Goal: Task Accomplishment & Management: Use online tool/utility

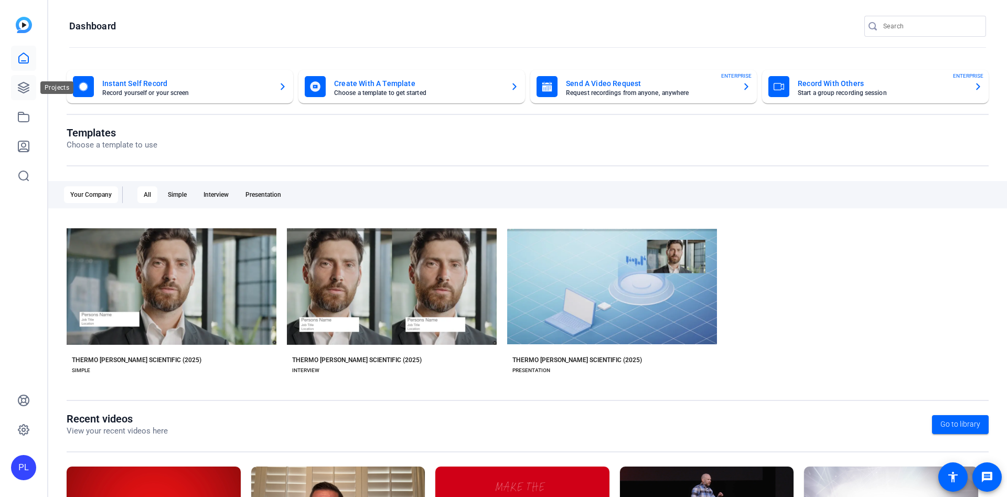
click at [24, 93] on icon at bounding box center [23, 87] width 13 height 13
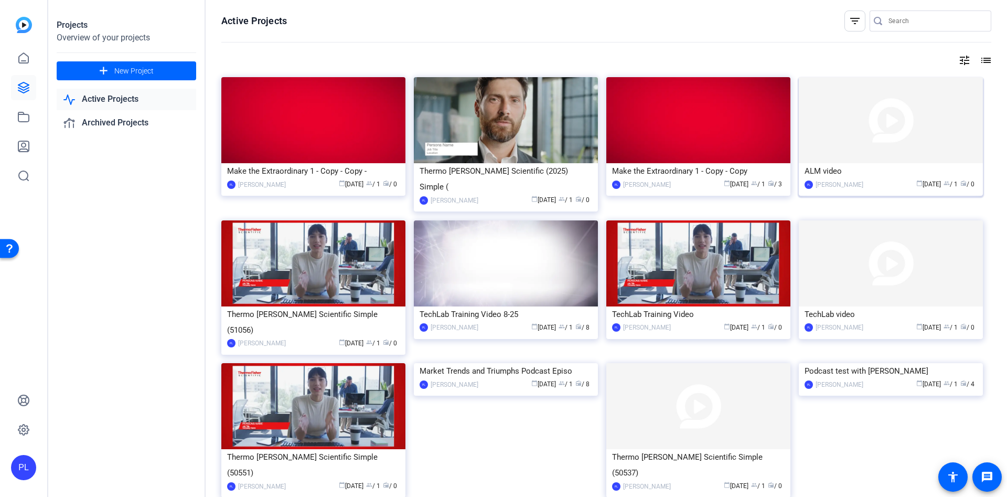
click at [854, 150] on img at bounding box center [891, 120] width 184 height 86
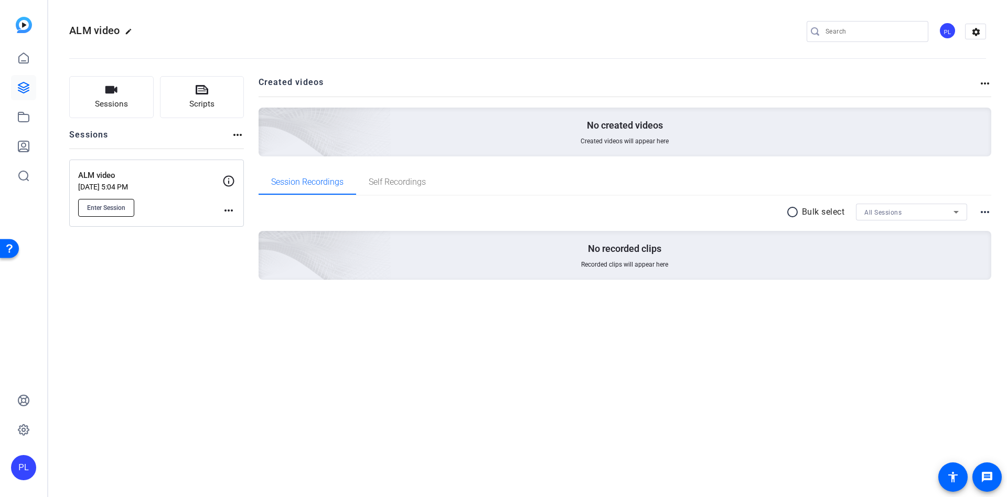
click at [118, 204] on span "Enter Session" at bounding box center [106, 207] width 38 height 8
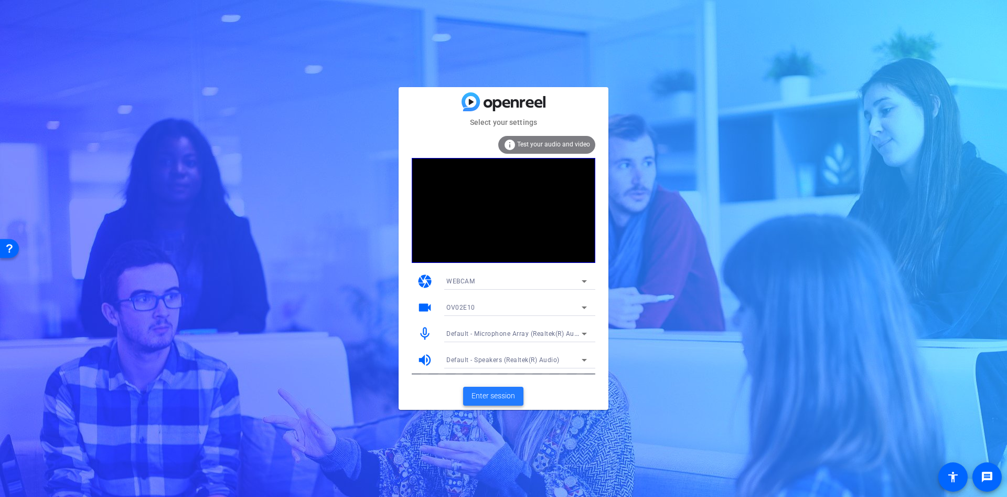
click at [505, 397] on span "Enter session" at bounding box center [493, 395] width 44 height 11
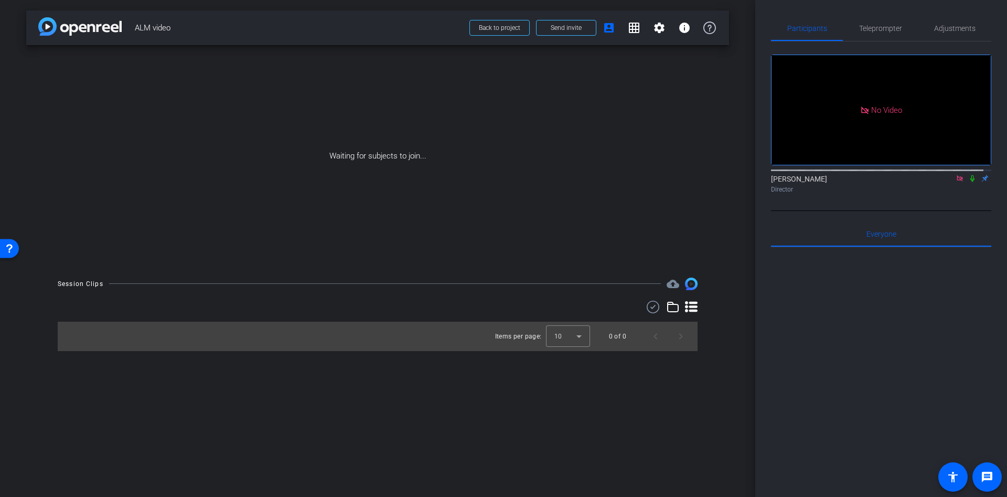
click at [955, 182] on icon at bounding box center [959, 178] width 8 height 7
click at [580, 30] on span "Send invite" at bounding box center [566, 28] width 31 height 8
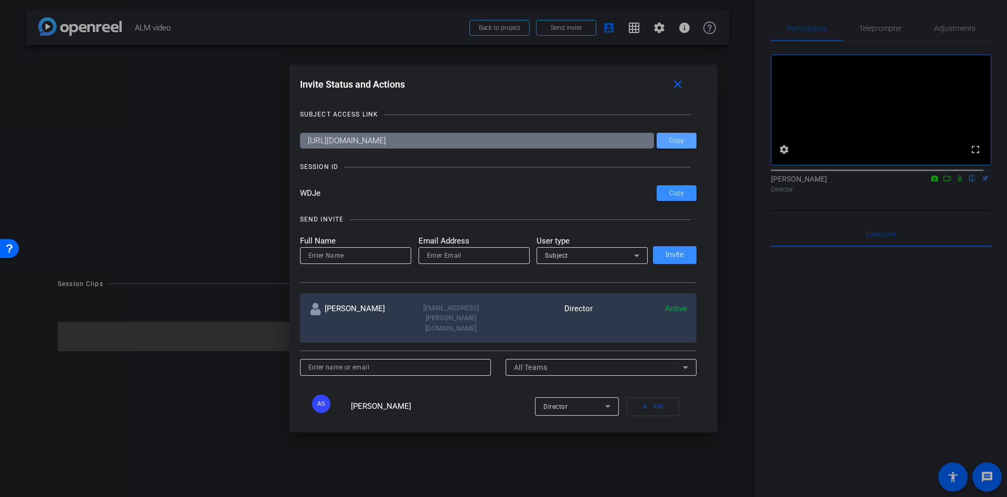
click at [676, 138] on span "Copy" at bounding box center [676, 141] width 15 height 8
click at [684, 84] on mat-icon "close" at bounding box center [677, 84] width 13 height 13
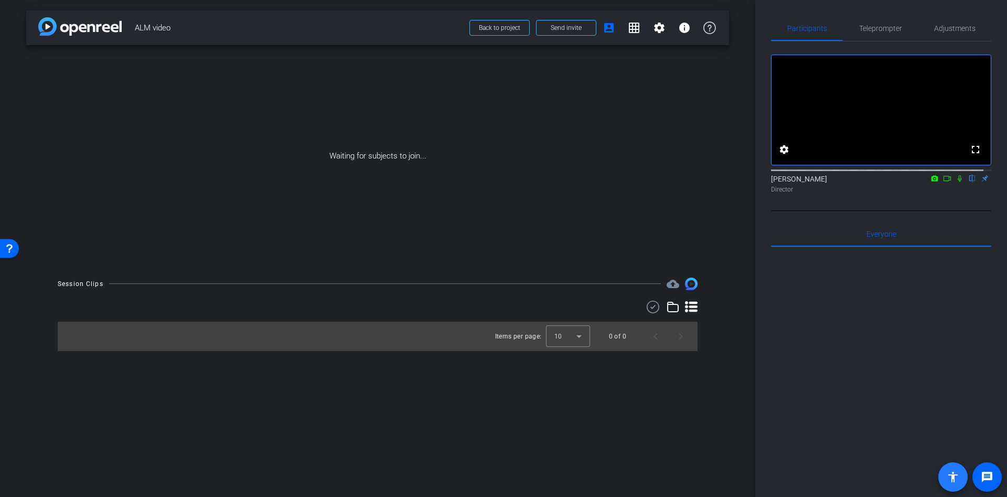
click at [955, 480] on mat-icon "accessibility" at bounding box center [952, 476] width 13 height 13
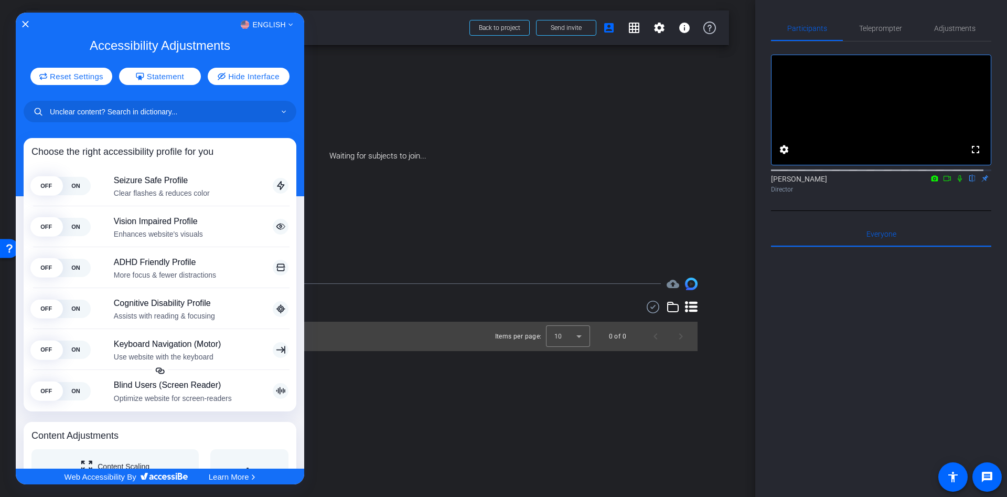
click at [995, 476] on div at bounding box center [503, 248] width 1007 height 497
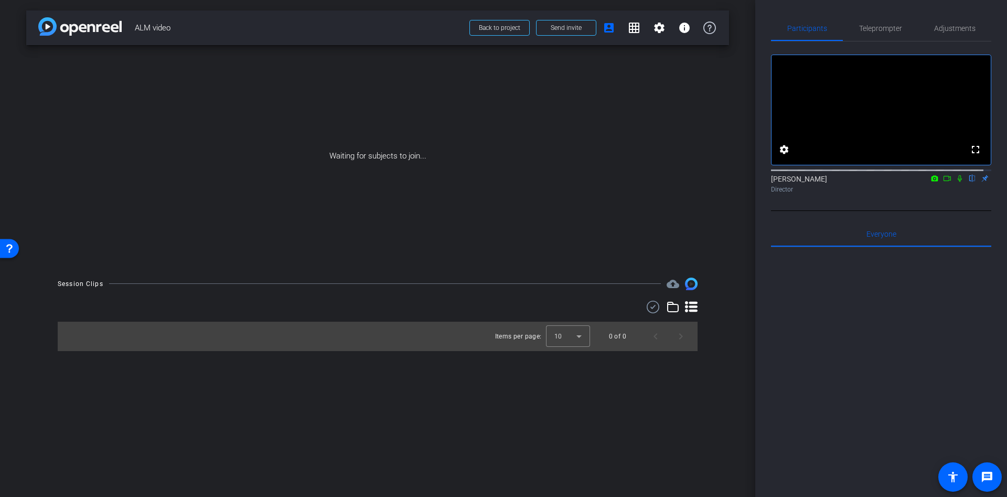
click at [995, 476] on span at bounding box center [986, 476] width 25 height 25
click at [876, 368] on div at bounding box center [881, 377] width 220 height 260
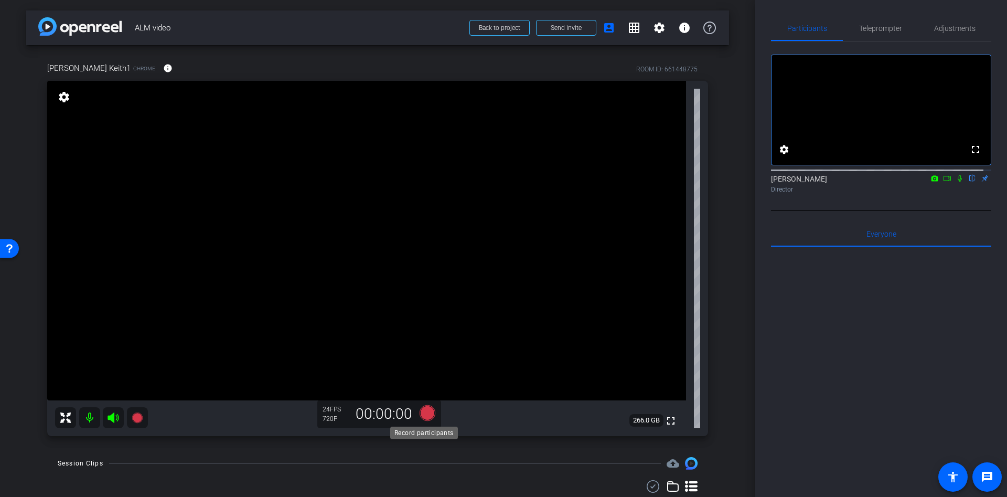
click at [423, 410] on icon at bounding box center [427, 412] width 16 height 16
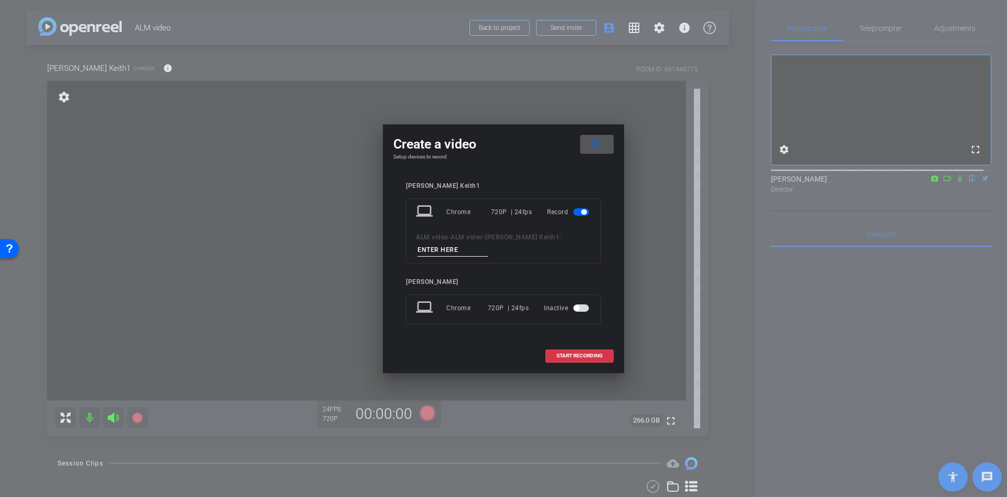
click at [440, 247] on input at bounding box center [452, 249] width 70 height 13
type input "asa"
click at [589, 355] on span "START RECORDING" at bounding box center [579, 355] width 46 height 5
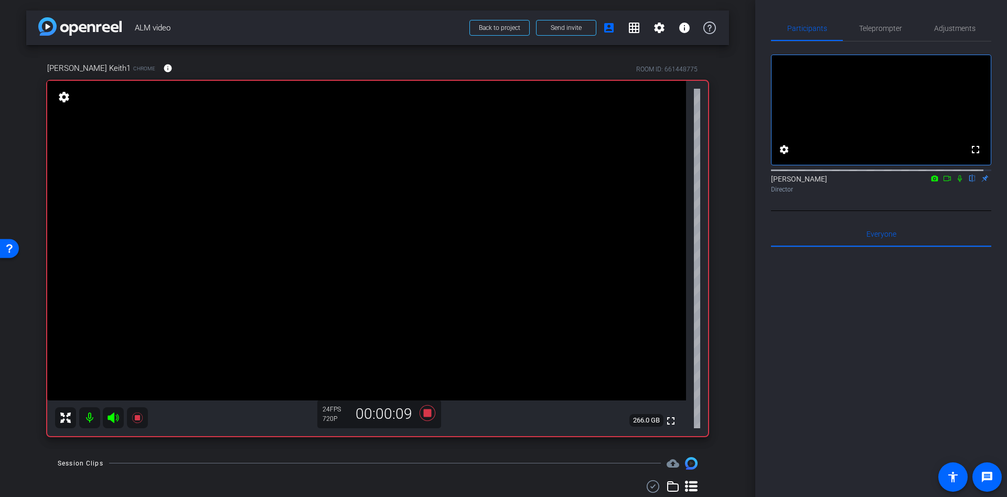
click at [943, 181] on icon at bounding box center [946, 178] width 7 height 5
click at [425, 408] on icon at bounding box center [427, 412] width 16 height 16
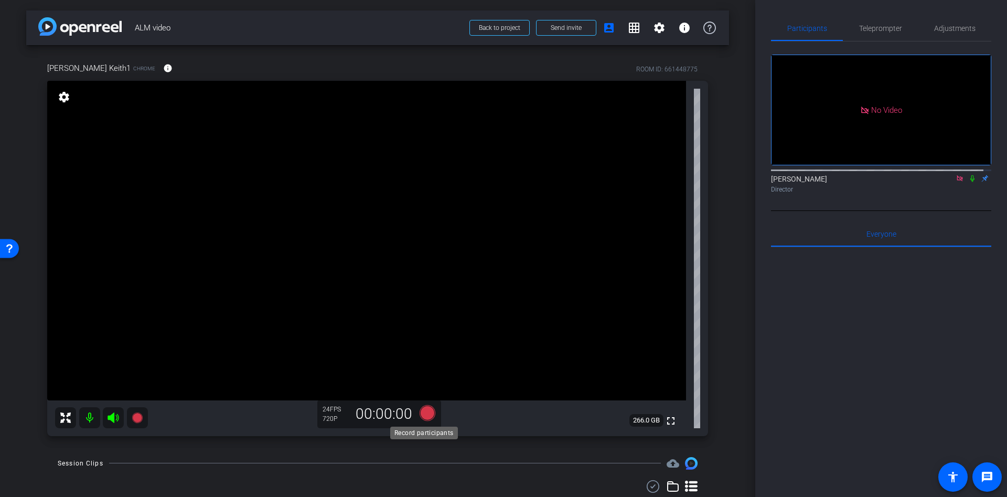
click at [428, 412] on icon at bounding box center [427, 412] width 16 height 16
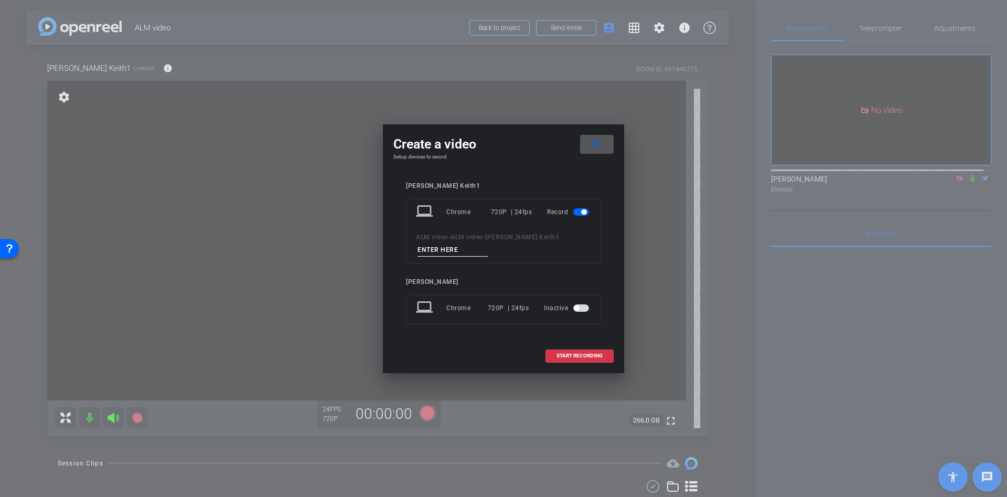
click at [441, 251] on input at bounding box center [452, 249] width 70 height 13
type input "121"
click at [571, 361] on span at bounding box center [579, 355] width 67 height 25
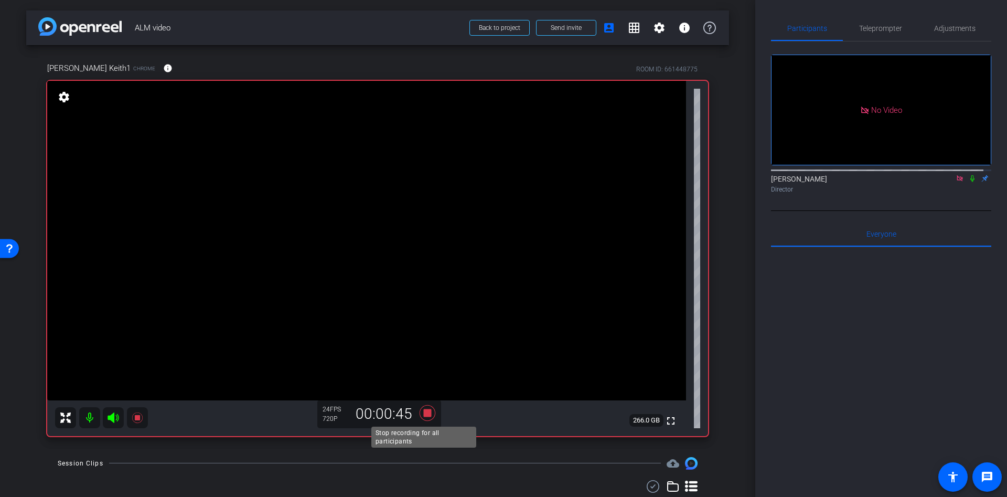
click at [422, 417] on icon at bounding box center [427, 412] width 25 height 19
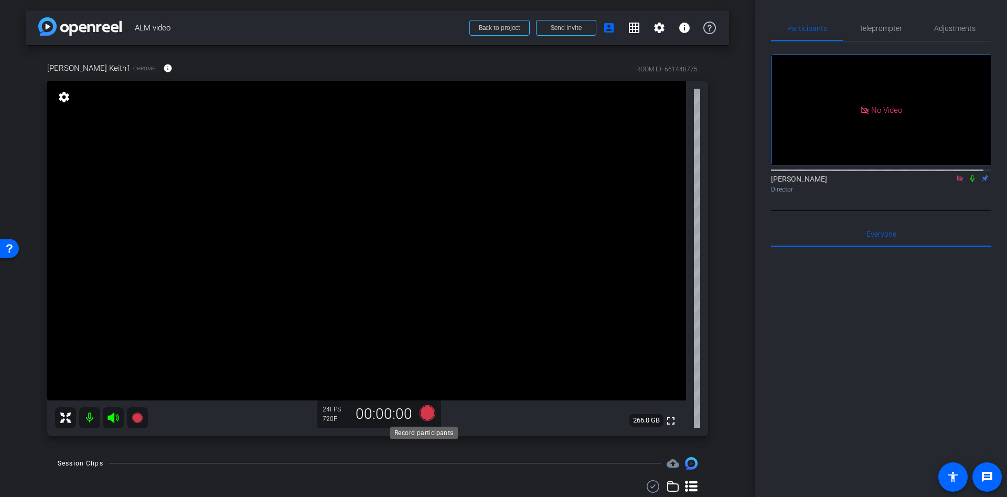
click at [434, 413] on icon at bounding box center [427, 412] width 25 height 19
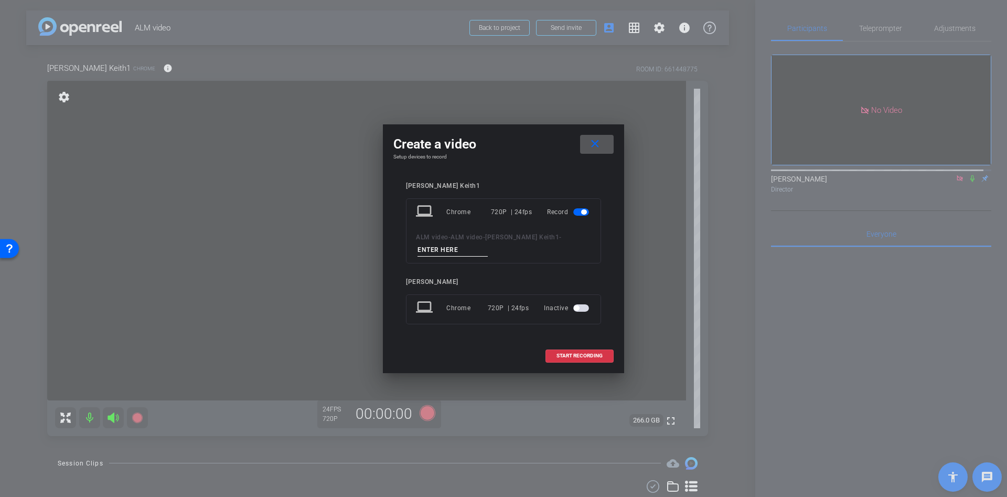
click at [439, 247] on input at bounding box center [452, 249] width 70 height 13
type input "aa"
click at [564, 353] on span "START RECORDING" at bounding box center [579, 355] width 46 height 5
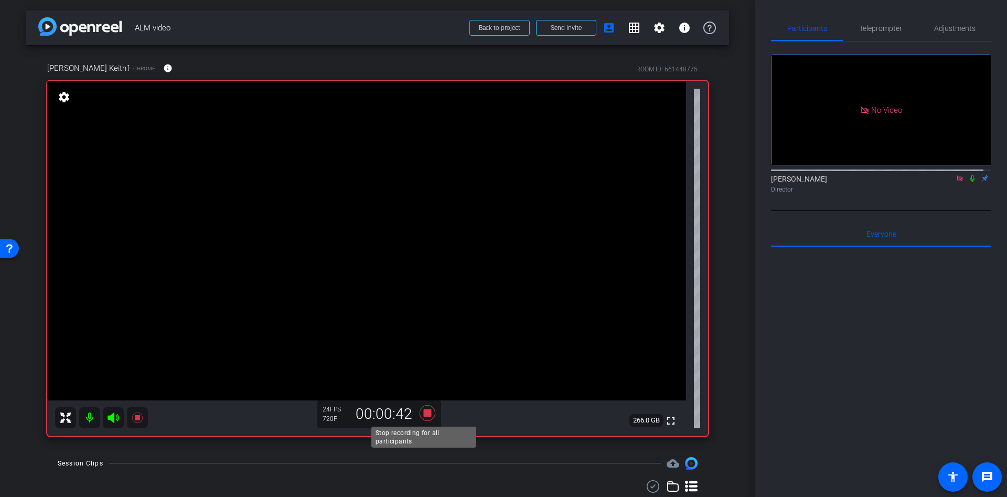
click at [426, 411] on icon at bounding box center [427, 412] width 16 height 16
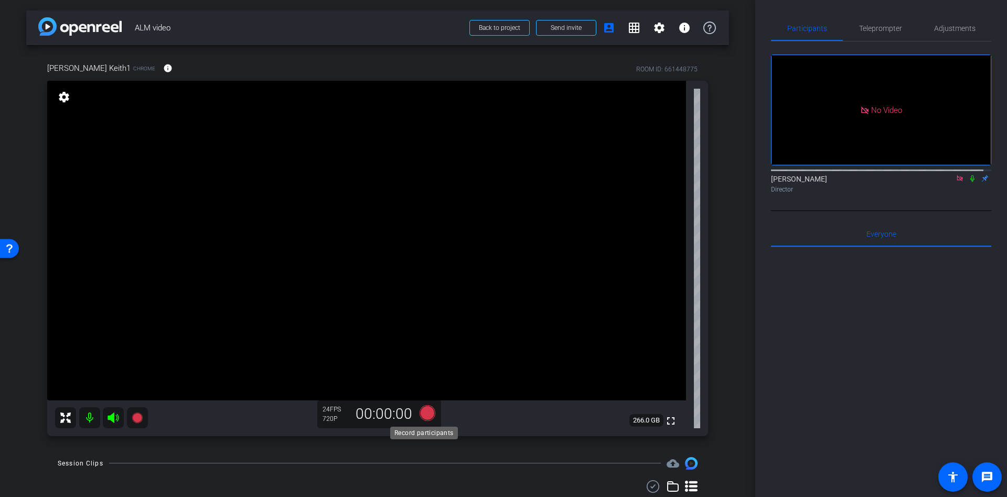
click at [423, 407] on icon at bounding box center [427, 412] width 16 height 16
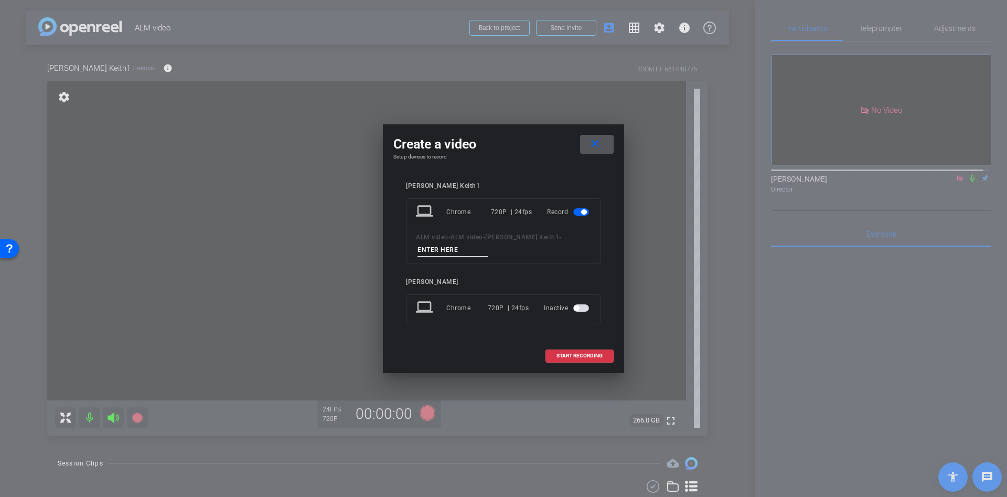
click at [648, 289] on div at bounding box center [503, 248] width 1007 height 497
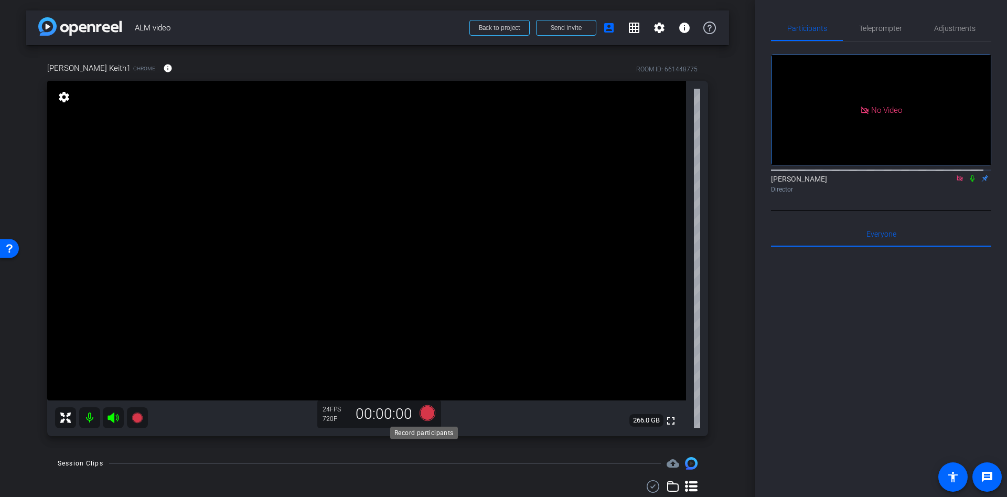
click at [420, 412] on icon at bounding box center [427, 412] width 16 height 16
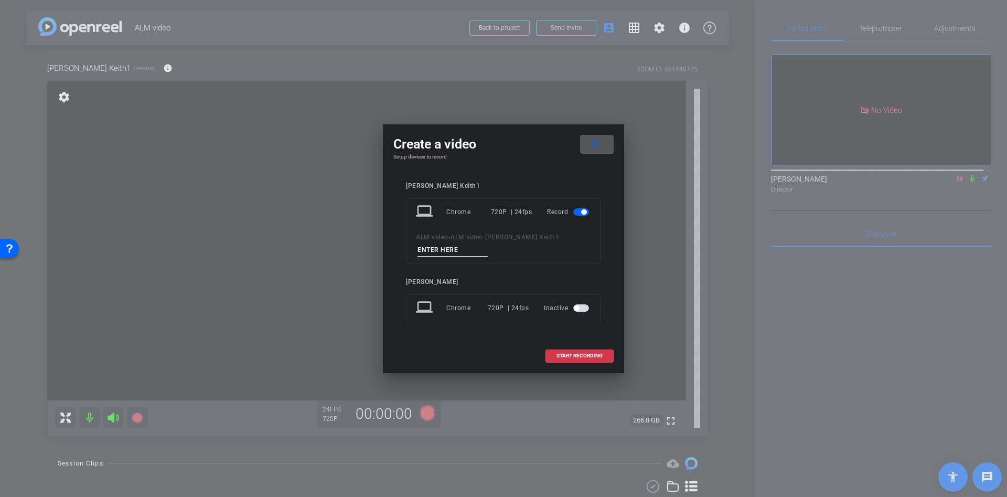
click at [452, 244] on input at bounding box center [452, 249] width 70 height 13
type input "sss"
click at [554, 355] on span at bounding box center [579, 355] width 67 height 25
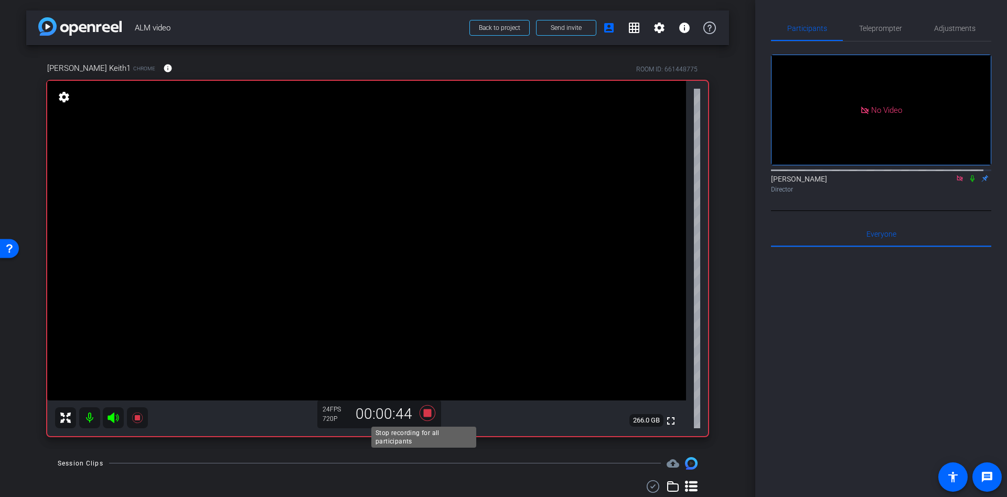
click at [426, 409] on icon at bounding box center [427, 412] width 16 height 16
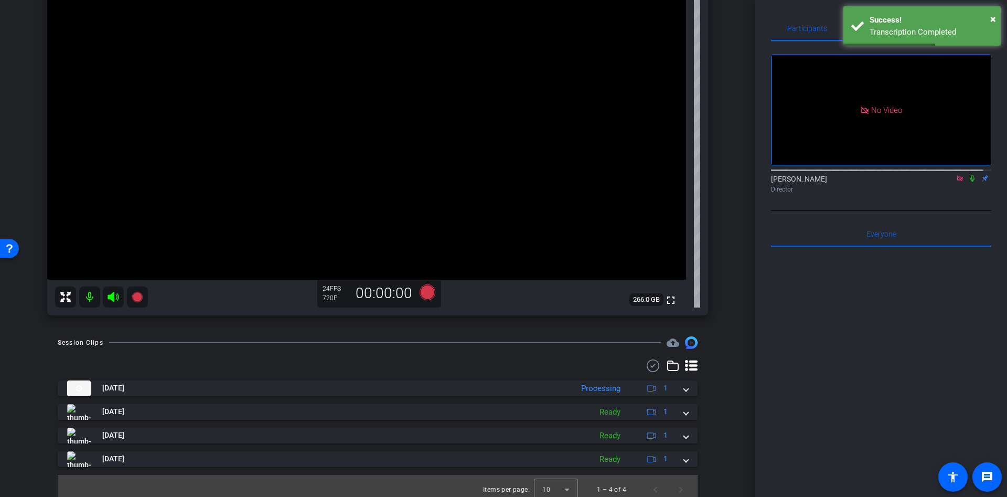
scroll to position [128, 0]
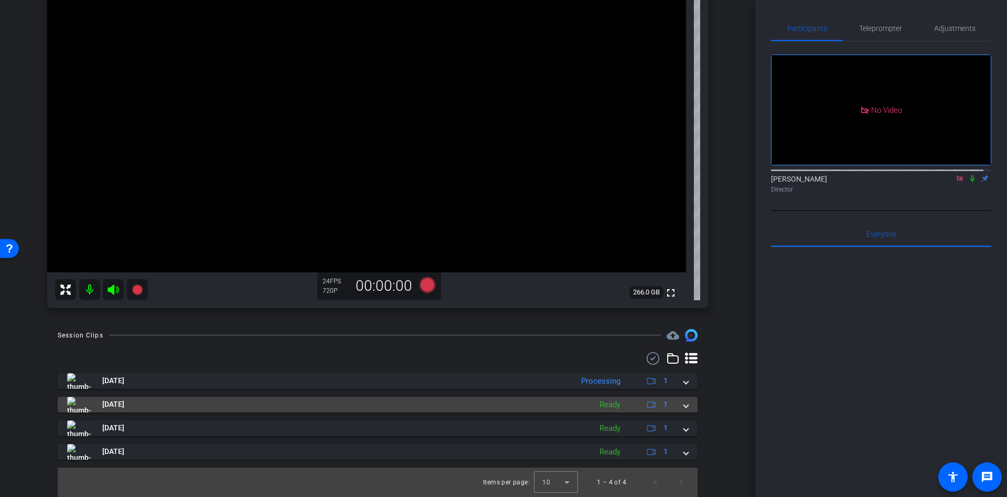
click at [683, 406] on mat-expansion-panel-header "Oct 3, 2025 Ready 1" at bounding box center [378, 404] width 640 height 16
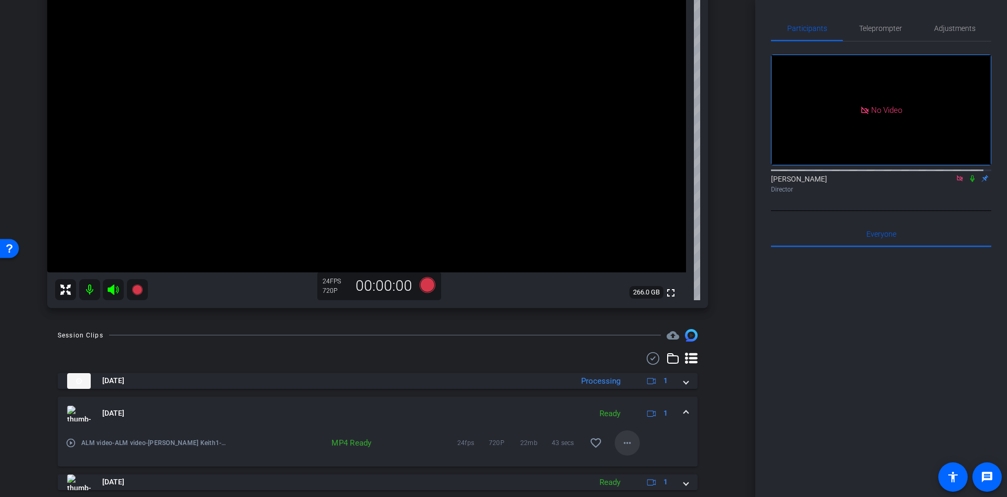
click at [623, 439] on mat-icon "more_horiz" at bounding box center [627, 442] width 13 height 13
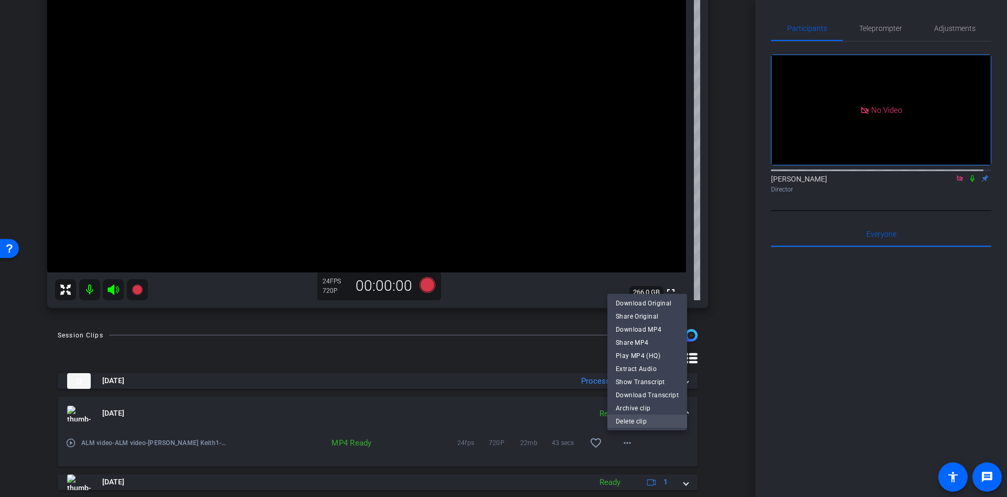
click at [630, 414] on button "Delete clip" at bounding box center [647, 420] width 80 height 13
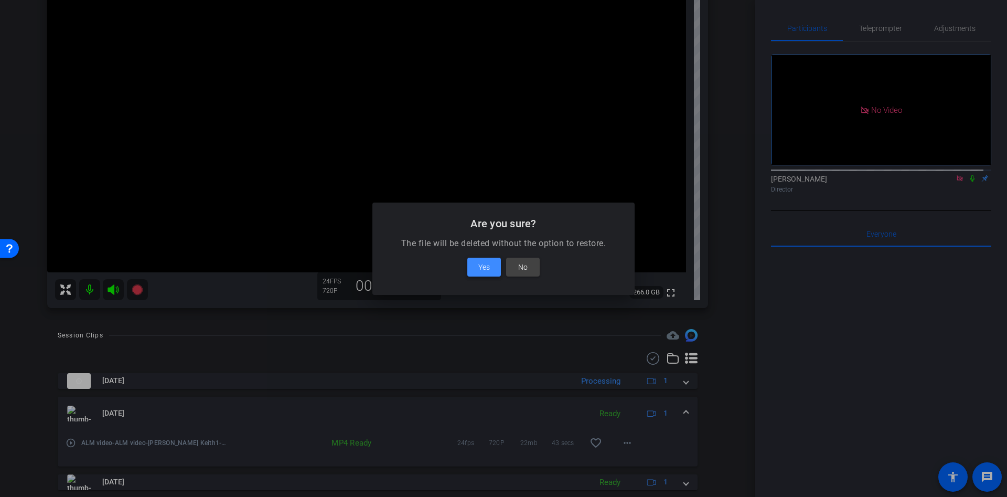
click at [483, 266] on span "Yes" at bounding box center [484, 267] width 12 height 13
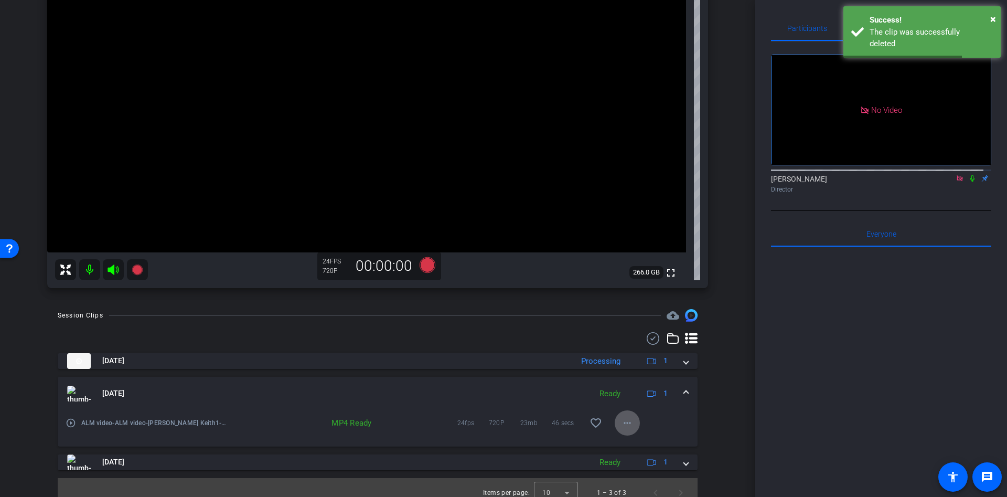
scroll to position [158, 0]
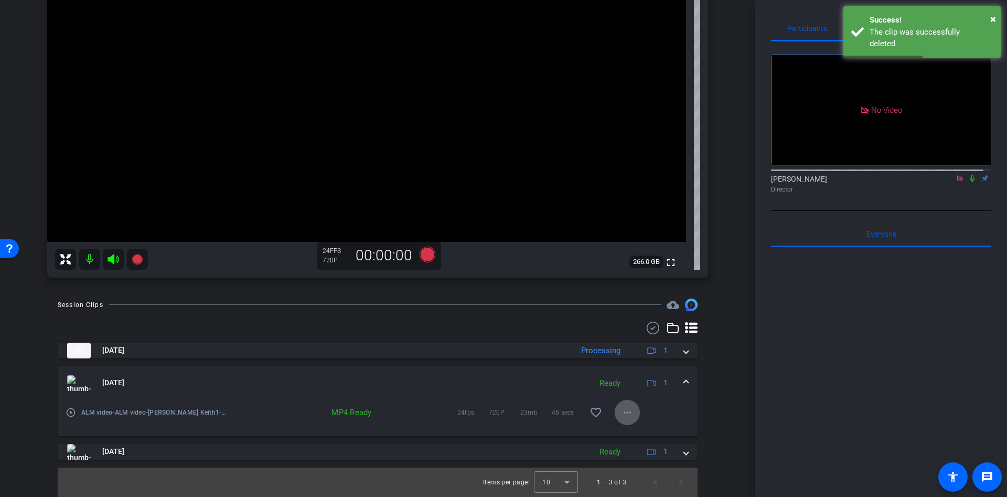
click at [621, 412] on mat-icon "more_horiz" at bounding box center [627, 412] width 13 height 13
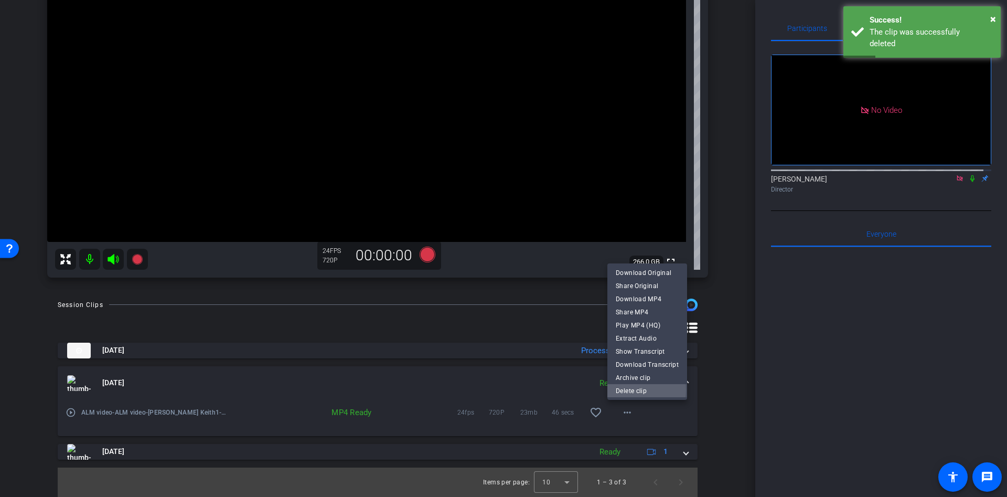
click at [626, 390] on span "Delete clip" at bounding box center [647, 390] width 63 height 13
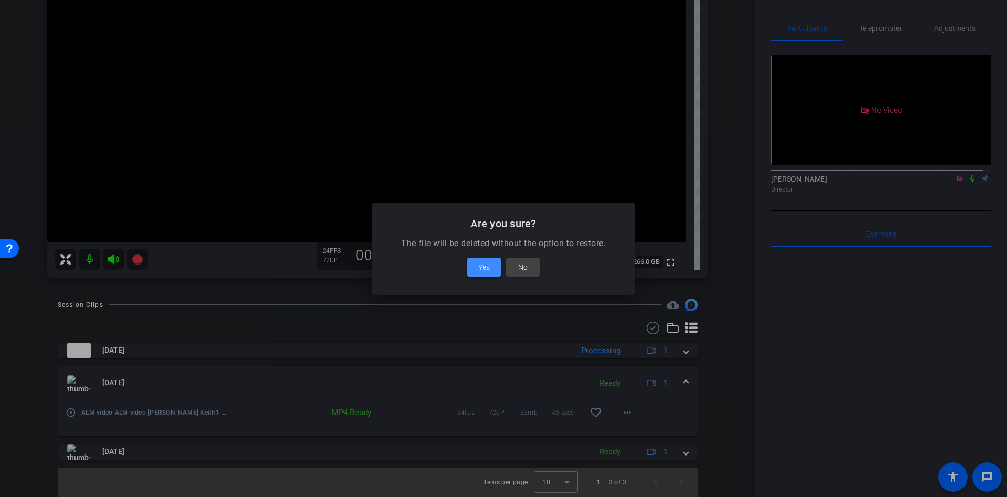
click at [471, 268] on span at bounding box center [484, 266] width 34 height 25
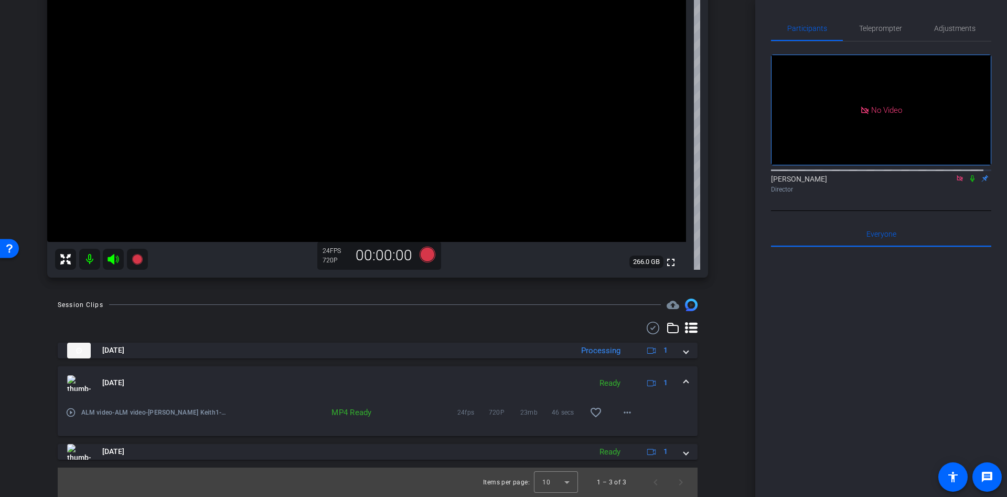
scroll to position [135, 0]
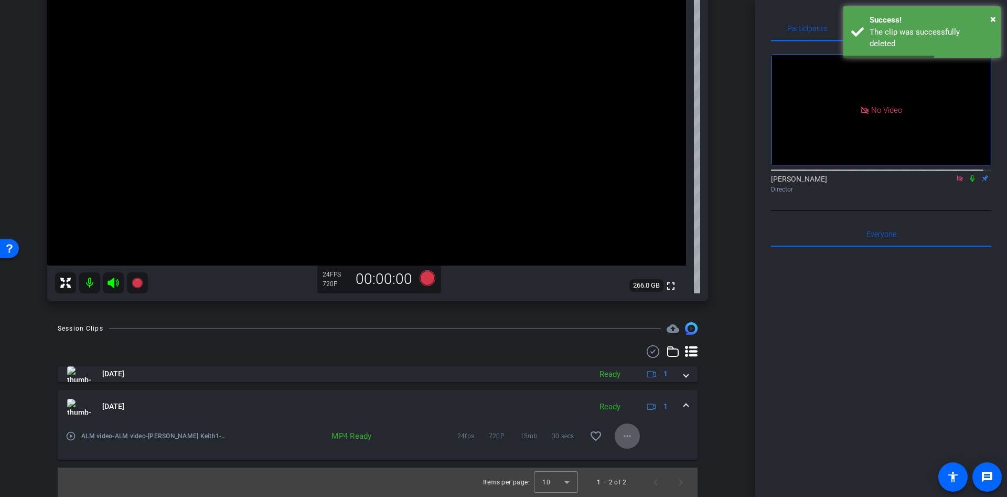
click at [622, 444] on span at bounding box center [627, 435] width 25 height 25
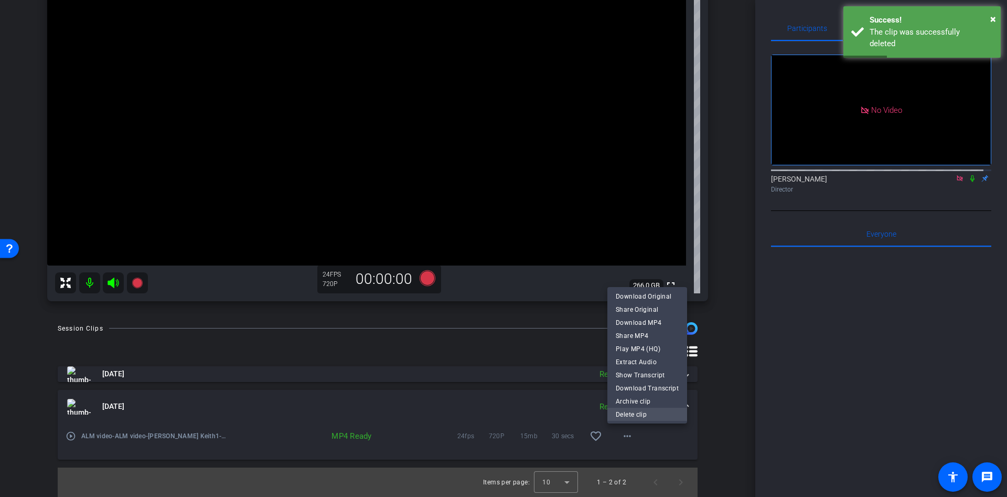
click at [635, 411] on span "Delete clip" at bounding box center [647, 413] width 63 height 13
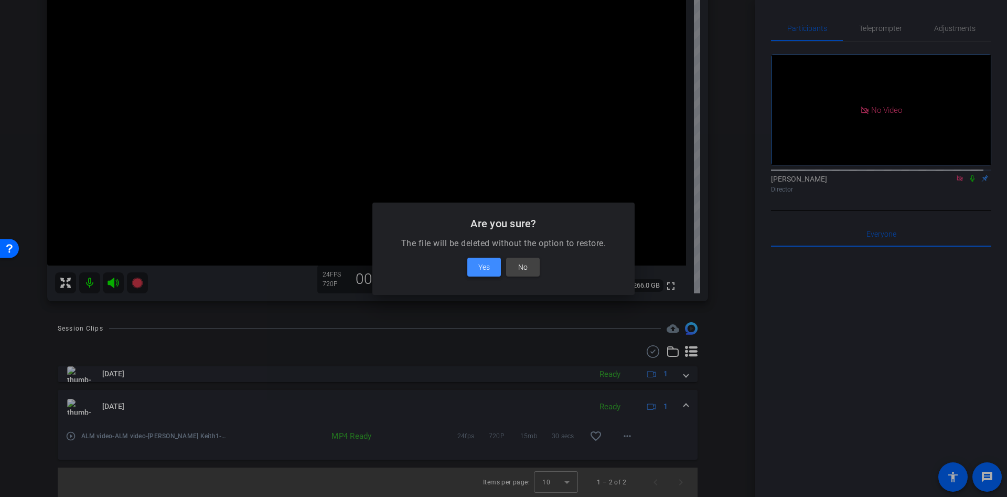
click at [483, 272] on span "Yes" at bounding box center [484, 267] width 12 height 13
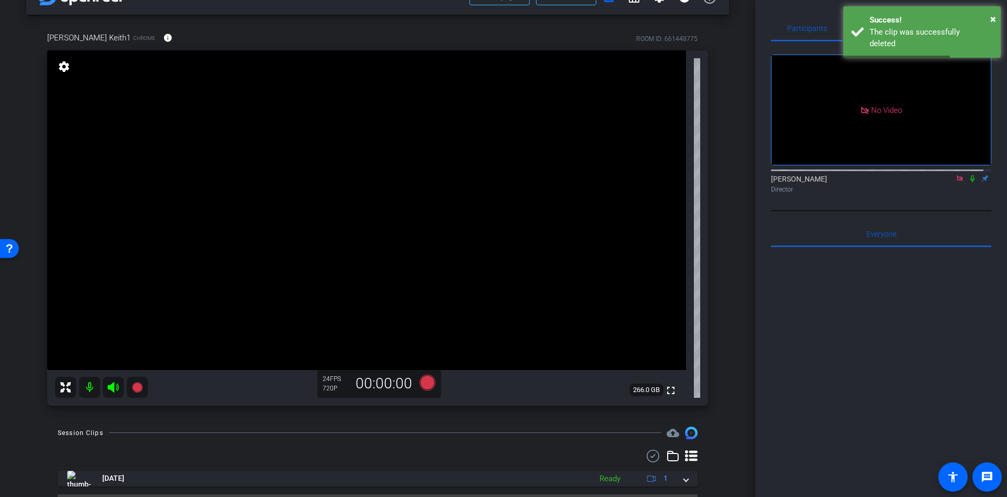
scroll to position [57, 0]
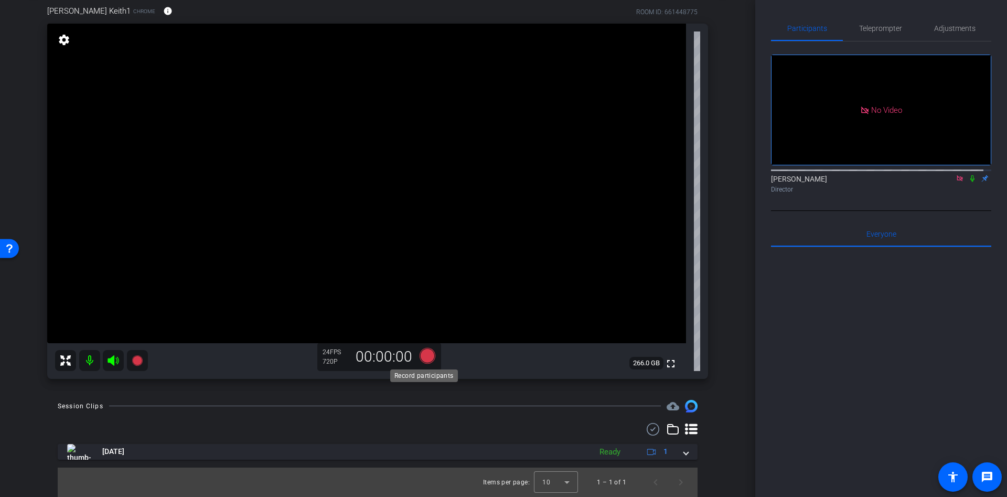
click at [428, 356] on icon at bounding box center [427, 355] width 16 height 16
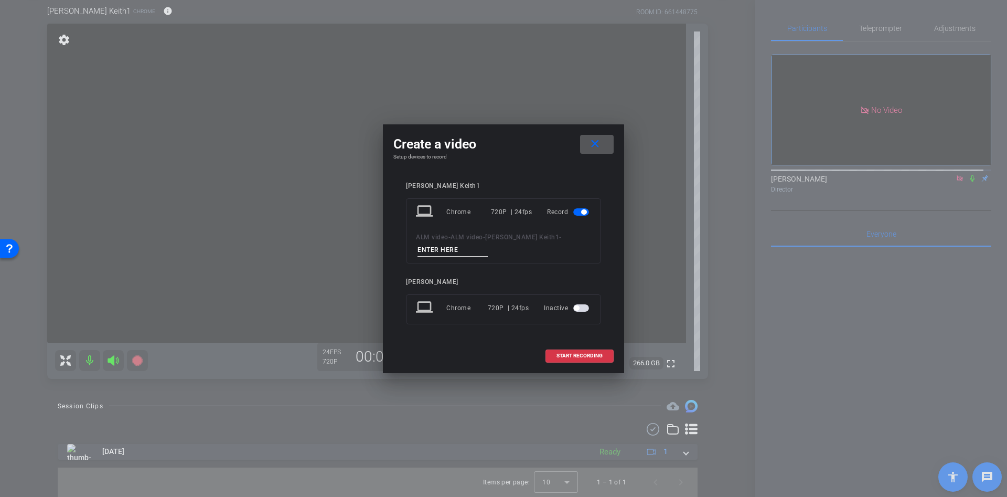
click at [439, 233] on span "ALM video" at bounding box center [432, 236] width 33 height 7
click at [441, 245] on input at bounding box center [452, 249] width 70 height 13
type input "s"
click at [585, 358] on span "START RECORDING" at bounding box center [579, 355] width 46 height 5
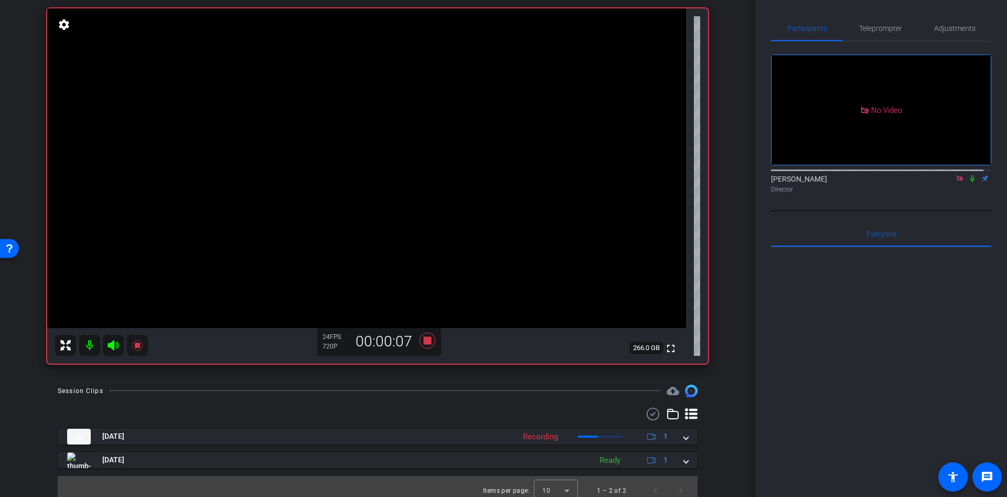
scroll to position [81, 0]
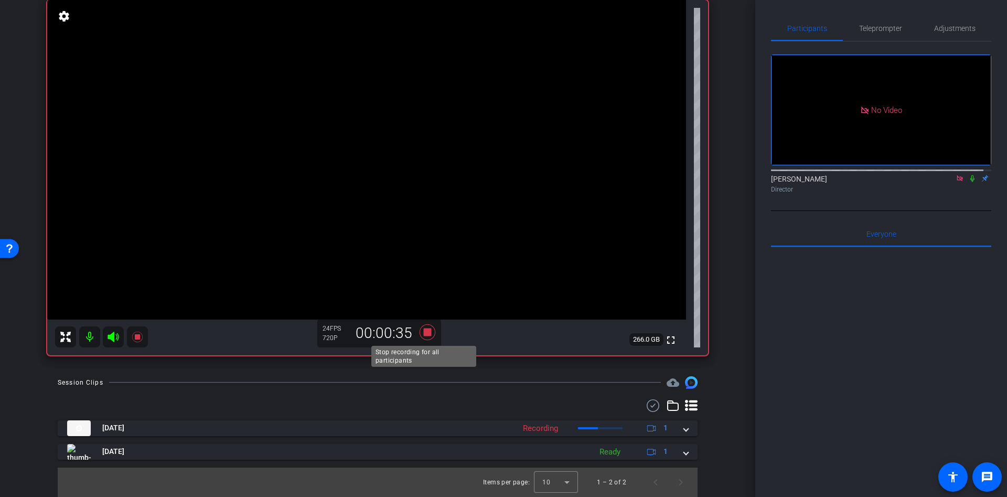
click at [424, 328] on icon at bounding box center [427, 332] width 16 height 16
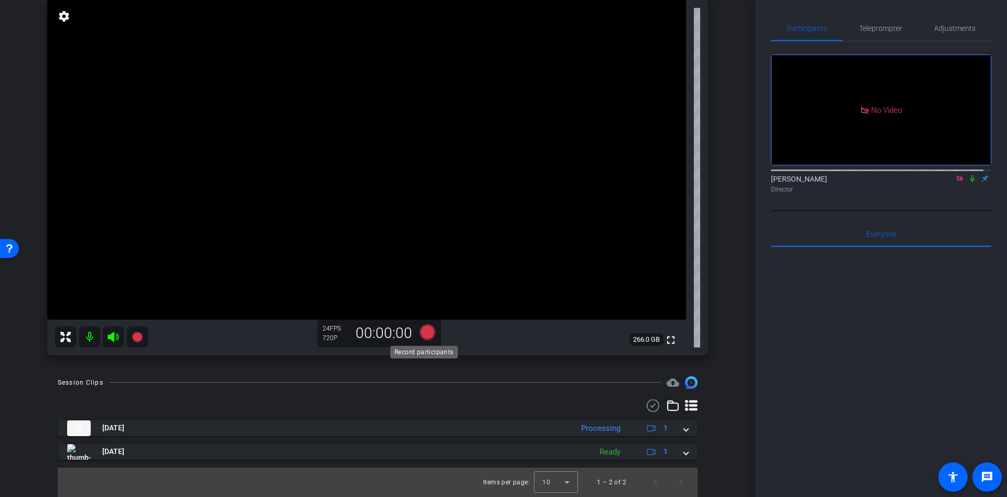
click at [428, 331] on icon at bounding box center [427, 332] width 16 height 16
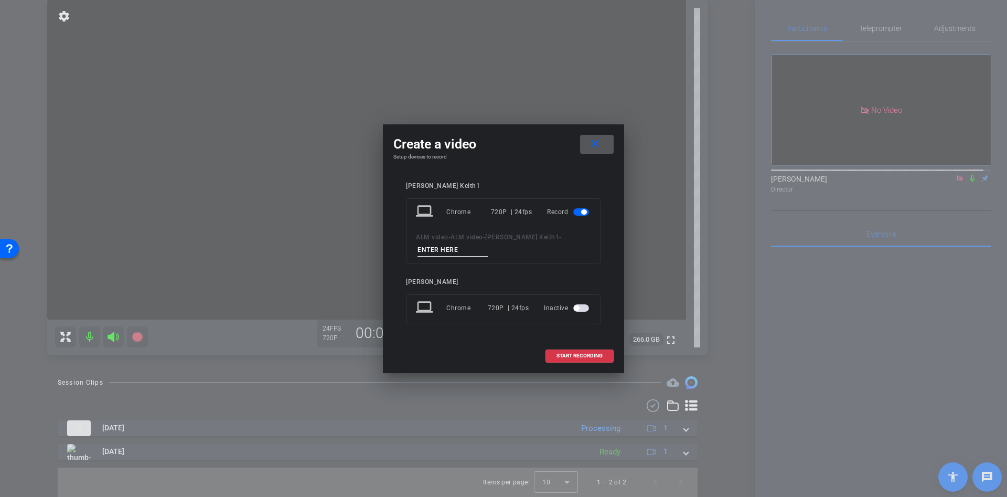
click at [453, 255] on input at bounding box center [452, 249] width 70 height 13
type input "qw"
click at [566, 362] on span at bounding box center [579, 355] width 67 height 25
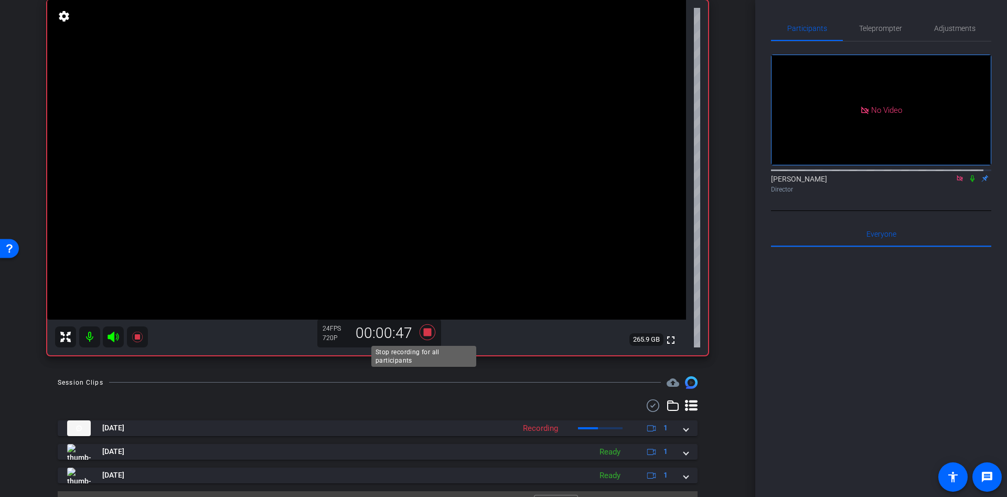
click at [418, 335] on icon at bounding box center [427, 331] width 25 height 19
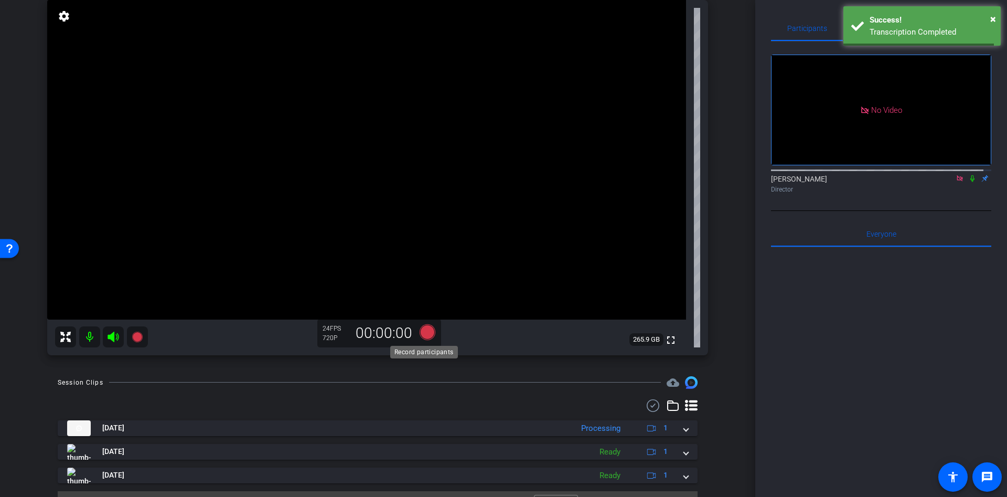
click at [424, 329] on icon at bounding box center [427, 332] width 16 height 16
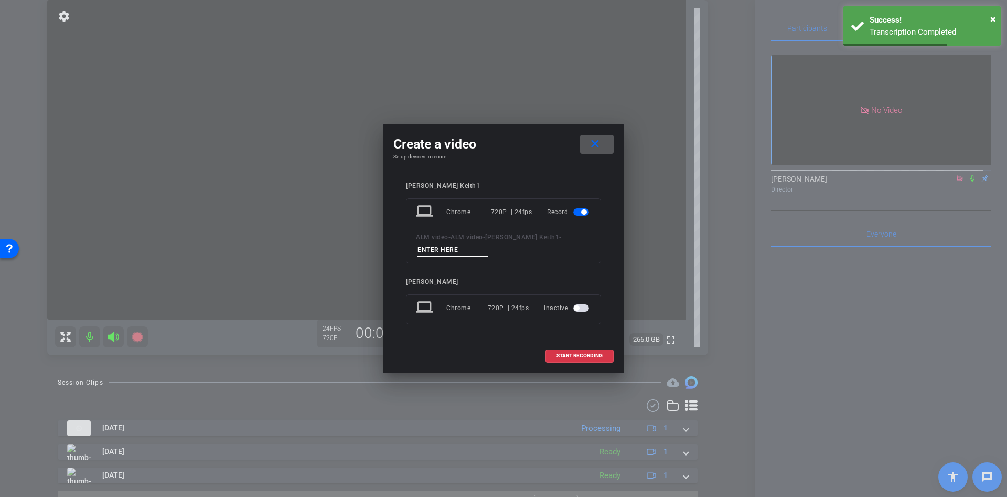
click at [445, 244] on input at bounding box center [452, 249] width 70 height 13
type input "ll"
click at [580, 351] on span at bounding box center [579, 355] width 67 height 25
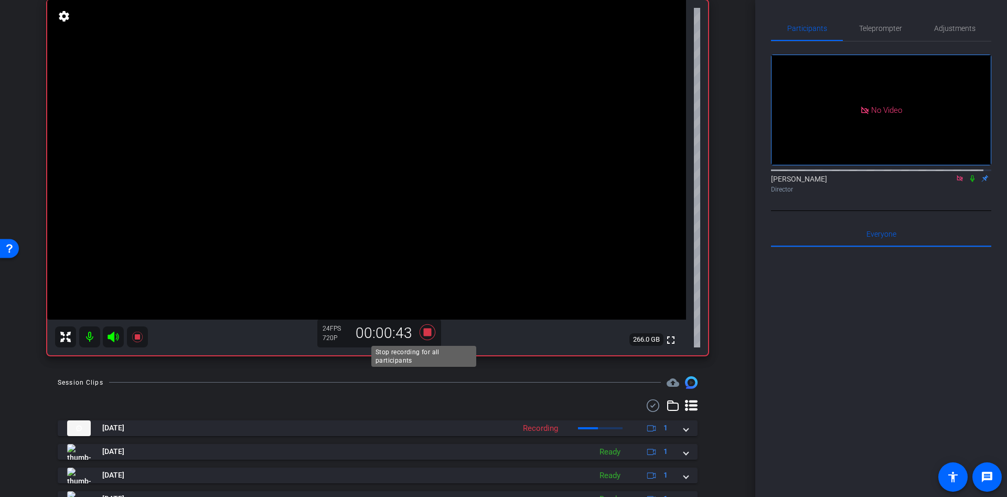
click at [419, 323] on icon at bounding box center [427, 331] width 25 height 19
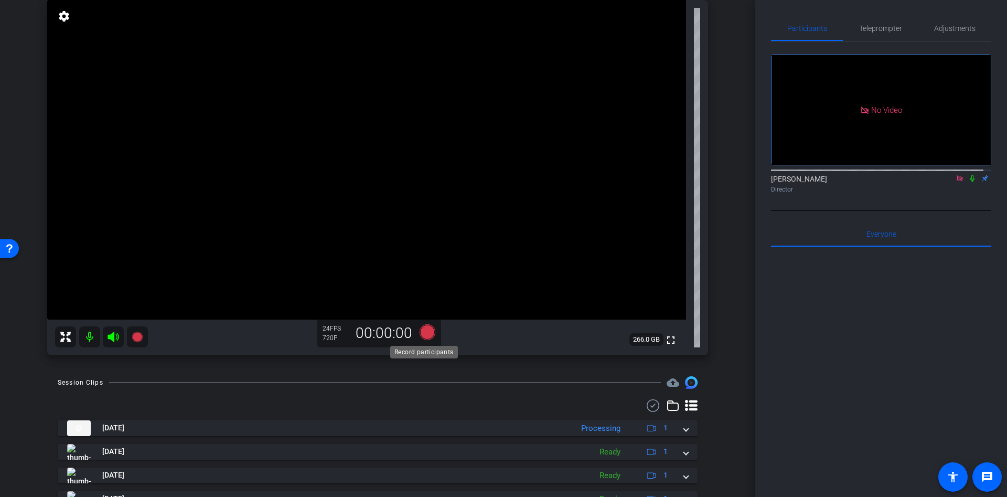
click at [423, 326] on icon at bounding box center [427, 332] width 16 height 16
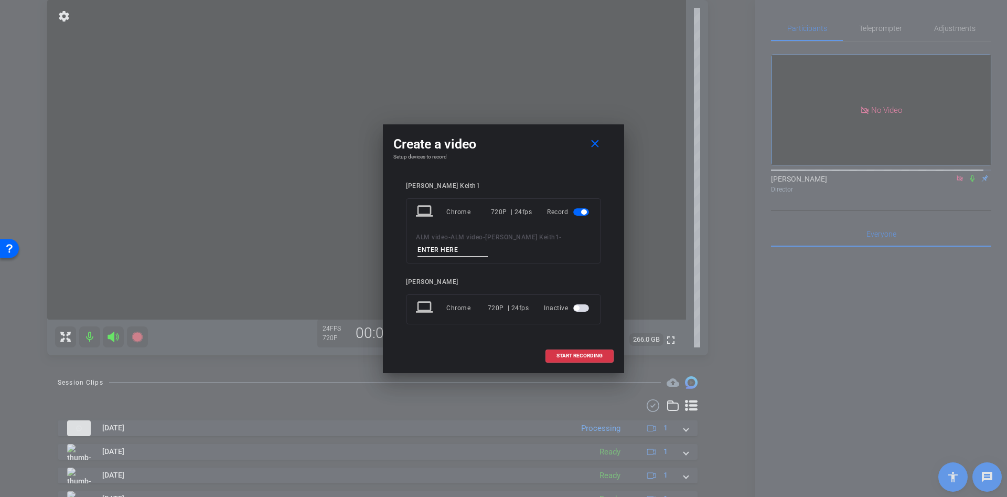
click at [447, 250] on input at bounding box center [452, 249] width 70 height 13
type input "ll"
click at [596, 358] on span "START RECORDING" at bounding box center [579, 355] width 46 height 5
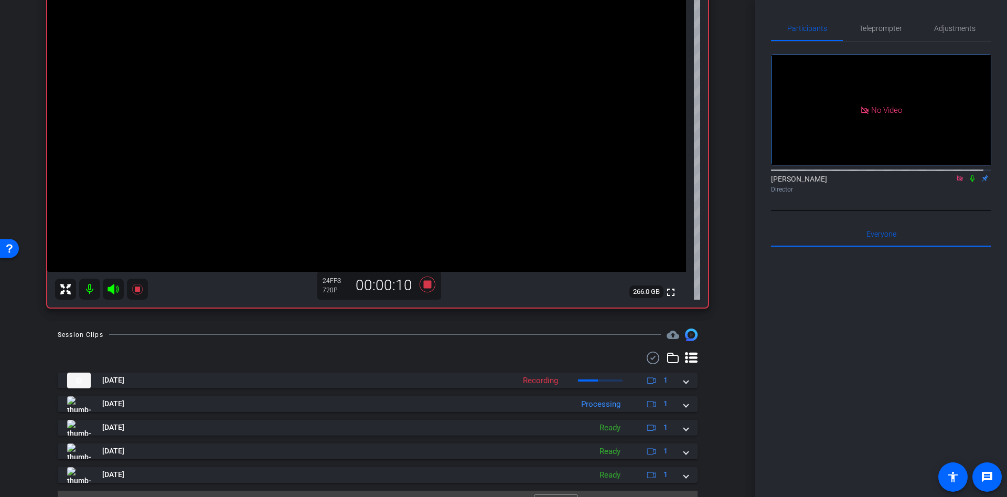
scroll to position [152, 0]
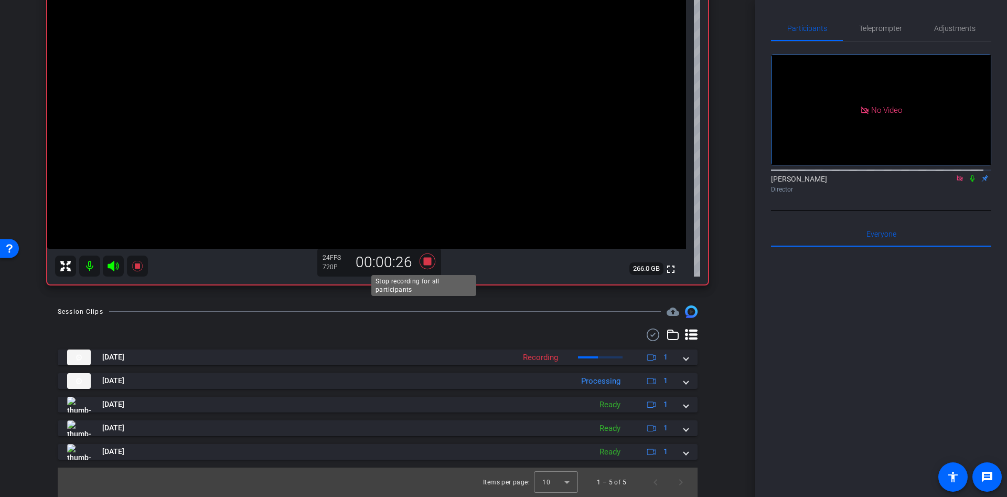
click at [427, 264] on icon at bounding box center [427, 261] width 16 height 16
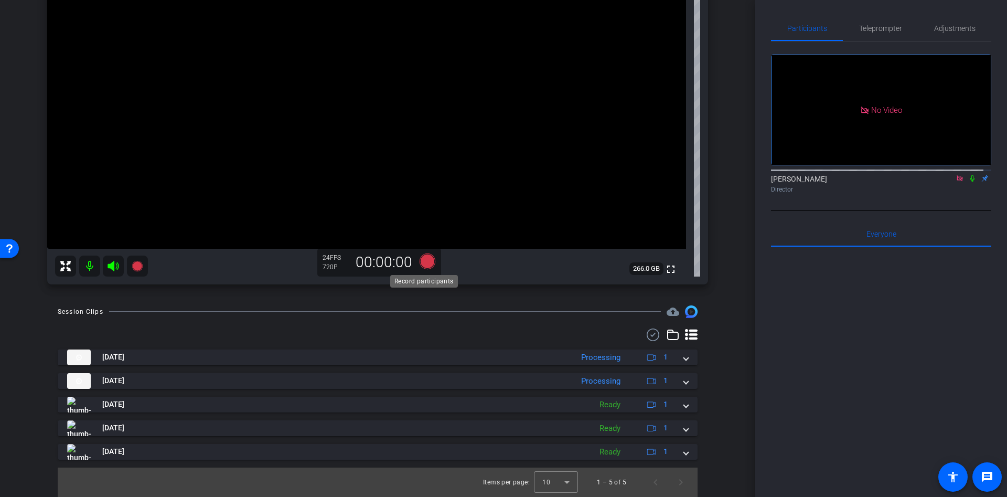
click at [428, 260] on icon at bounding box center [427, 261] width 16 height 16
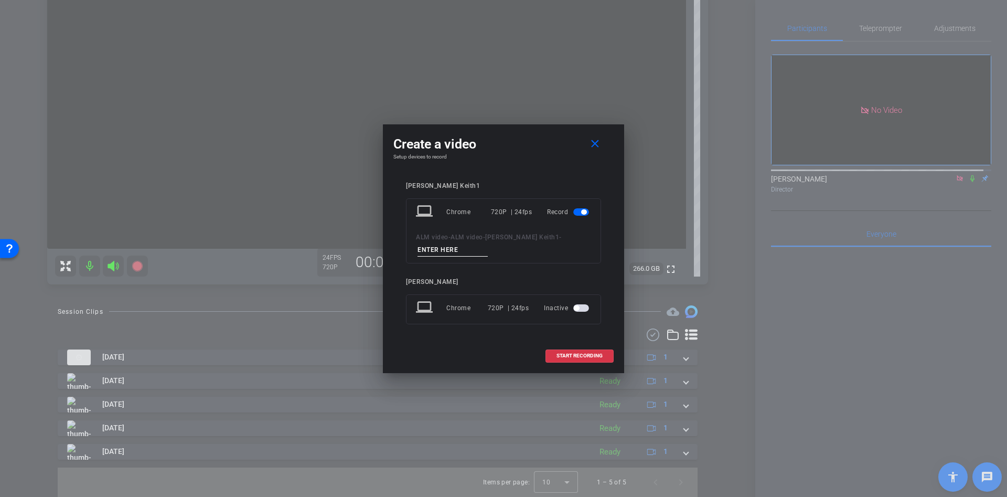
click at [434, 250] on input at bounding box center [452, 249] width 70 height 13
type input "dd"
click at [598, 353] on span "START RECORDING" at bounding box center [579, 355] width 46 height 5
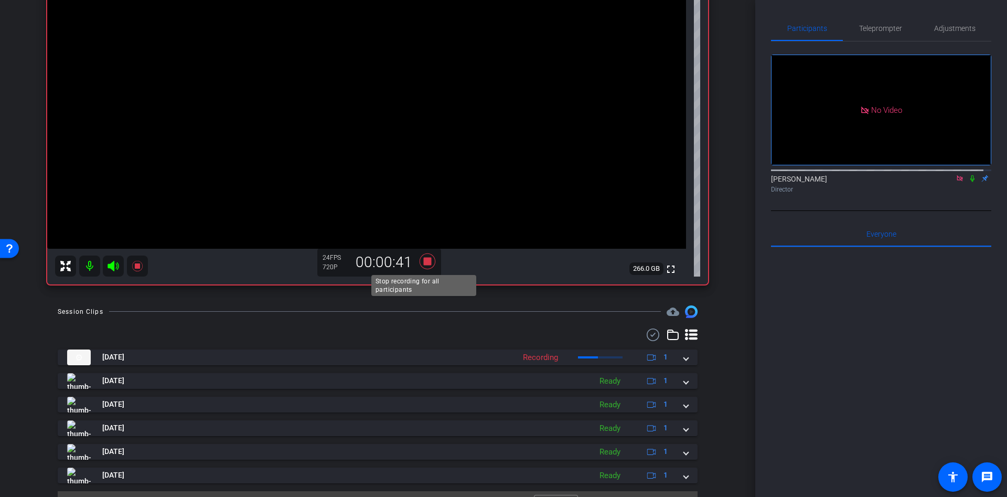
click at [418, 262] on icon at bounding box center [427, 261] width 25 height 19
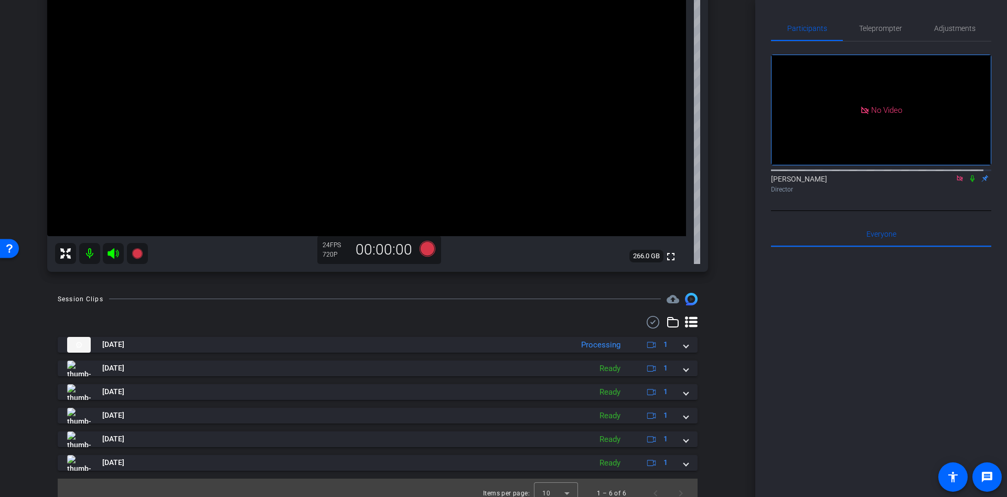
scroll to position [175, 0]
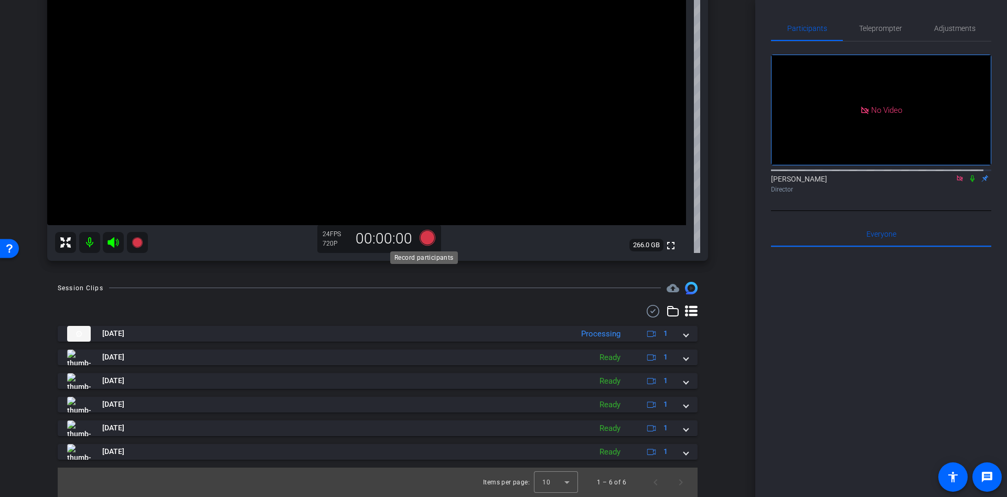
click at [428, 240] on icon at bounding box center [427, 237] width 16 height 16
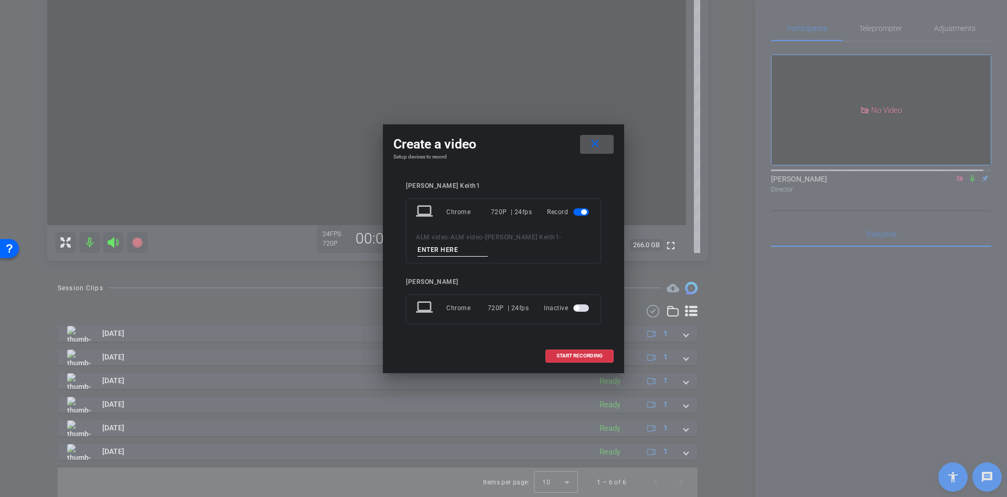
click at [422, 245] on input at bounding box center [452, 249] width 70 height 13
type input "232"
click at [596, 358] on span "START RECORDING" at bounding box center [579, 355] width 46 height 5
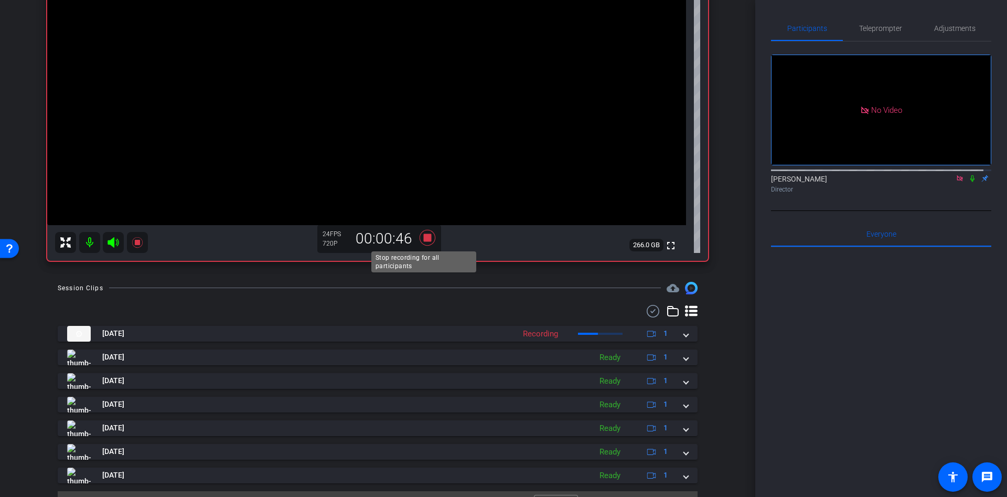
click at [432, 236] on icon at bounding box center [427, 237] width 25 height 19
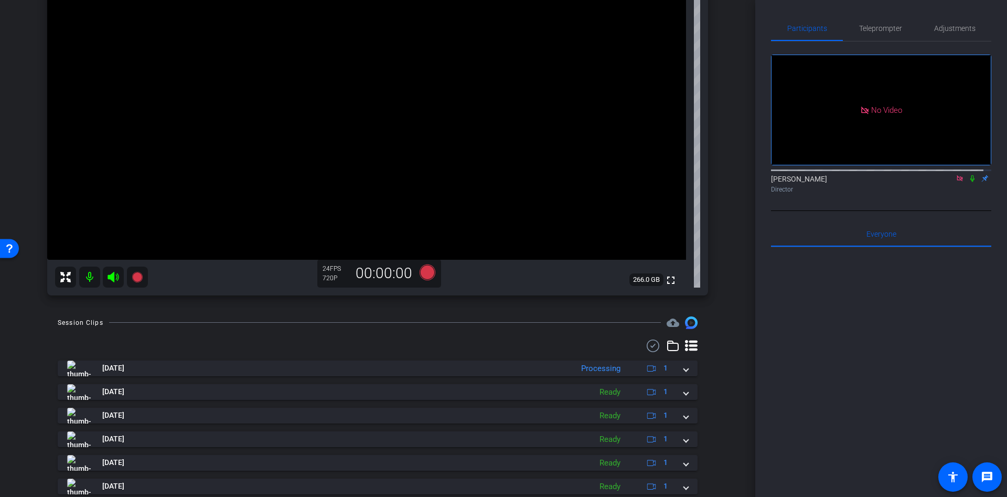
scroll to position [131, 0]
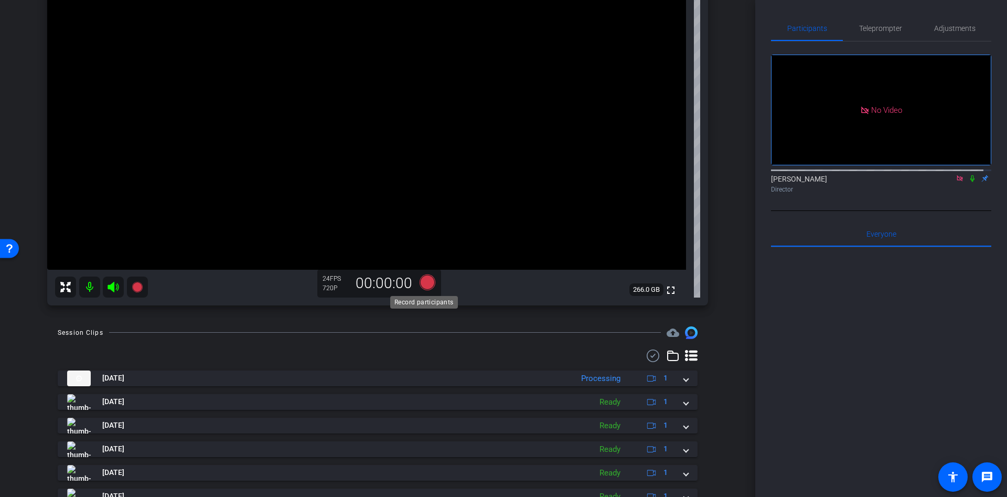
click at [427, 285] on icon at bounding box center [427, 282] width 16 height 16
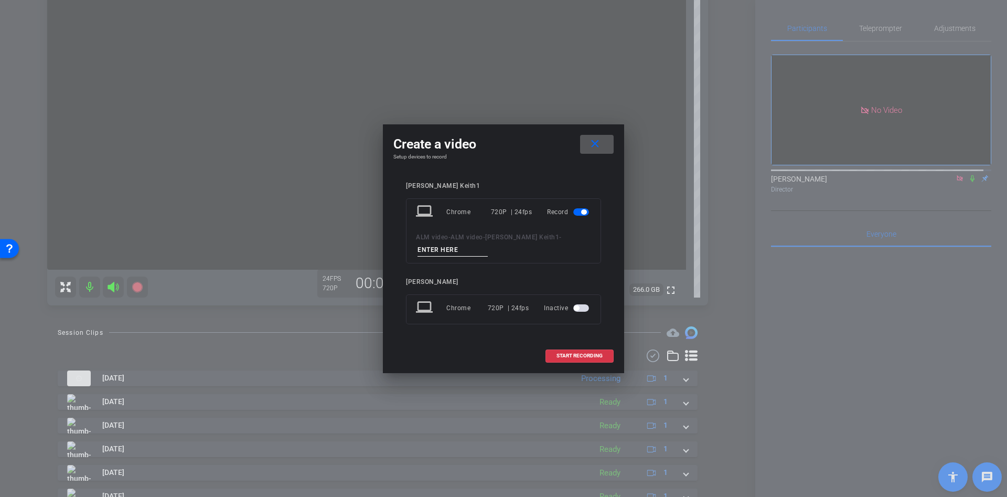
click at [440, 255] on input at bounding box center [452, 249] width 70 height 13
type input "asa"
click at [567, 360] on span at bounding box center [579, 355] width 67 height 25
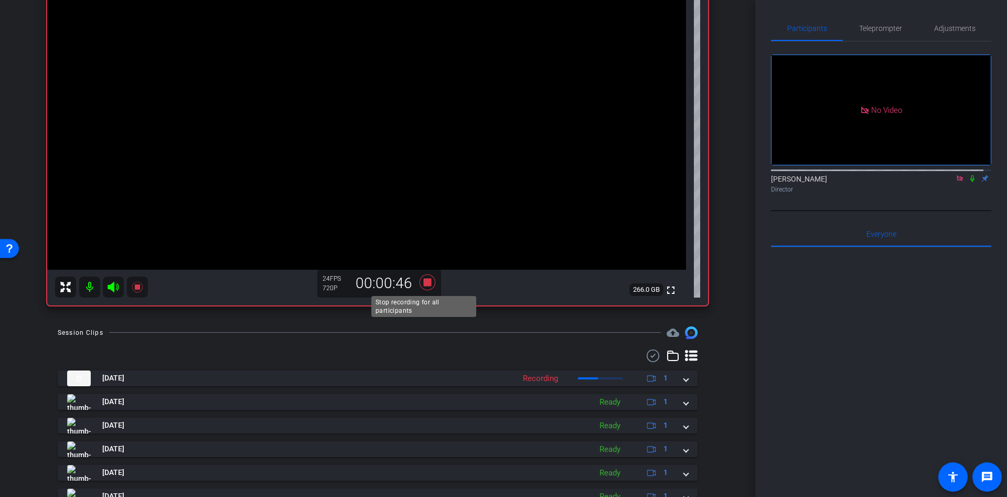
click at [426, 285] on icon at bounding box center [427, 282] width 16 height 16
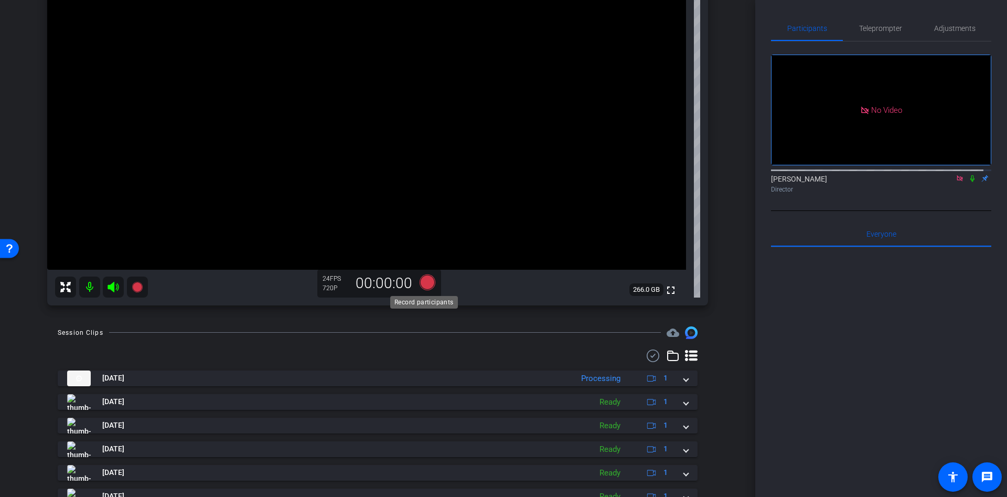
click at [426, 285] on icon at bounding box center [427, 282] width 16 height 16
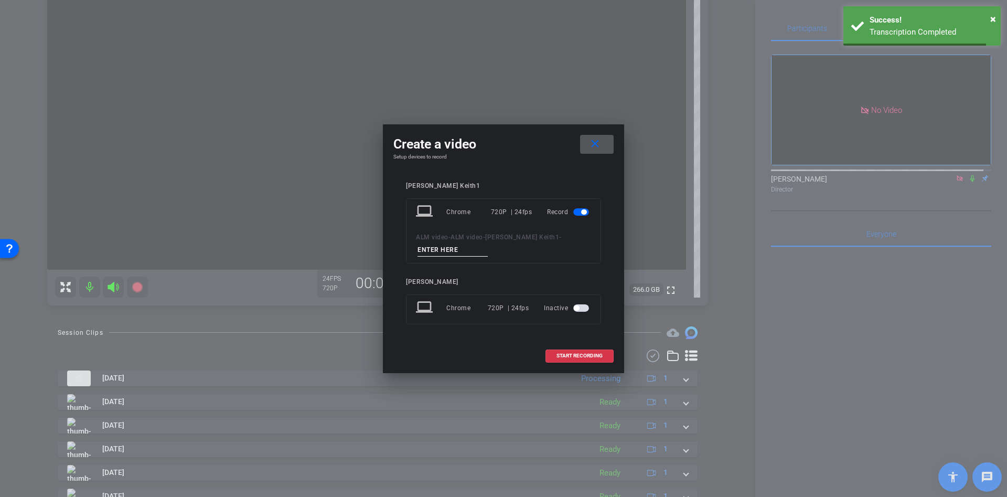
click at [429, 244] on input at bounding box center [452, 249] width 70 height 13
click at [446, 252] on input at bounding box center [452, 249] width 70 height 13
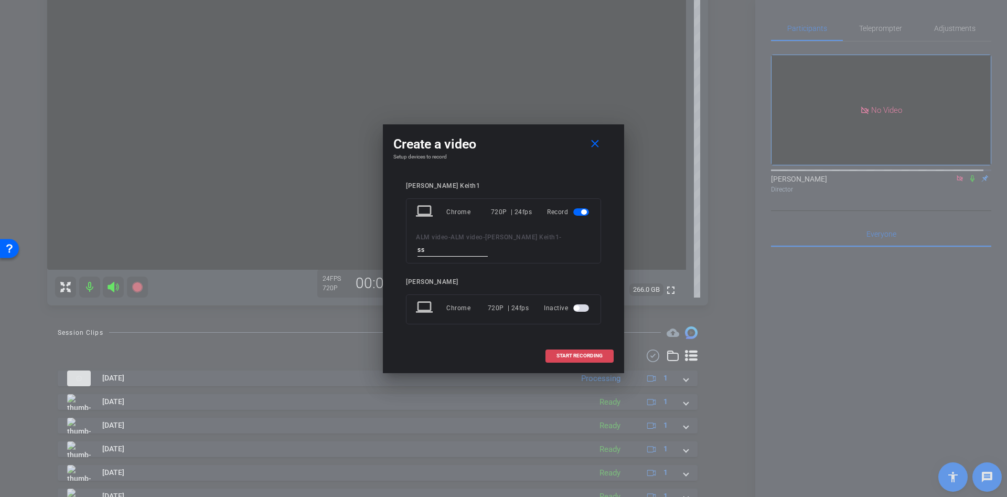
type input "ss"
click at [560, 356] on span "START RECORDING" at bounding box center [579, 355] width 46 height 5
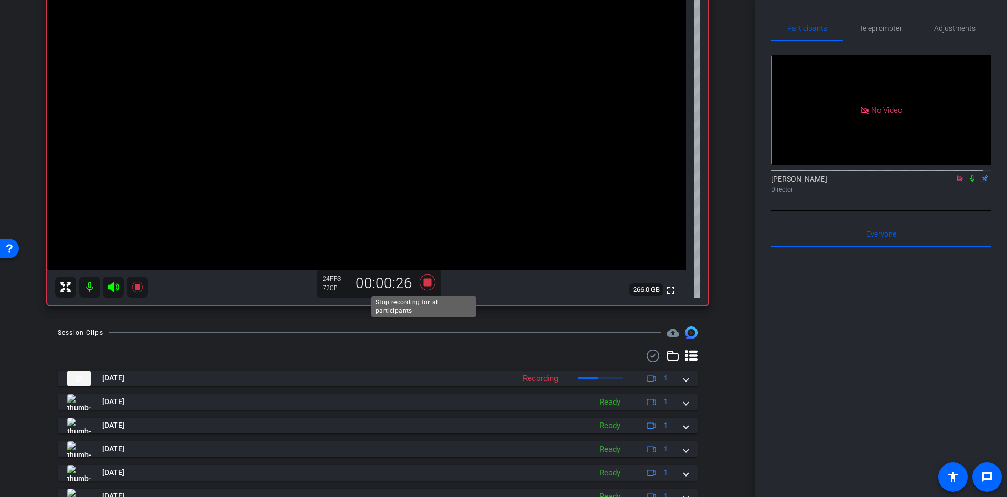
click at [435, 276] on icon at bounding box center [427, 282] width 25 height 19
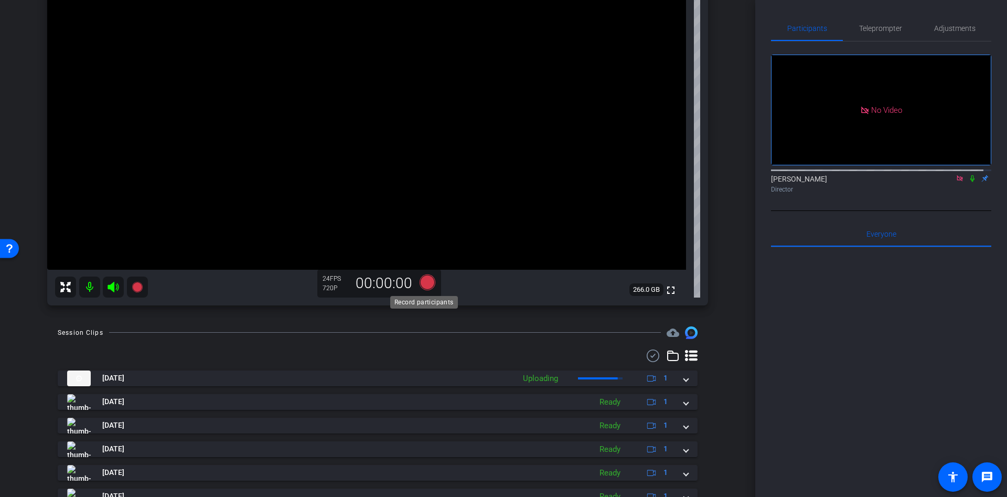
click at [427, 276] on icon at bounding box center [427, 282] width 16 height 16
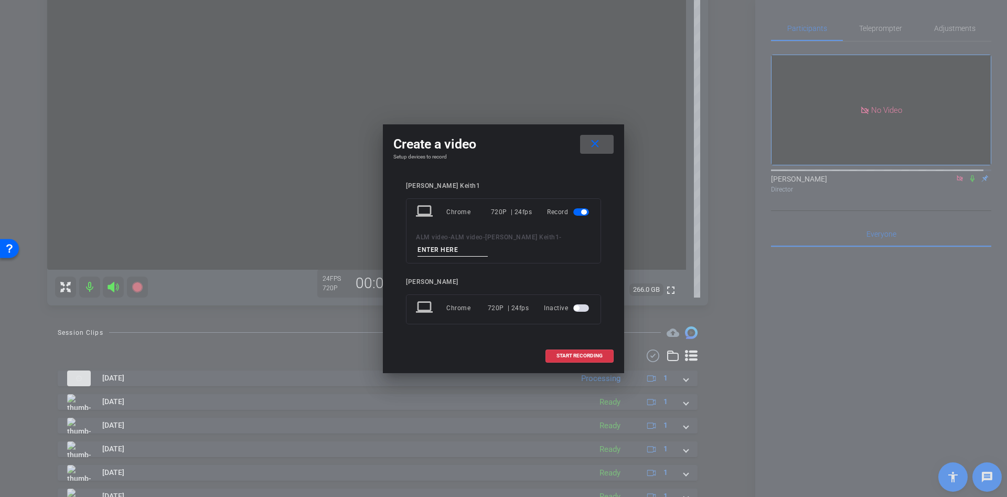
click at [461, 247] on input at bounding box center [452, 249] width 70 height 13
type input "kjk"
click at [578, 357] on span "START RECORDING" at bounding box center [579, 355] width 46 height 5
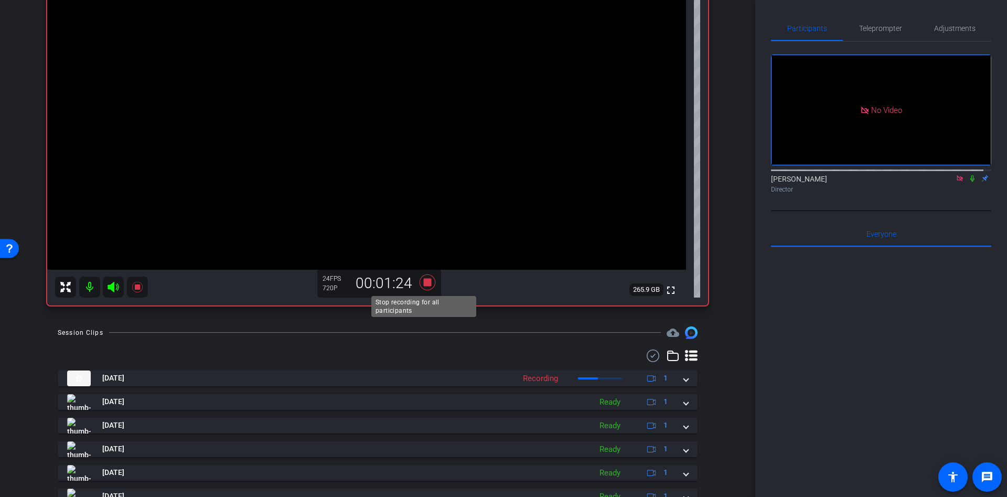
click at [430, 283] on icon at bounding box center [427, 282] width 25 height 19
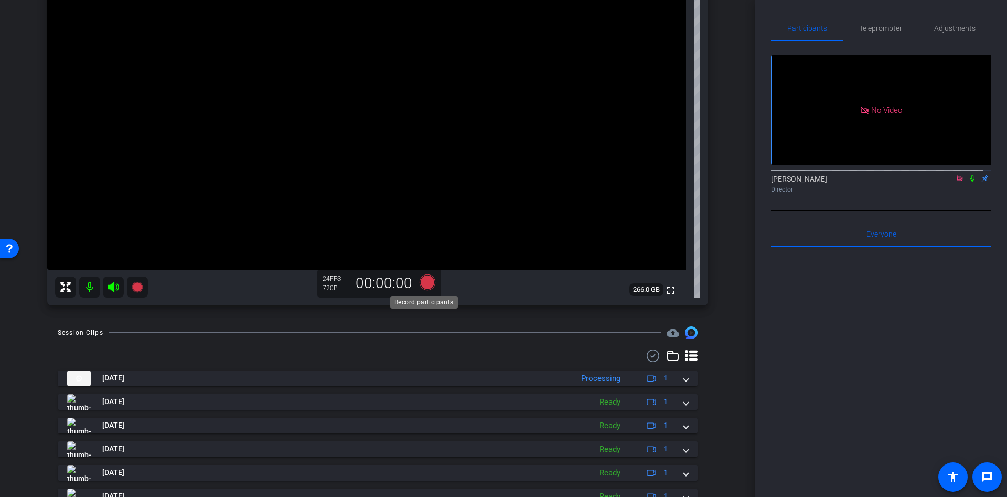
click at [430, 283] on icon at bounding box center [427, 282] width 16 height 16
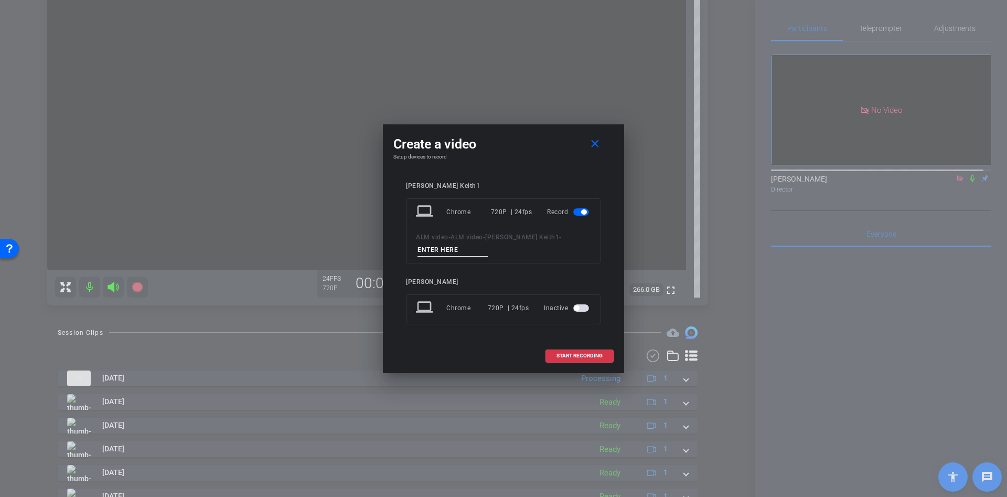
click at [440, 252] on input at bounding box center [452, 249] width 70 height 13
type input "ss"
click at [566, 356] on span "START RECORDING" at bounding box center [579, 355] width 46 height 5
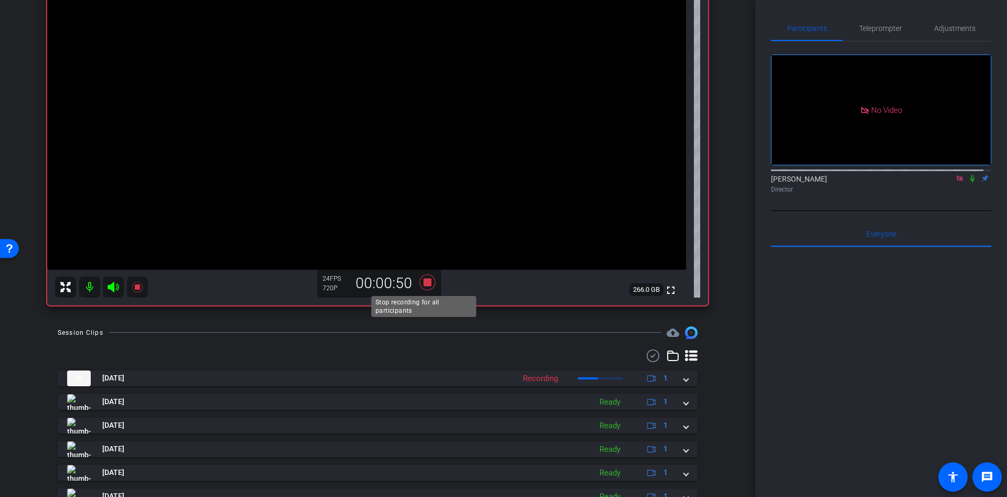
click at [430, 285] on icon at bounding box center [427, 282] width 16 height 16
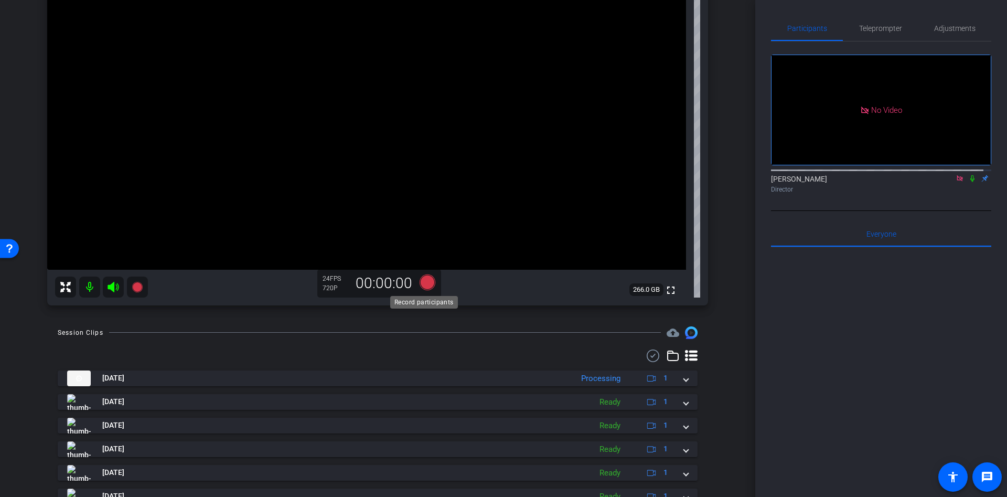
click at [427, 287] on icon at bounding box center [427, 282] width 16 height 16
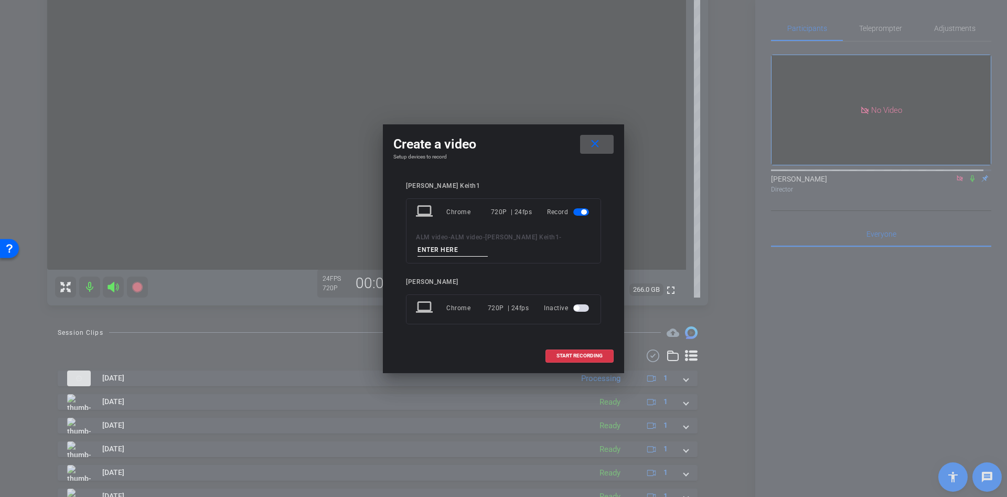
click at [438, 252] on input at bounding box center [452, 249] width 70 height 13
type input "ss"
click at [562, 354] on span "START RECORDING" at bounding box center [579, 355] width 46 height 5
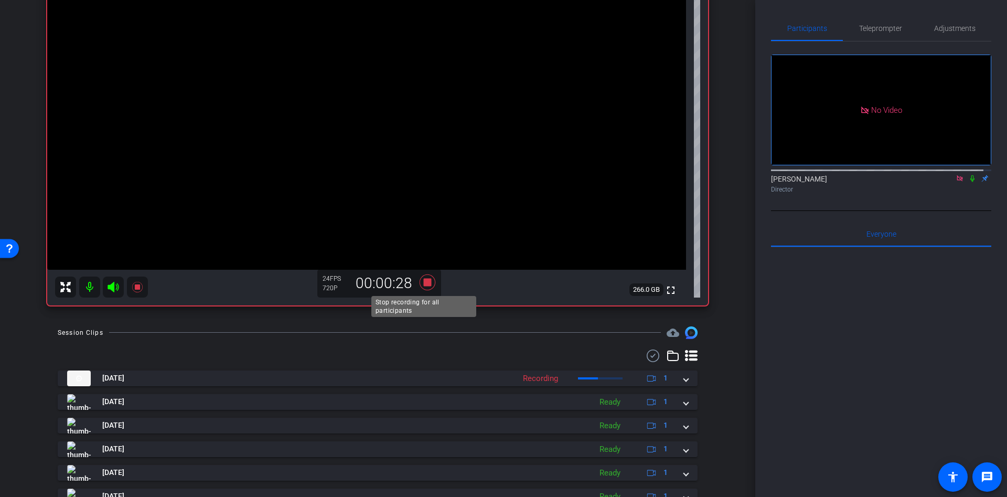
click at [426, 281] on icon at bounding box center [427, 282] width 16 height 16
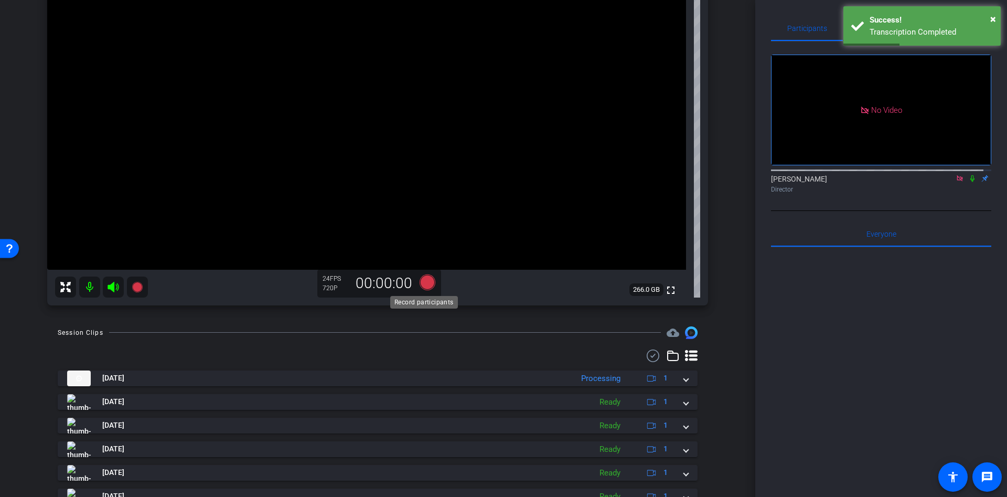
click at [421, 278] on icon at bounding box center [427, 282] width 16 height 16
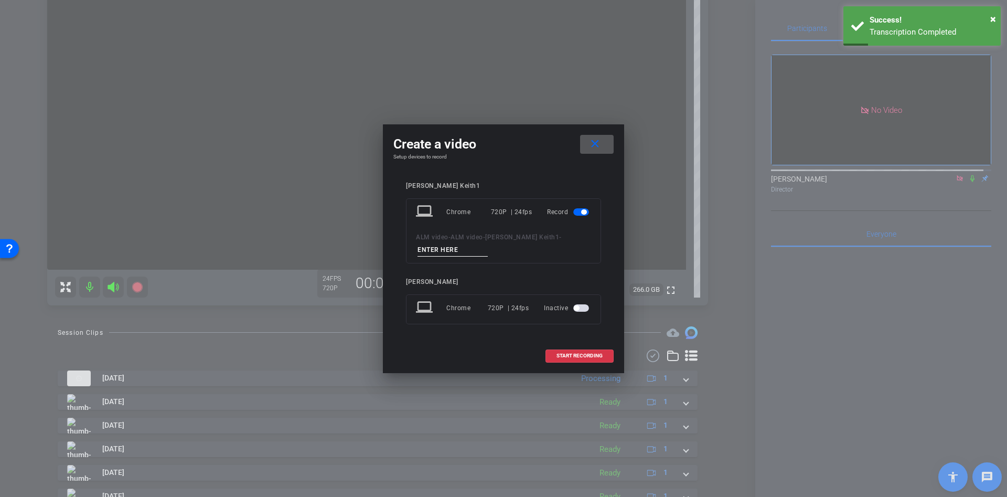
click at [429, 247] on input at bounding box center [452, 249] width 70 height 13
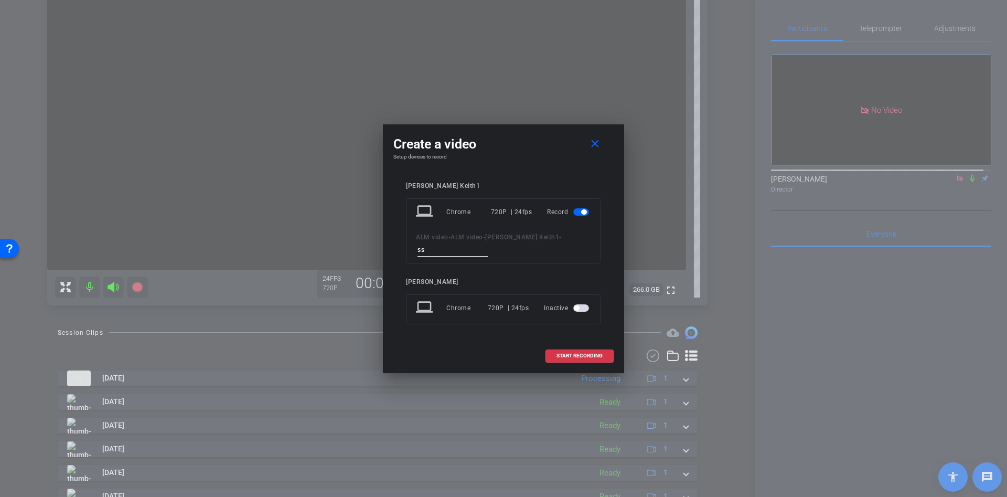
type input "ss"
click at [519, 146] on div "Create a video close" at bounding box center [503, 144] width 220 height 19
click at [584, 358] on span "START RECORDING" at bounding box center [579, 355] width 46 height 5
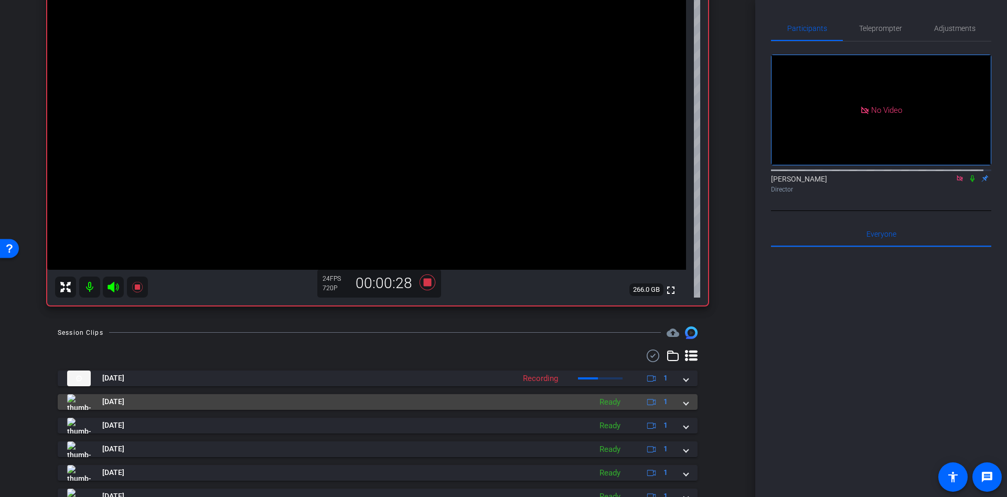
click at [684, 402] on span at bounding box center [686, 401] width 4 height 11
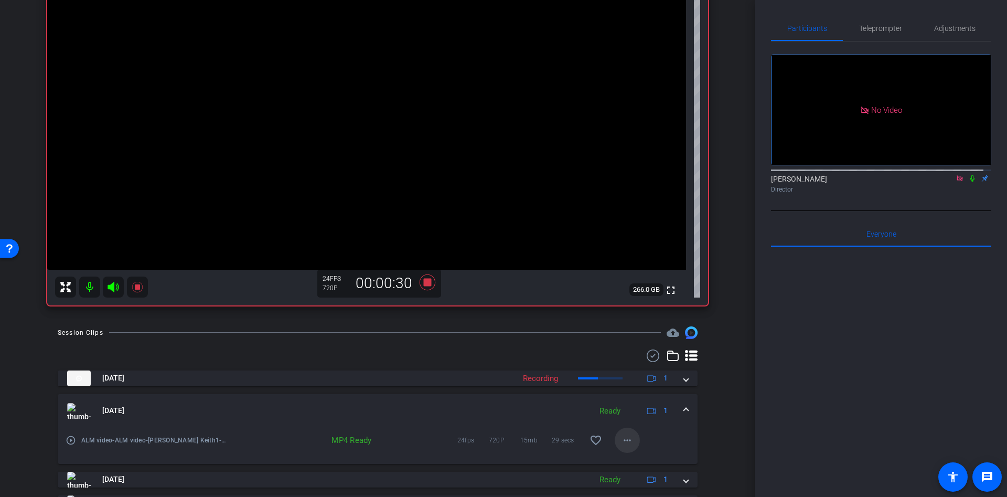
click at [621, 437] on mat-icon "more_horiz" at bounding box center [627, 440] width 13 height 13
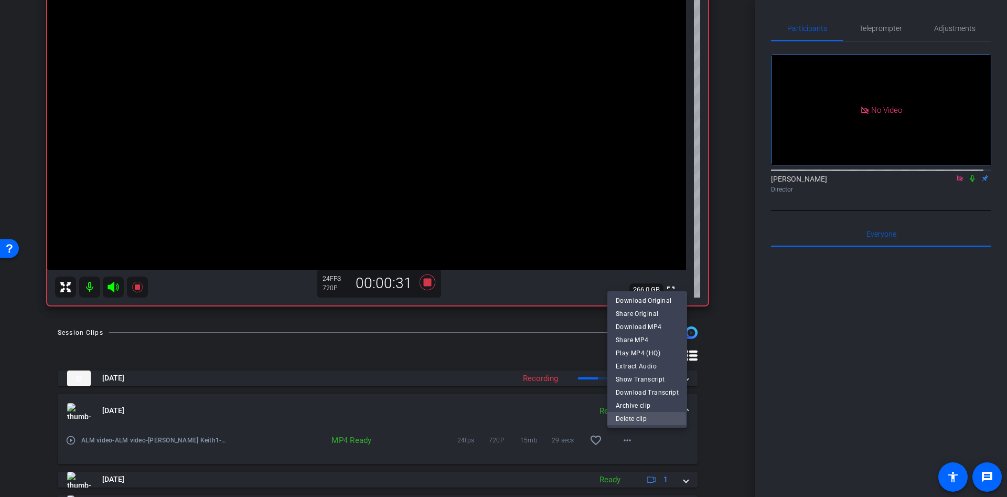
drag, startPoint x: 632, startPoint y: 419, endPoint x: 639, endPoint y: 419, distance: 6.8
click at [632, 419] on span "Delete clip" at bounding box center [647, 418] width 63 height 13
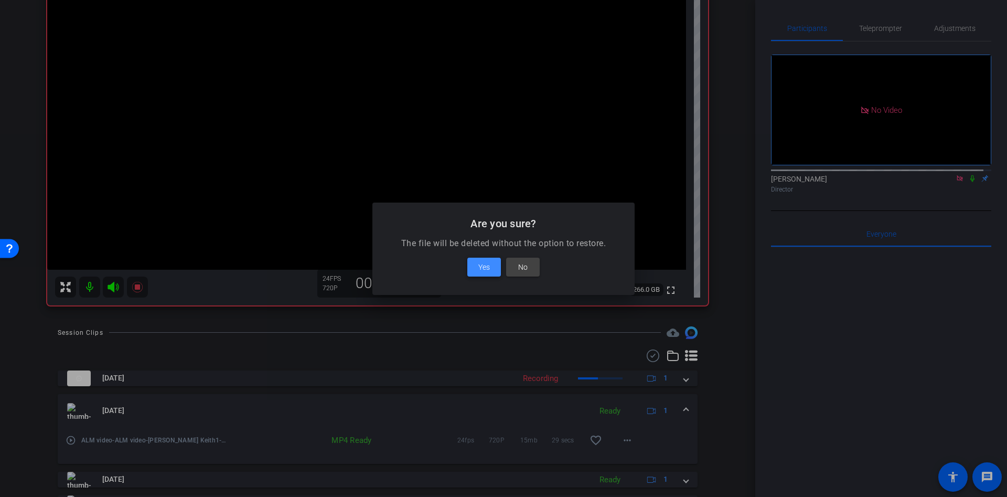
click at [485, 264] on span "Yes" at bounding box center [484, 267] width 12 height 13
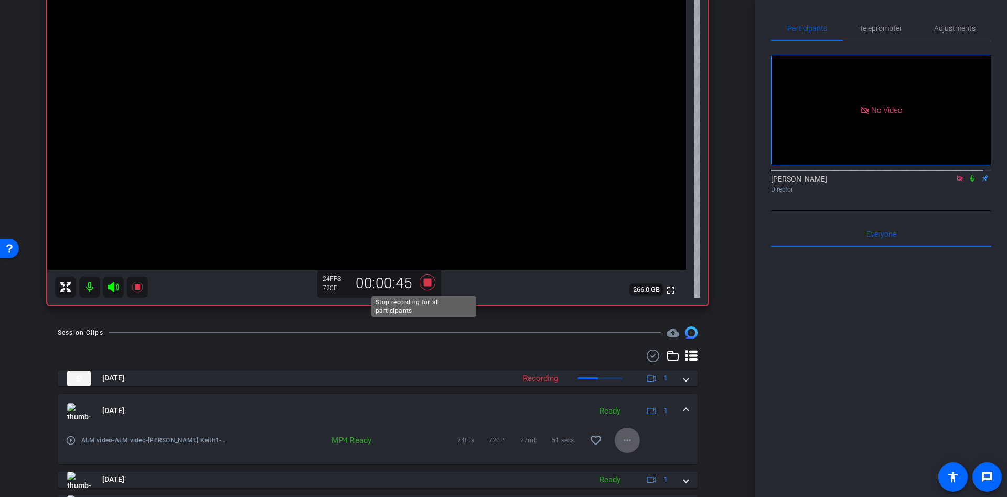
click at [423, 277] on icon at bounding box center [427, 282] width 25 height 19
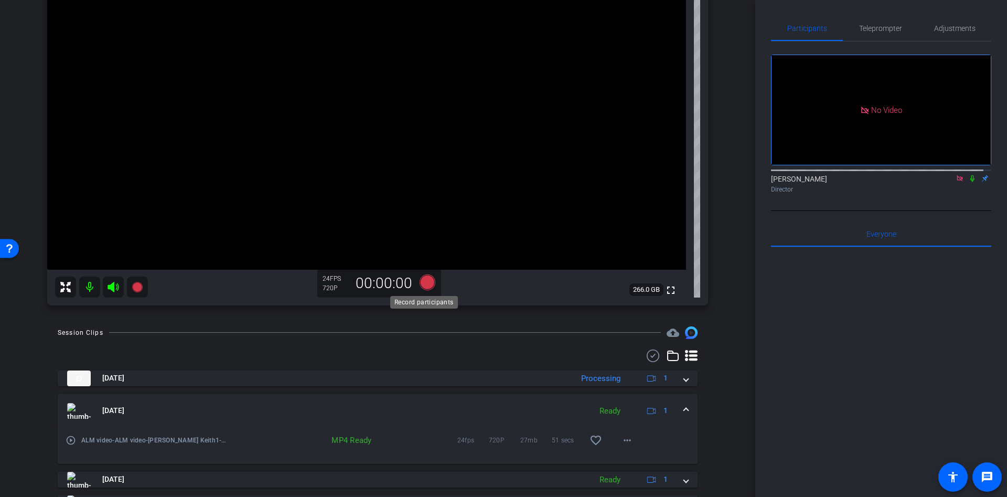
click at [421, 284] on icon at bounding box center [427, 282] width 16 height 16
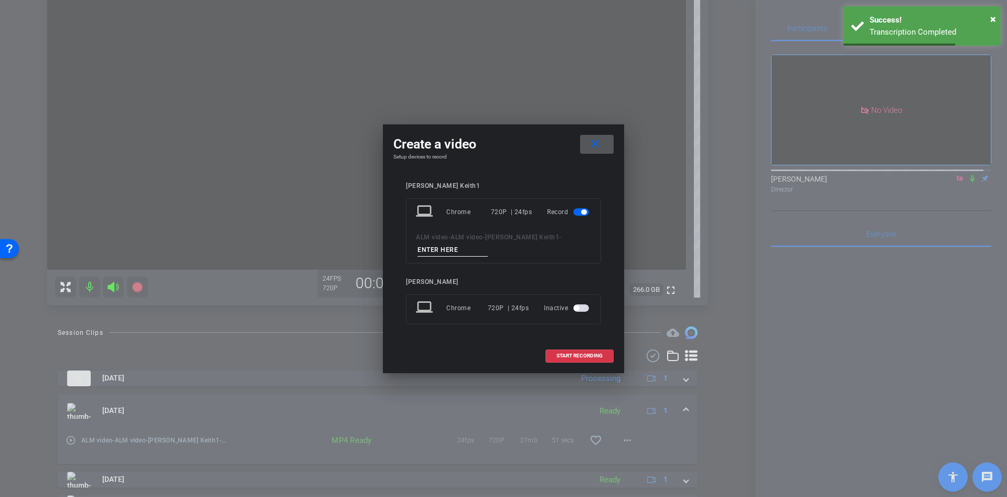
click at [427, 252] on input at bounding box center [452, 249] width 70 height 13
type input "ss"
click at [594, 353] on span "START RECORDING" at bounding box center [579, 355] width 46 height 5
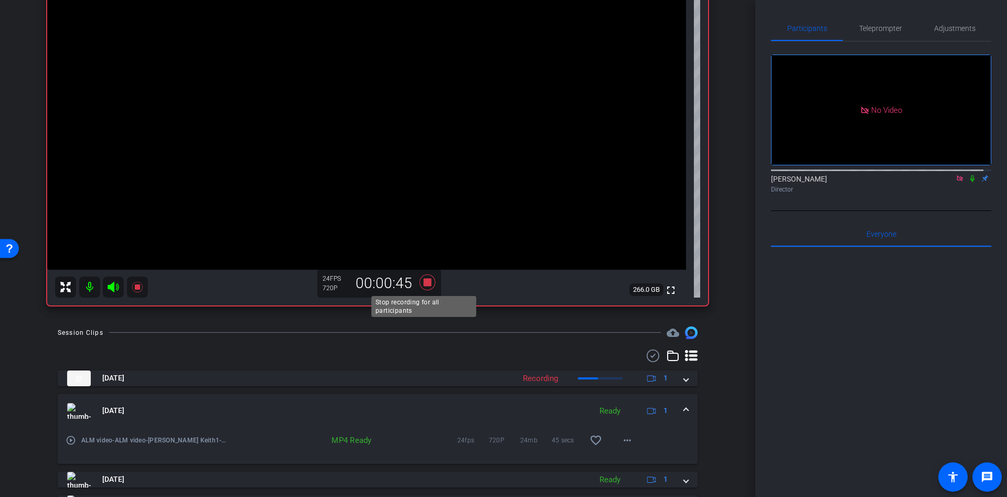
click at [416, 286] on icon at bounding box center [427, 282] width 25 height 19
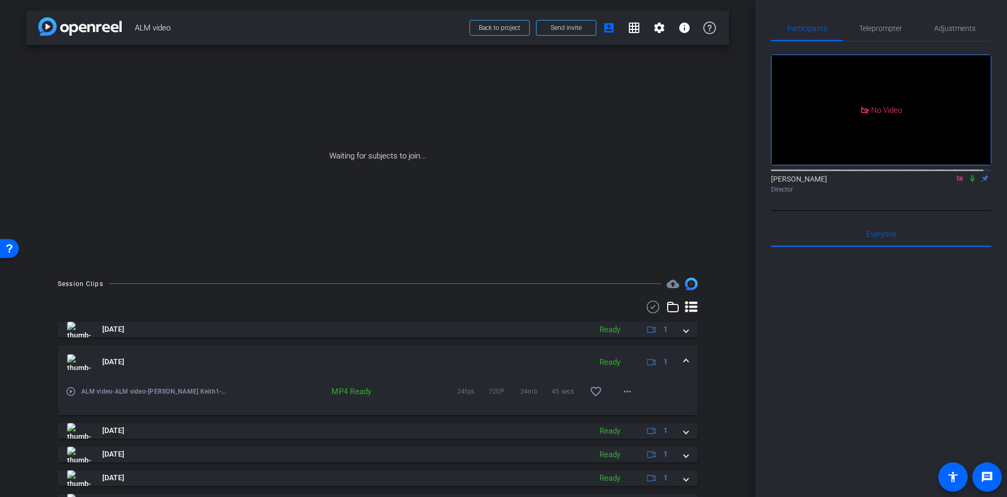
scroll to position [144, 0]
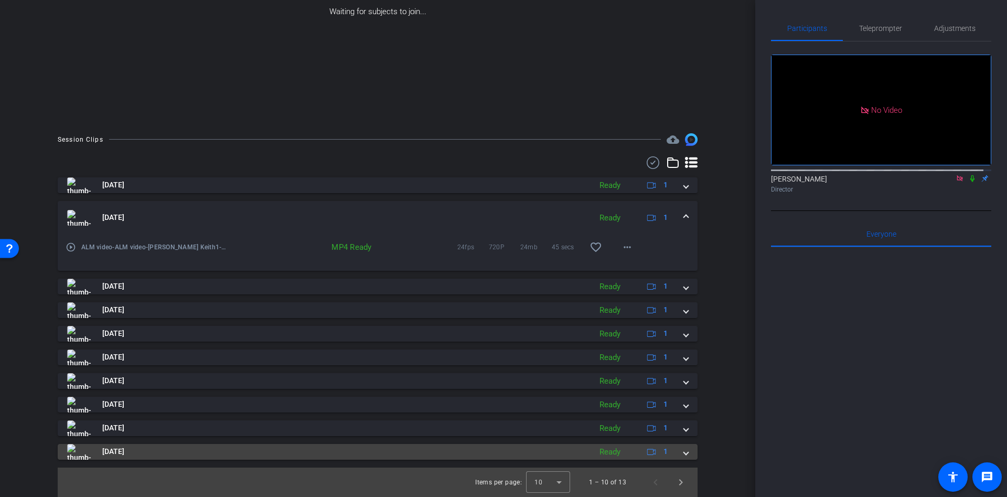
click at [684, 452] on span at bounding box center [686, 451] width 4 height 11
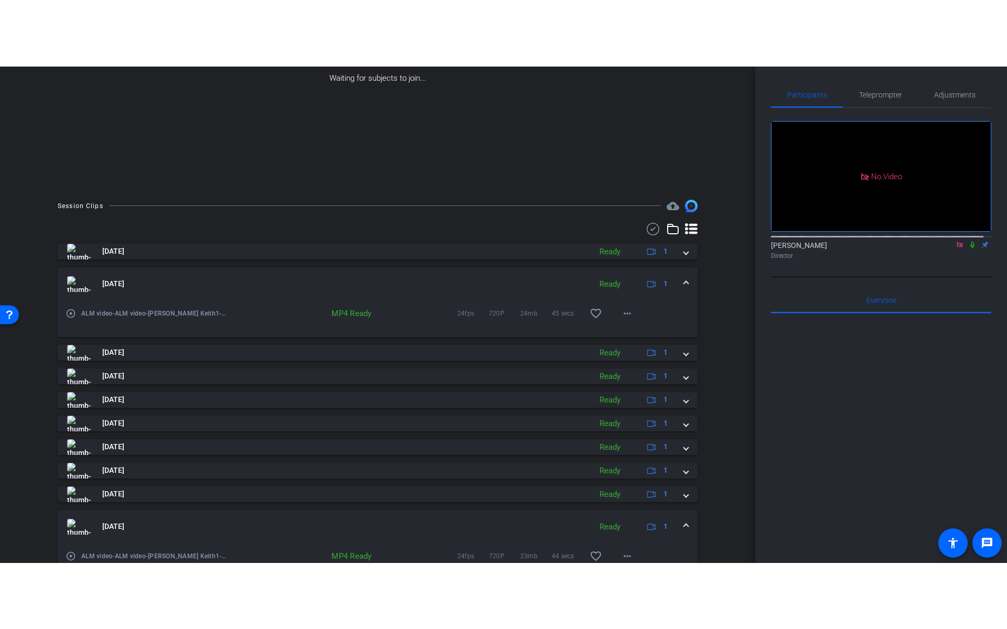
scroll to position [198, 0]
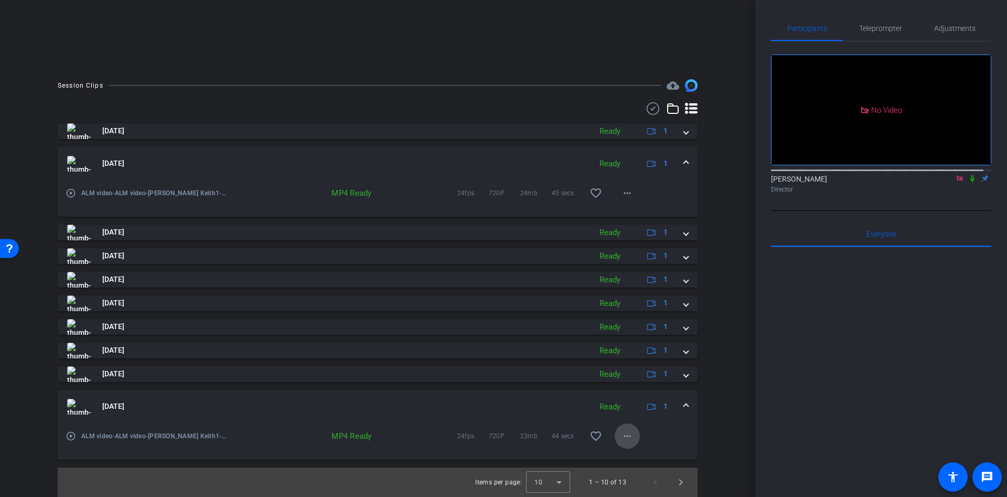
click at [621, 437] on mat-icon "more_horiz" at bounding box center [627, 435] width 13 height 13
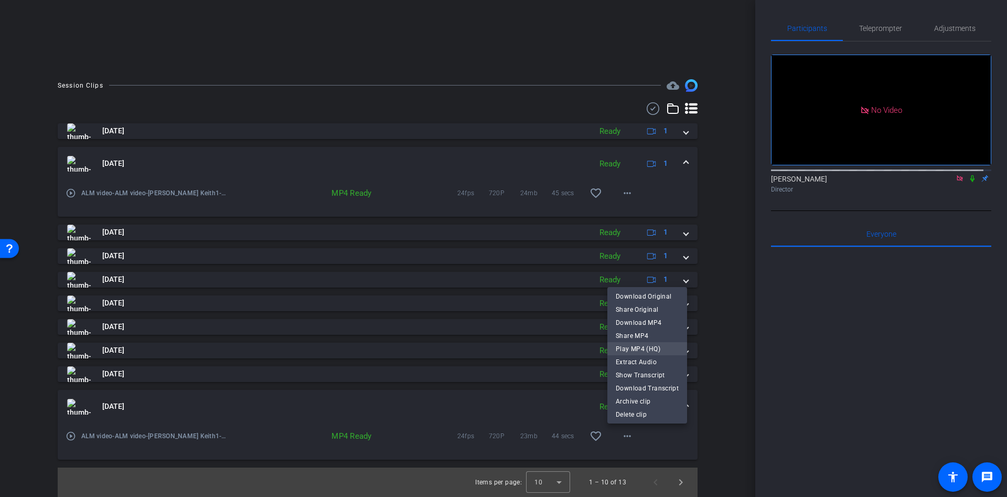
click at [641, 345] on span "Play MP4 (HQ)" at bounding box center [647, 348] width 63 height 13
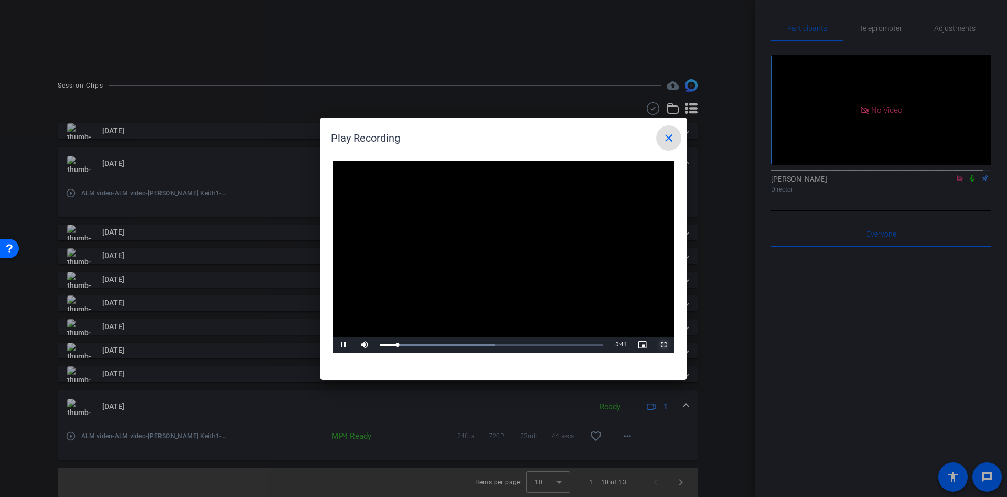
click at [660, 344] on span "Video Player" at bounding box center [663, 344] width 21 height 0
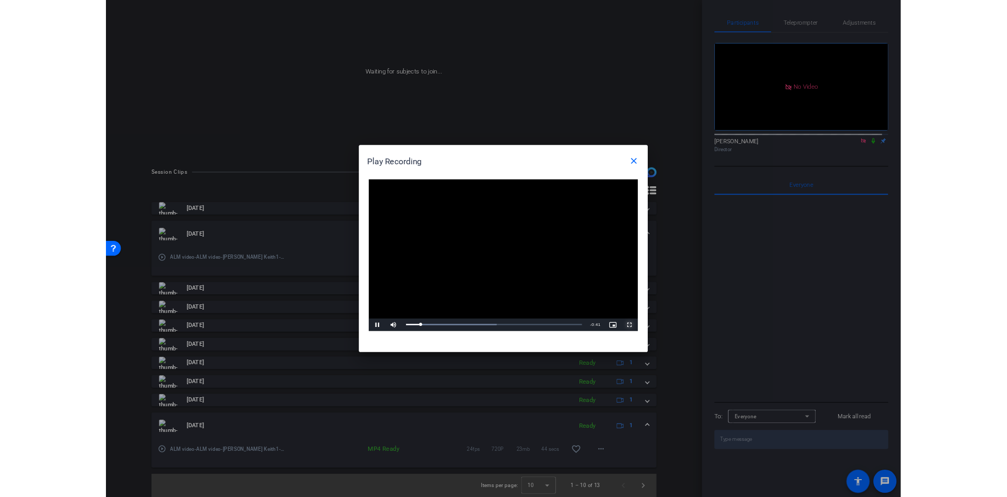
scroll to position [66, 0]
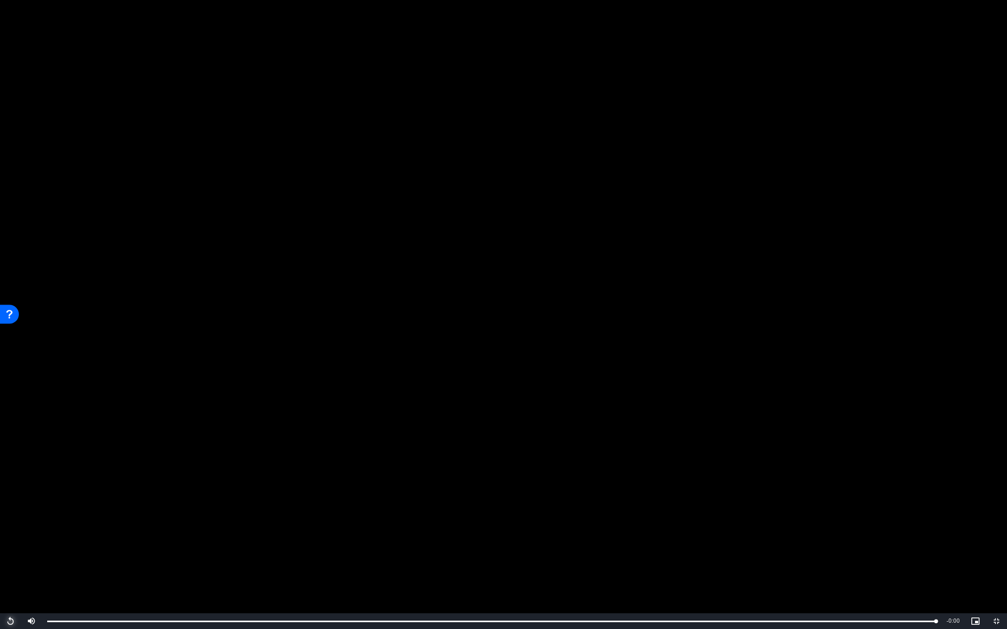
click at [8, 496] on span "Video Player" at bounding box center [10, 621] width 21 height 0
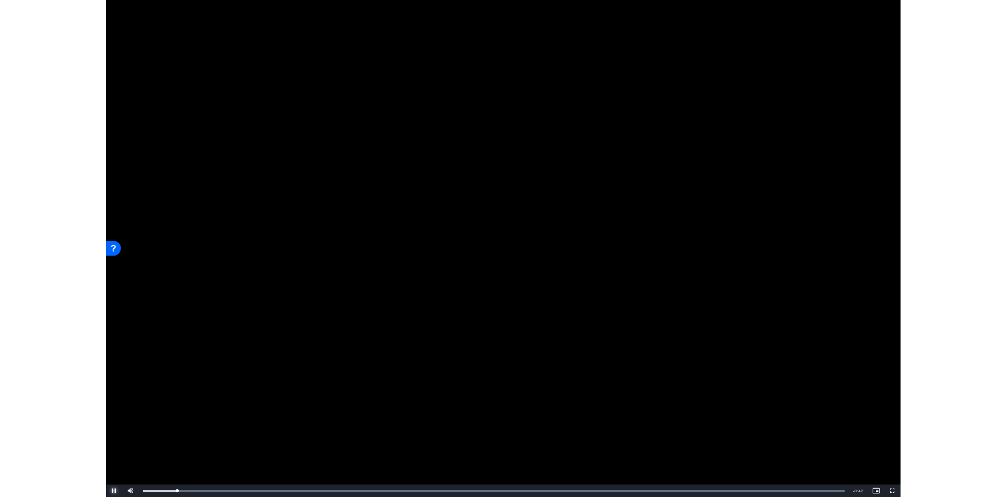
scroll to position [198, 0]
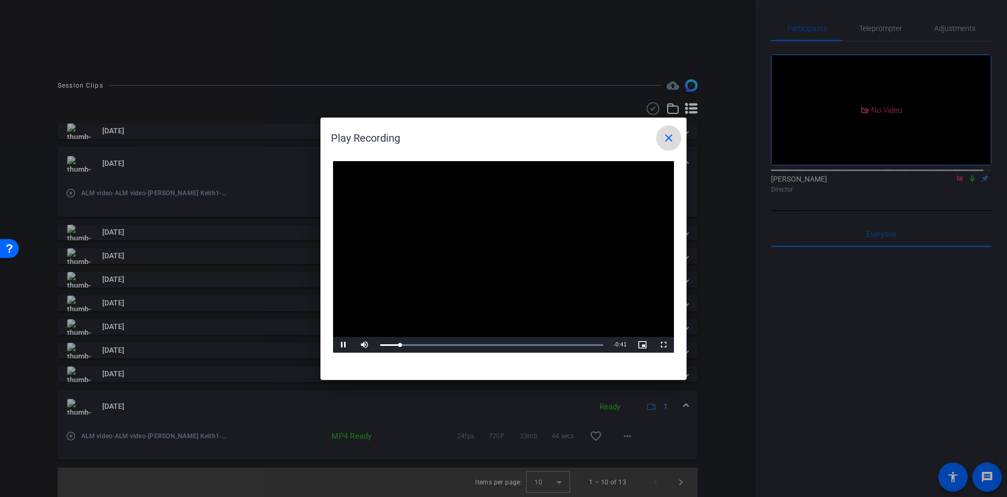
click at [669, 132] on mat-icon "close" at bounding box center [668, 138] width 13 height 13
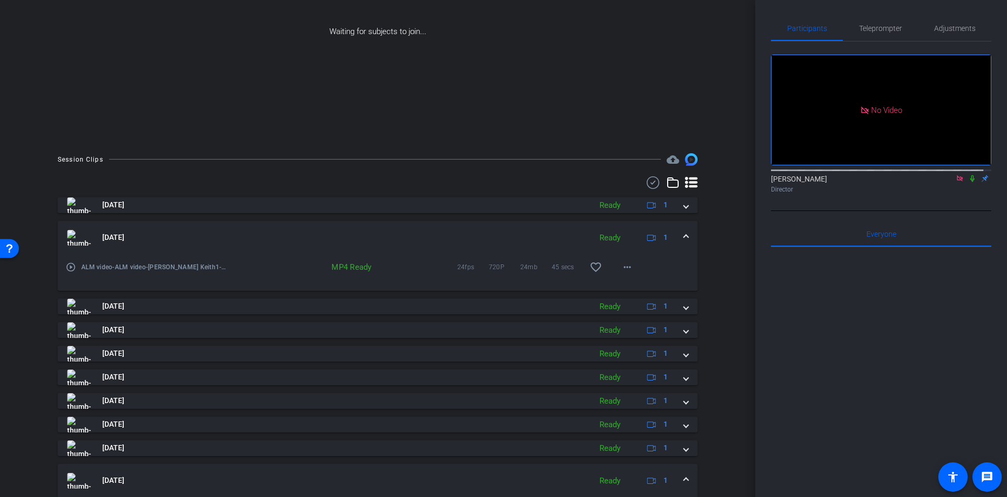
scroll to position [0, 0]
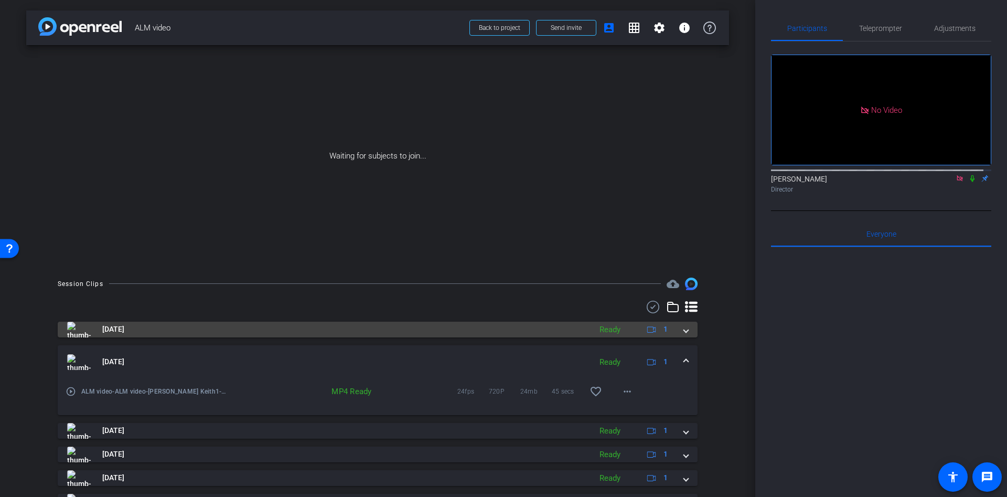
click at [683, 325] on mat-expansion-panel-header "Oct 3, 2025 Ready 1" at bounding box center [378, 329] width 640 height 16
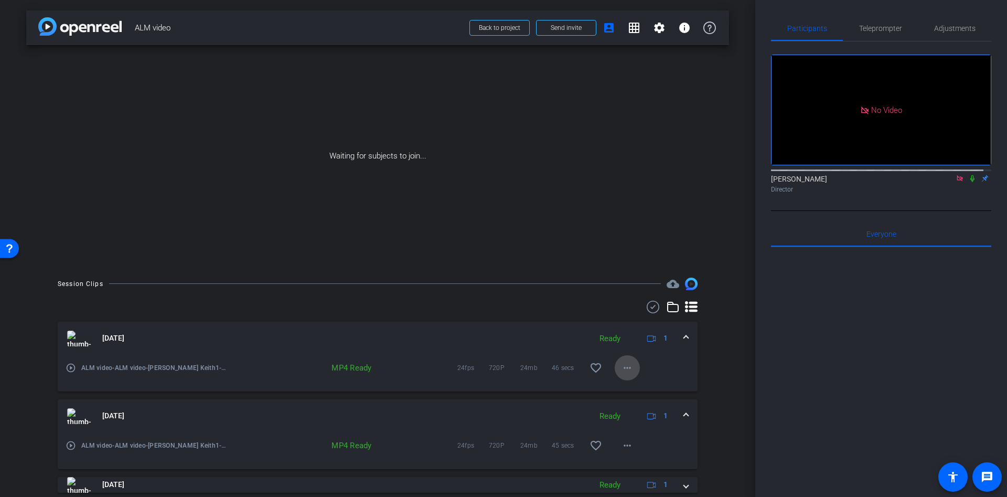
click at [621, 364] on mat-icon "more_horiz" at bounding box center [627, 367] width 13 height 13
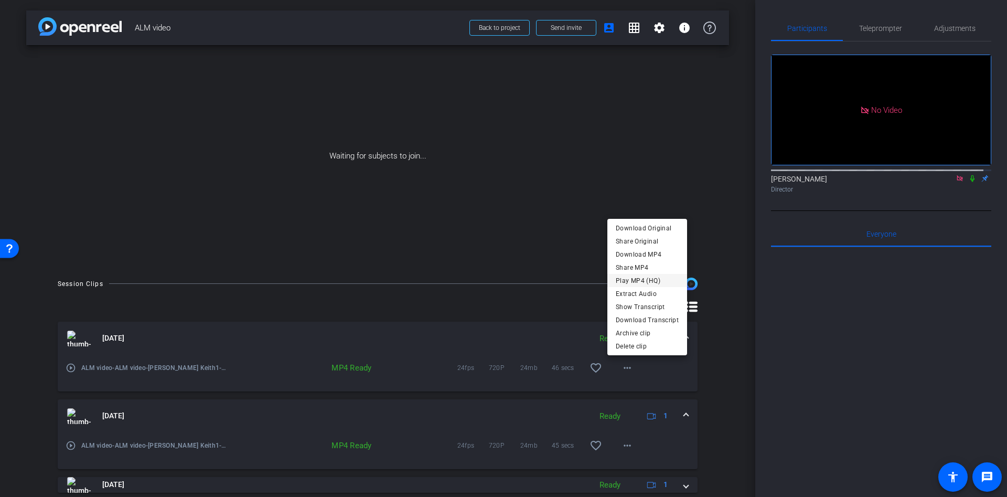
click at [628, 276] on span "Play MP4 (HQ)" at bounding box center [647, 280] width 63 height 13
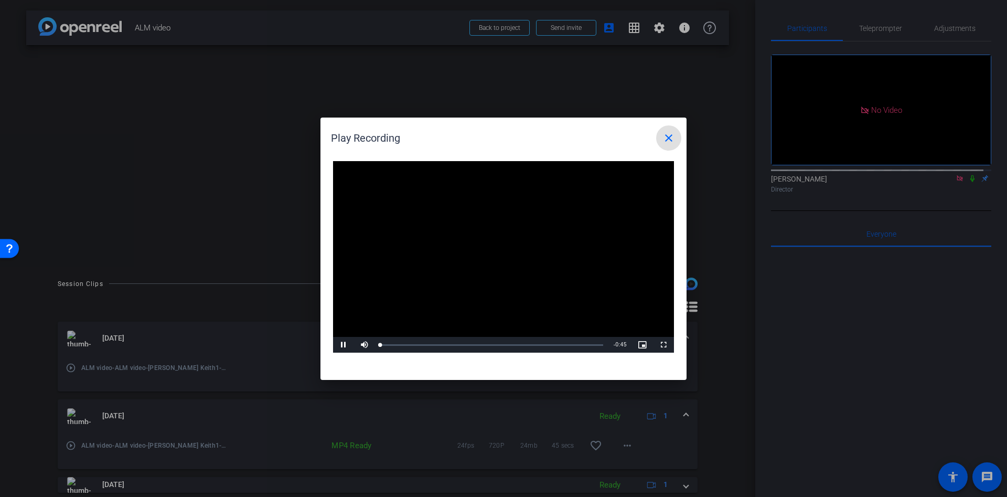
click at [503, 245] on video "Video Player" at bounding box center [503, 257] width 341 height 192
click at [347, 344] on span "Video Player" at bounding box center [343, 344] width 21 height 0
click at [659, 344] on span "Video Player" at bounding box center [663, 344] width 21 height 0
click at [663, 139] on mat-icon "close" at bounding box center [668, 138] width 13 height 13
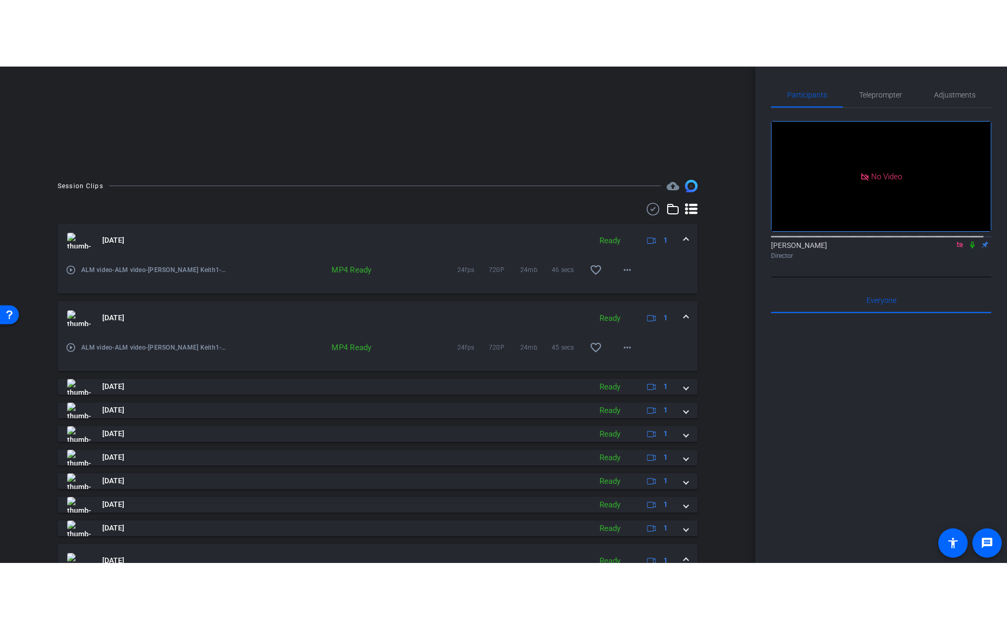
scroll to position [252, 0]
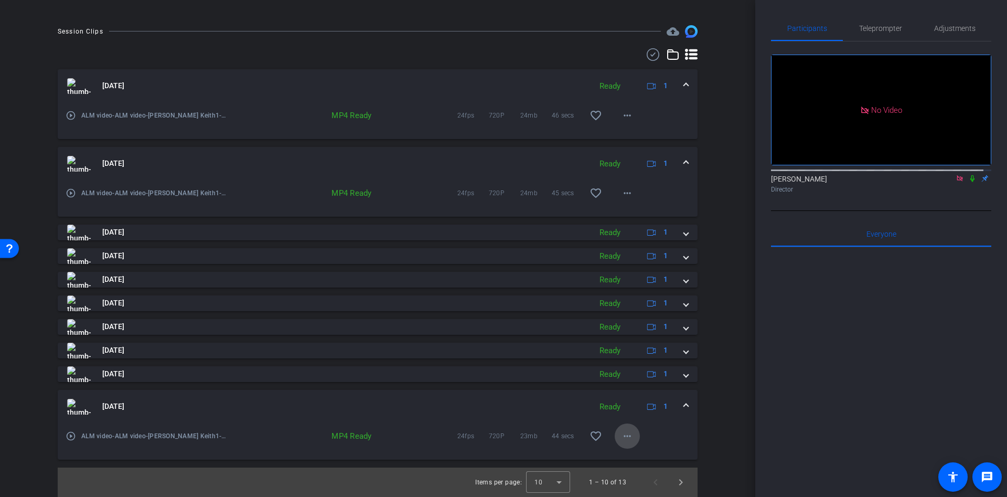
click at [621, 432] on mat-icon "more_horiz" at bounding box center [627, 435] width 13 height 13
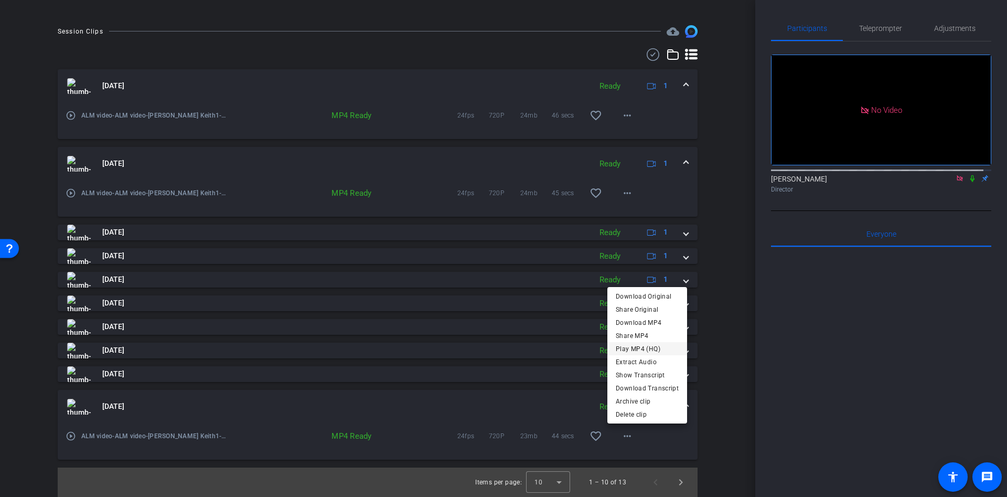
click at [637, 351] on span "Play MP4 (HQ)" at bounding box center [647, 348] width 63 height 13
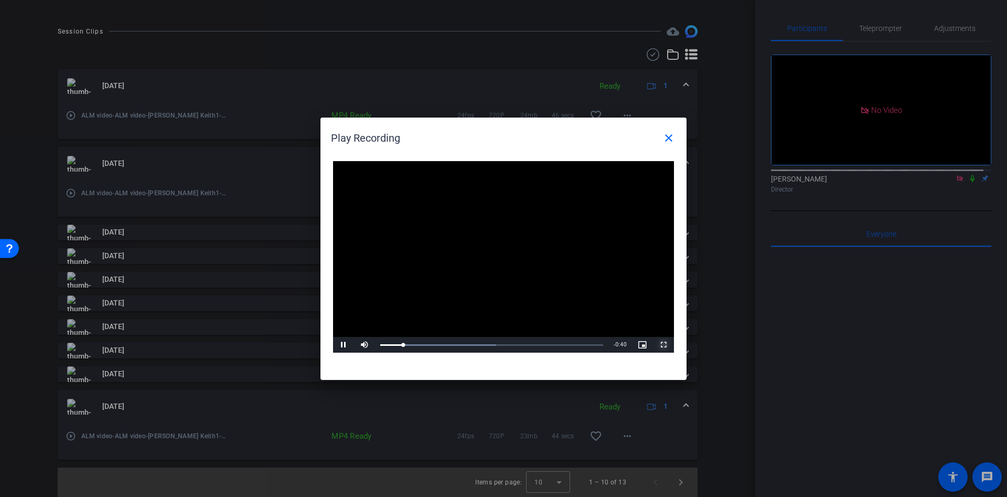
click at [670, 344] on span "Video Player" at bounding box center [663, 344] width 21 height 0
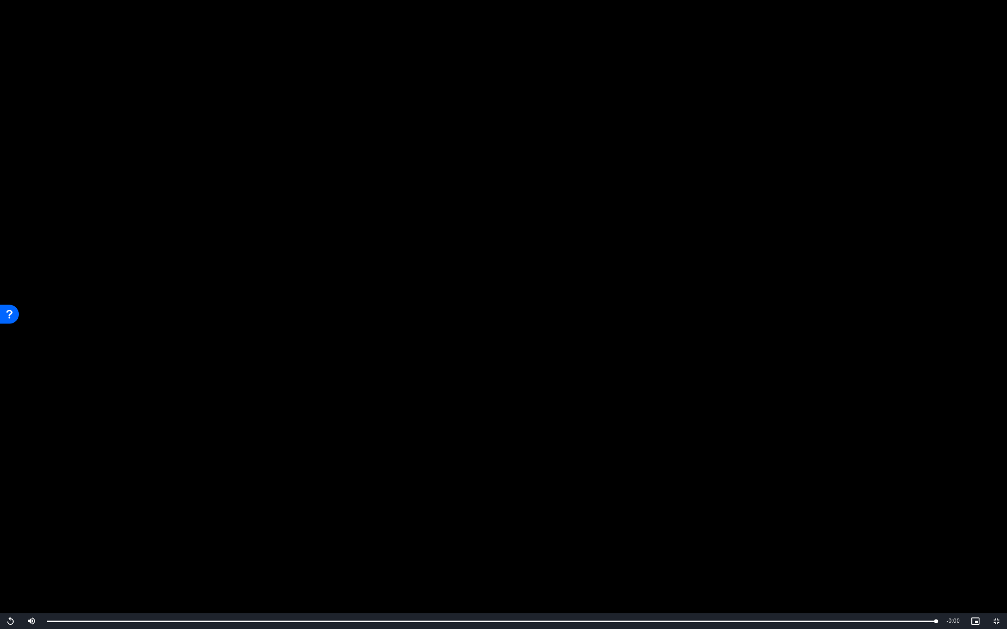
click at [360, 20] on video "Video Player" at bounding box center [503, 314] width 1007 height 629
click at [8, 496] on span "Video Player" at bounding box center [10, 621] width 21 height 0
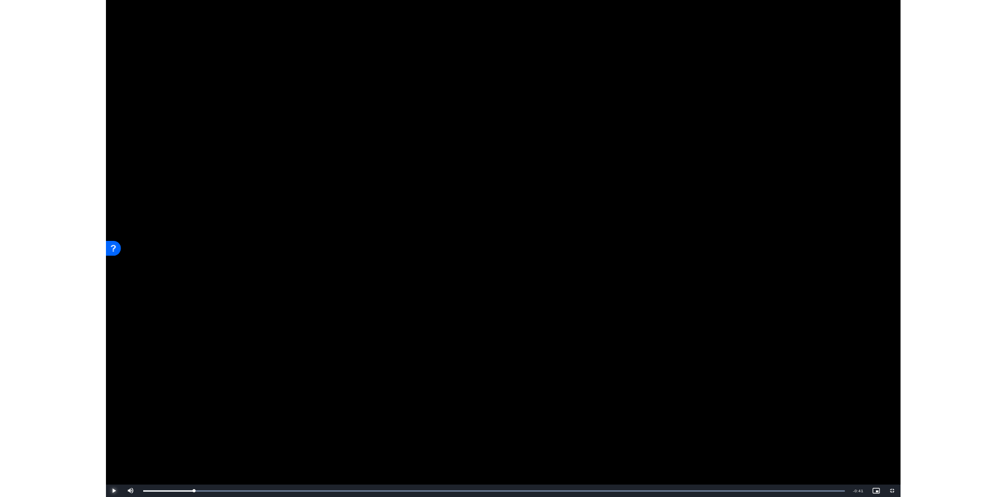
scroll to position [252, 0]
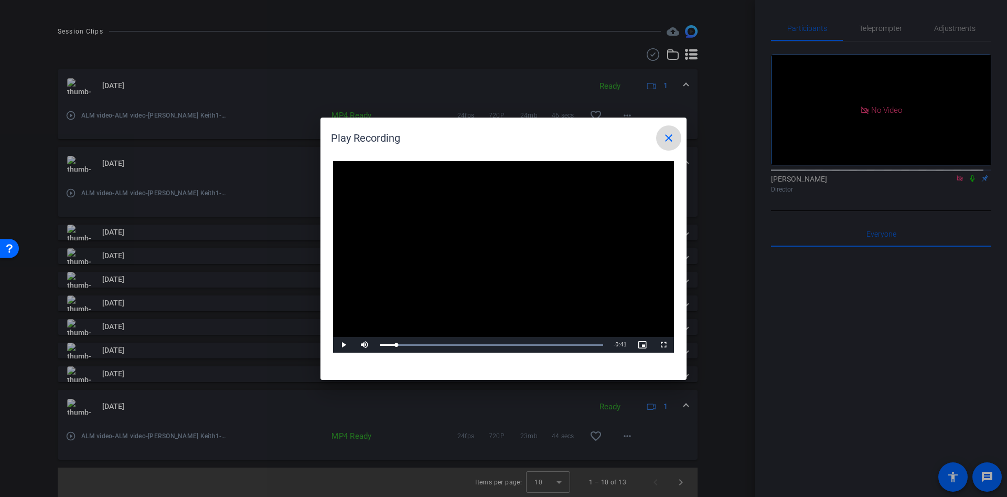
click at [670, 136] on mat-icon "close" at bounding box center [668, 138] width 13 height 13
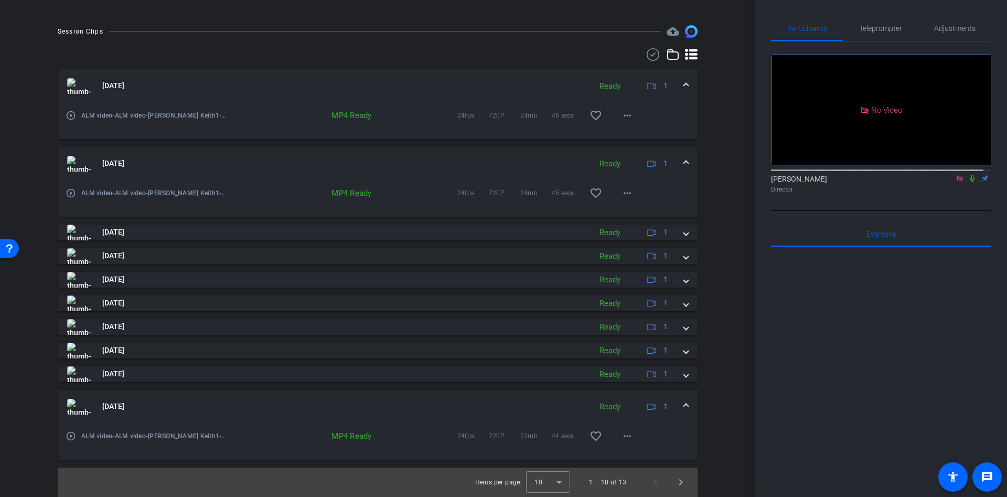
scroll to position [0, 0]
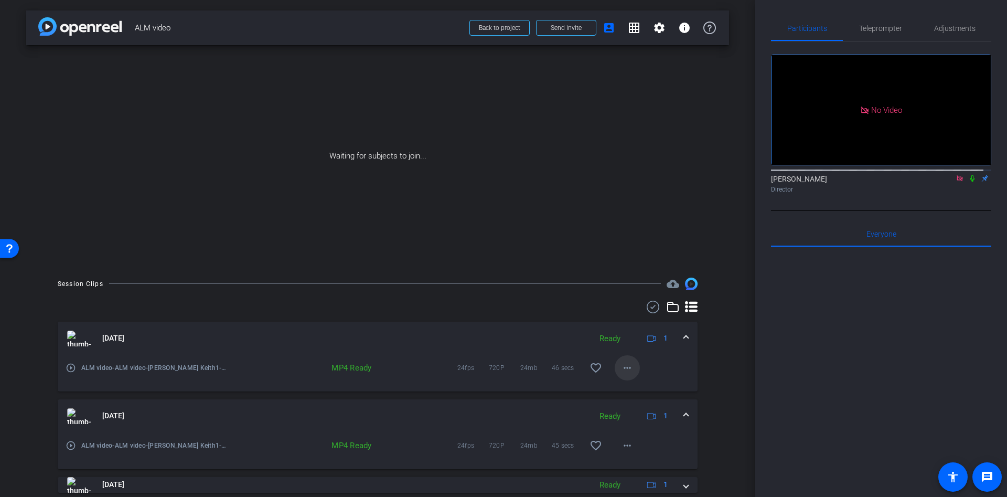
click at [621, 367] on mat-icon "more_horiz" at bounding box center [627, 367] width 13 height 13
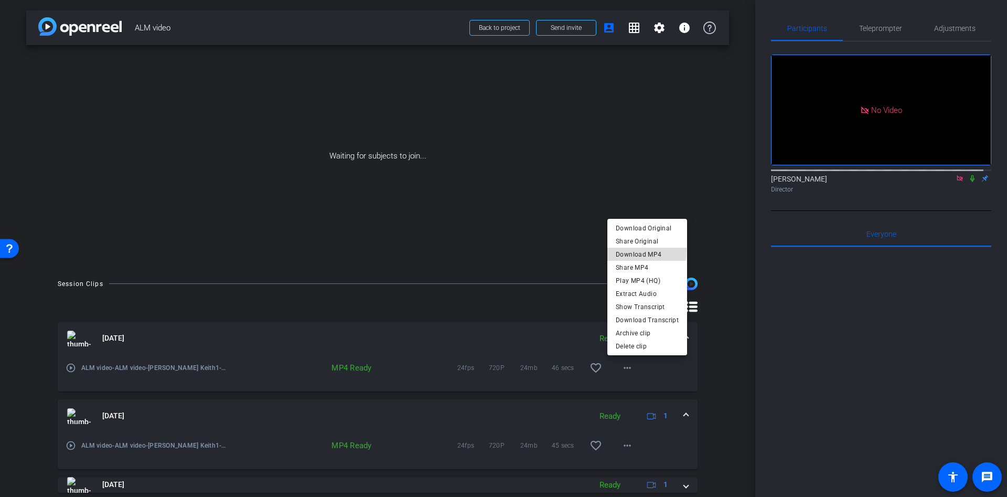
click at [640, 251] on span "Download MP4" at bounding box center [647, 253] width 63 height 13
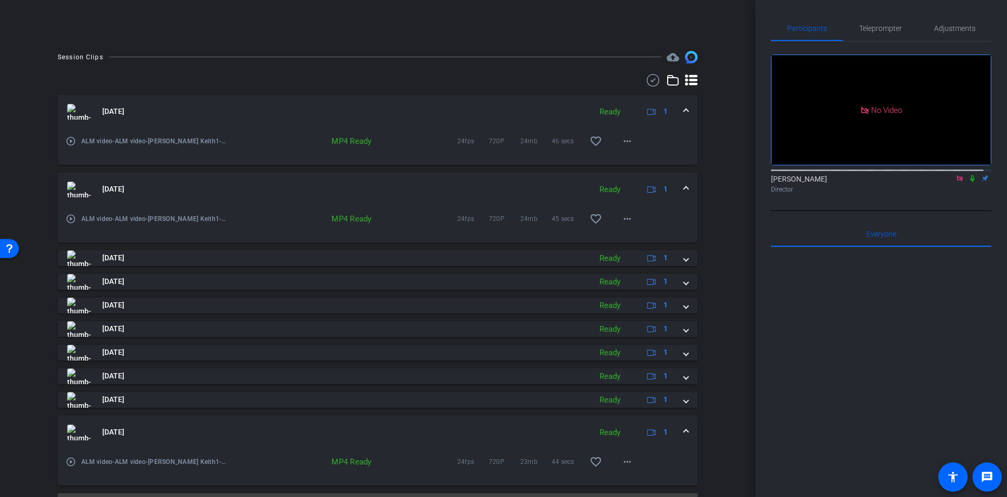
scroll to position [252, 0]
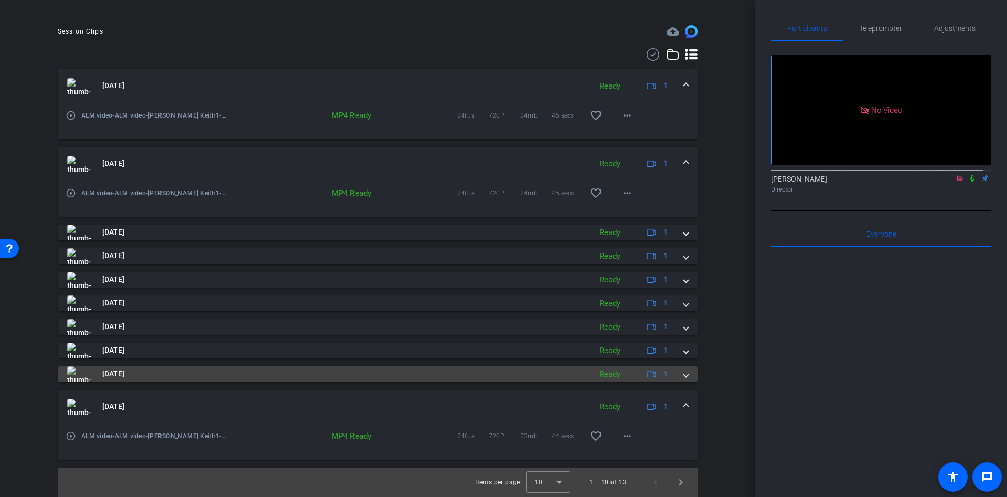
click at [680, 380] on mat-expansion-panel-header "Oct 3, 2025 Ready 1" at bounding box center [378, 374] width 640 height 16
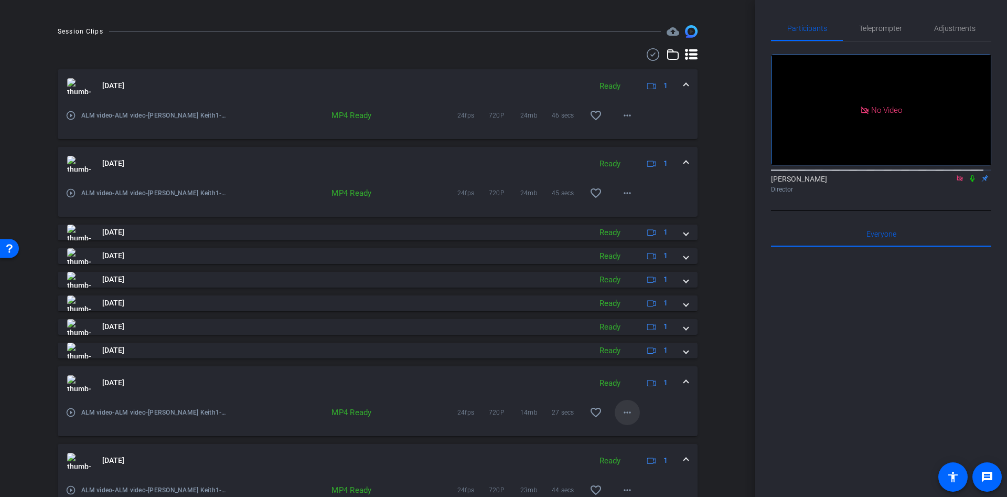
click at [621, 407] on mat-icon "more_horiz" at bounding box center [627, 412] width 13 height 13
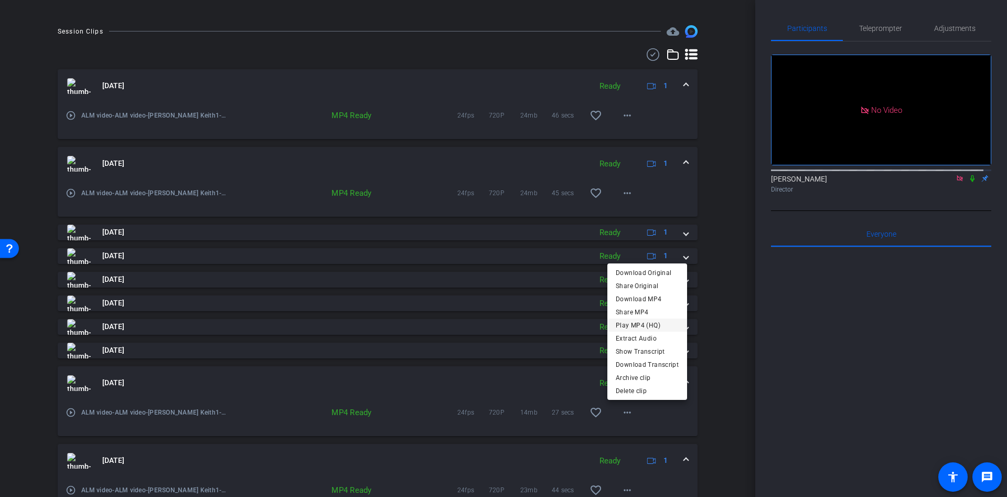
click at [633, 330] on span "Play MP4 (HQ)" at bounding box center [647, 324] width 63 height 13
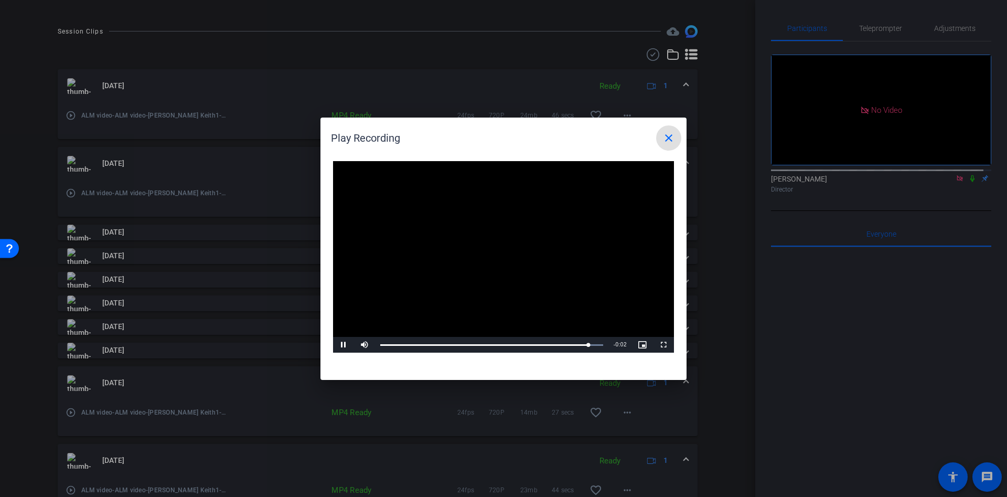
click at [671, 142] on mat-icon "close" at bounding box center [668, 138] width 13 height 13
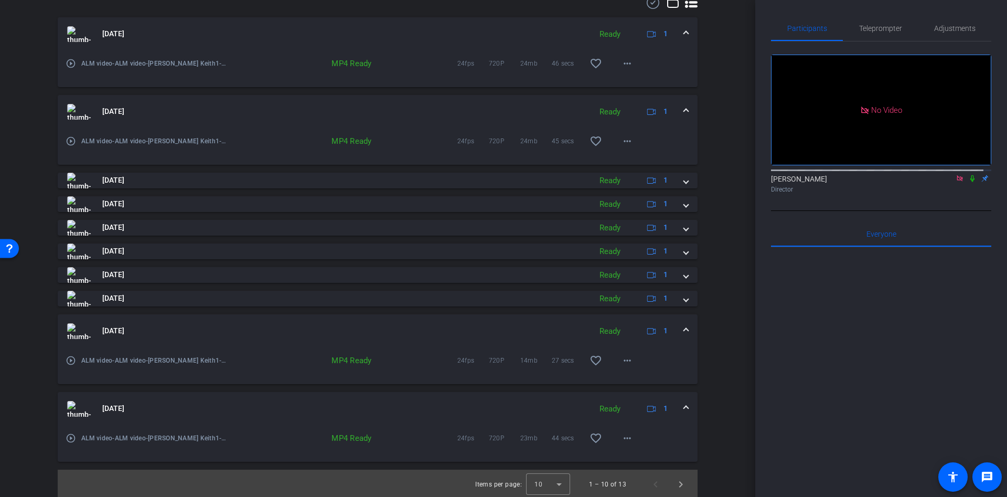
scroll to position [306, 0]
click at [682, 403] on mat-expansion-panel-header "Oct 3, 2025 Ready 1" at bounding box center [378, 407] width 640 height 34
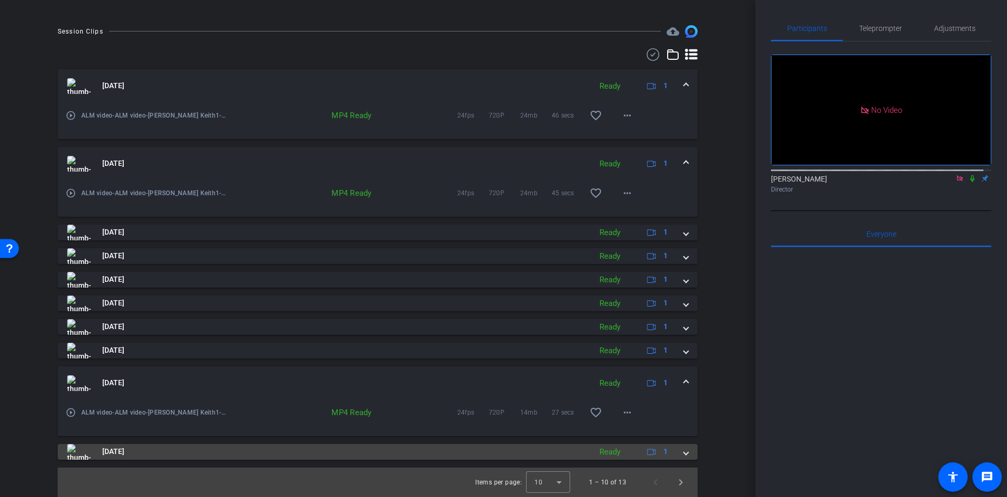
scroll to position [252, 0]
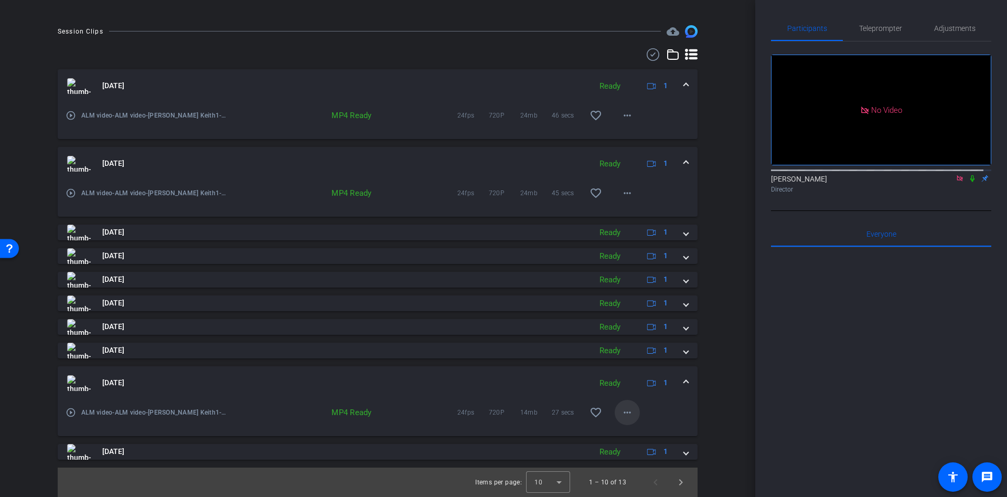
click at [621, 406] on mat-icon "more_horiz" at bounding box center [627, 412] width 13 height 13
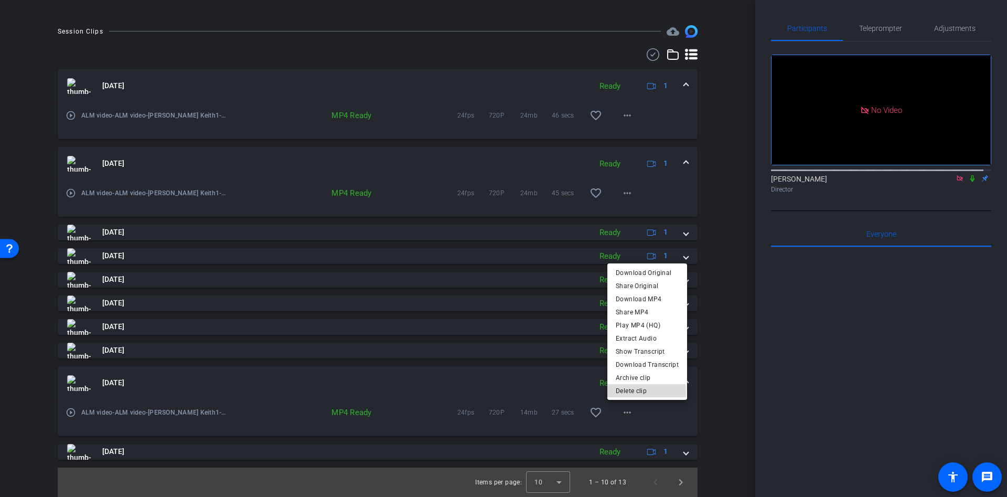
click at [623, 393] on span "Delete clip" at bounding box center [647, 390] width 63 height 13
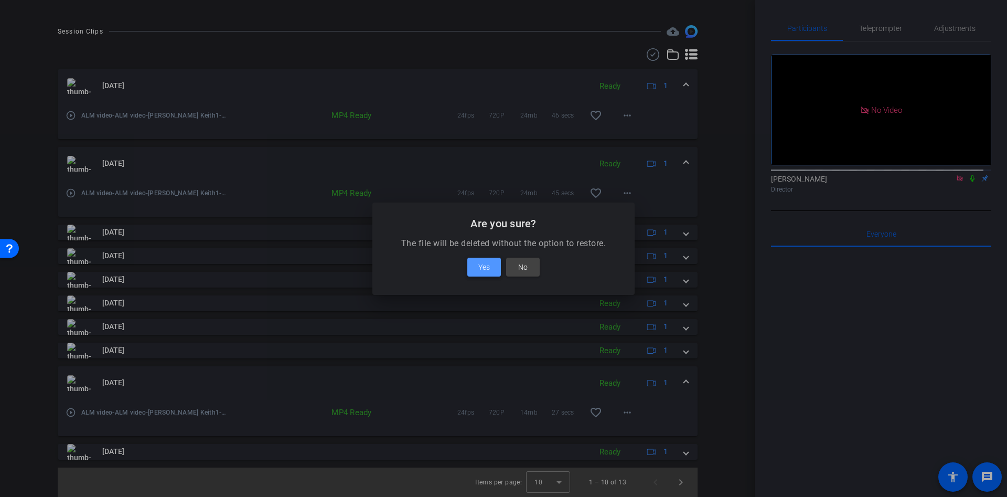
click at [486, 271] on span "Yes" at bounding box center [484, 267] width 12 height 13
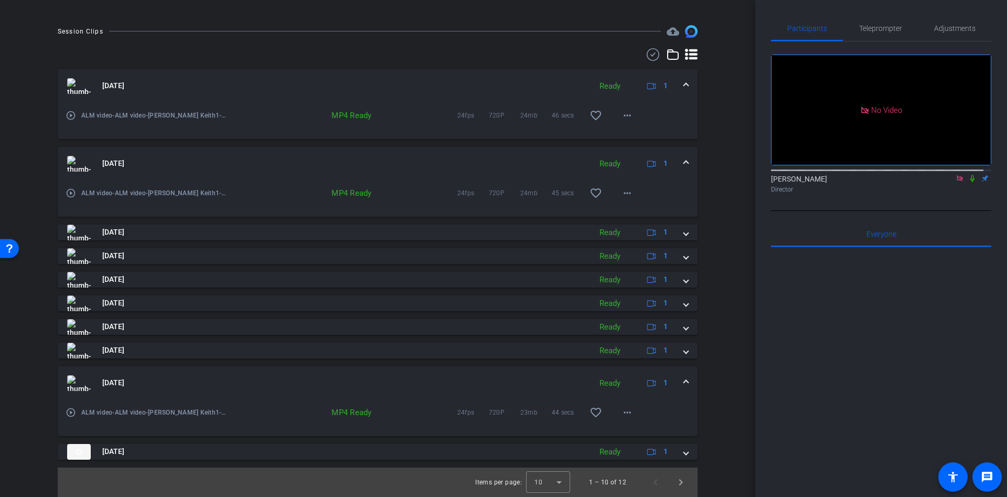
click at [721, 368] on div "arrow_back ALM video Back to project Send invite account_box grid_on settings i…" at bounding box center [377, 248] width 755 height 497
click at [628, 413] on span at bounding box center [627, 412] width 25 height 25
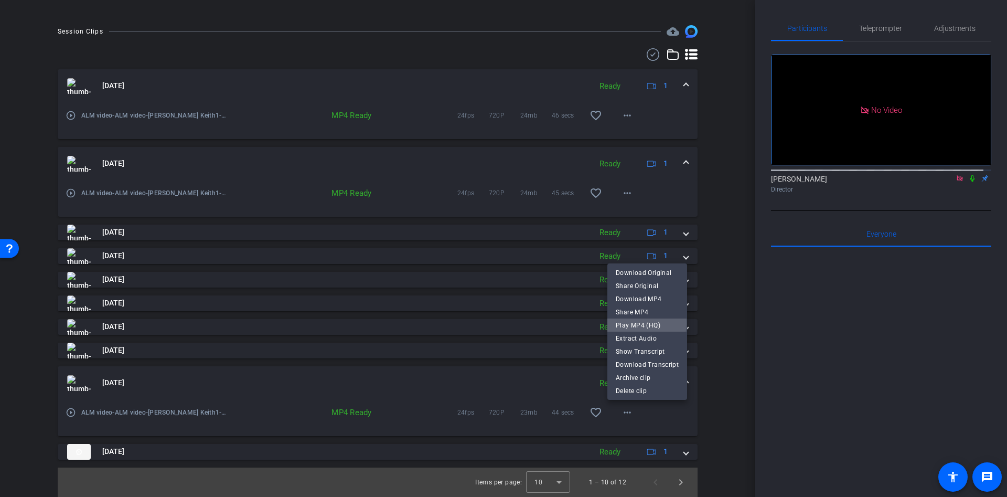
click at [632, 322] on span "Play MP4 (HQ)" at bounding box center [647, 324] width 63 height 13
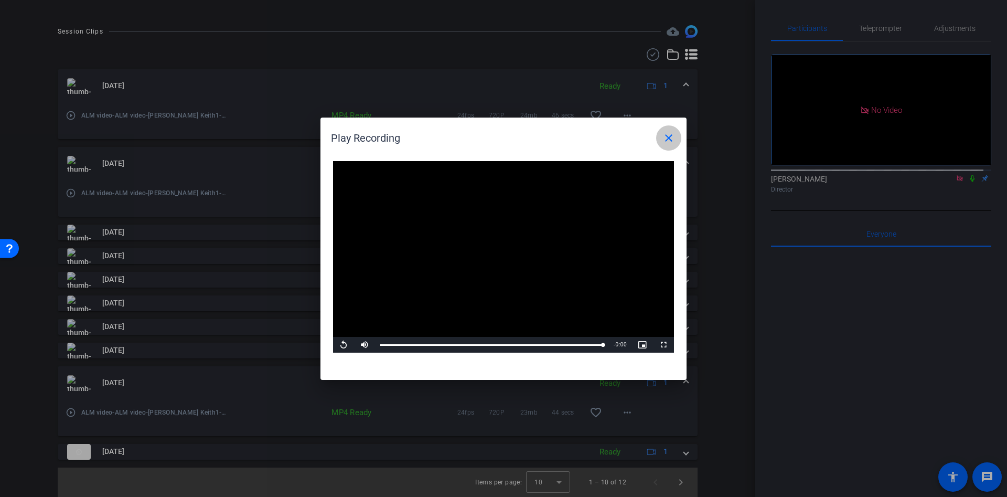
click at [673, 137] on mat-icon "close" at bounding box center [668, 138] width 13 height 13
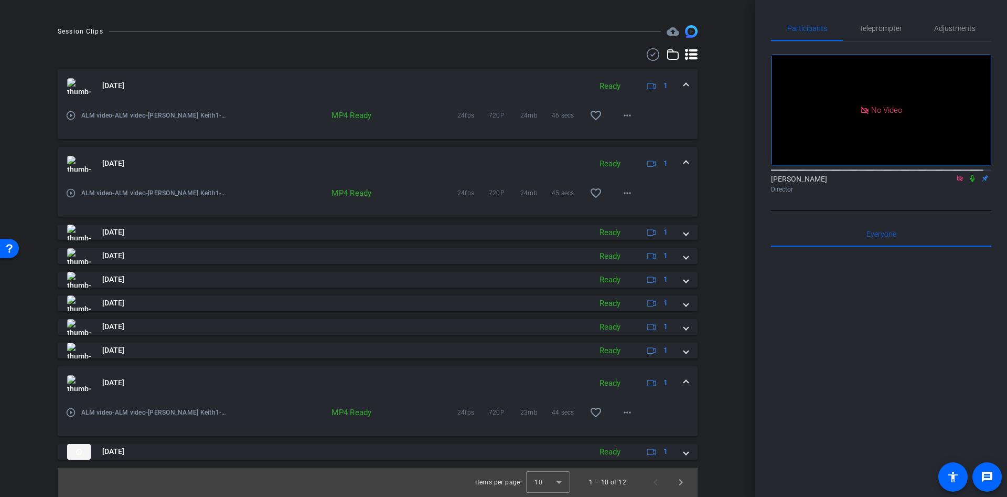
click at [674, 377] on div "Oct 3, 2025 Ready 1" at bounding box center [375, 383] width 617 height 16
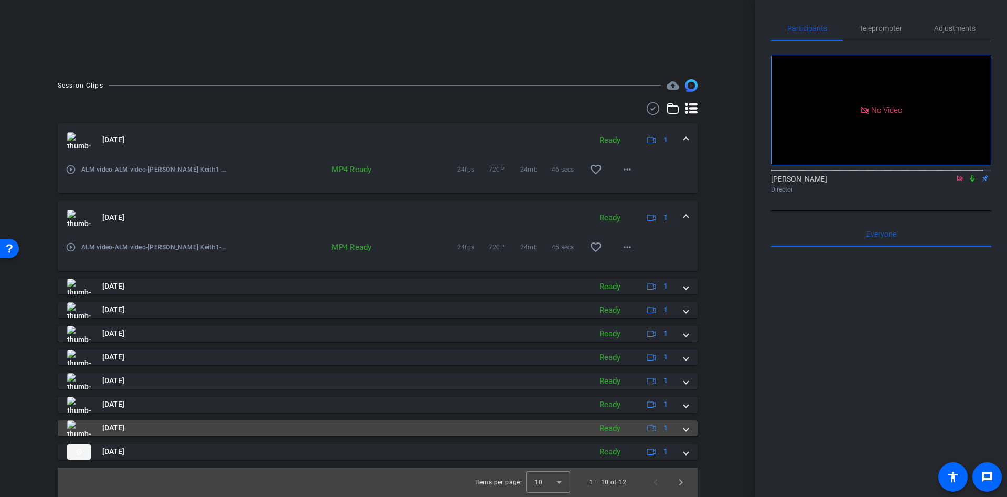
scroll to position [198, 0]
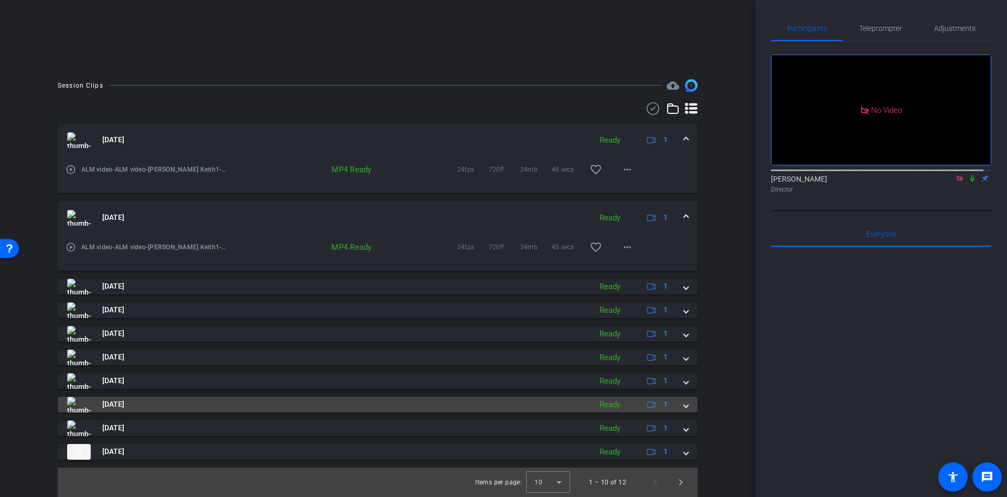
click at [681, 405] on mat-expansion-panel-header "Oct 3, 2025 Ready 1" at bounding box center [378, 404] width 640 height 16
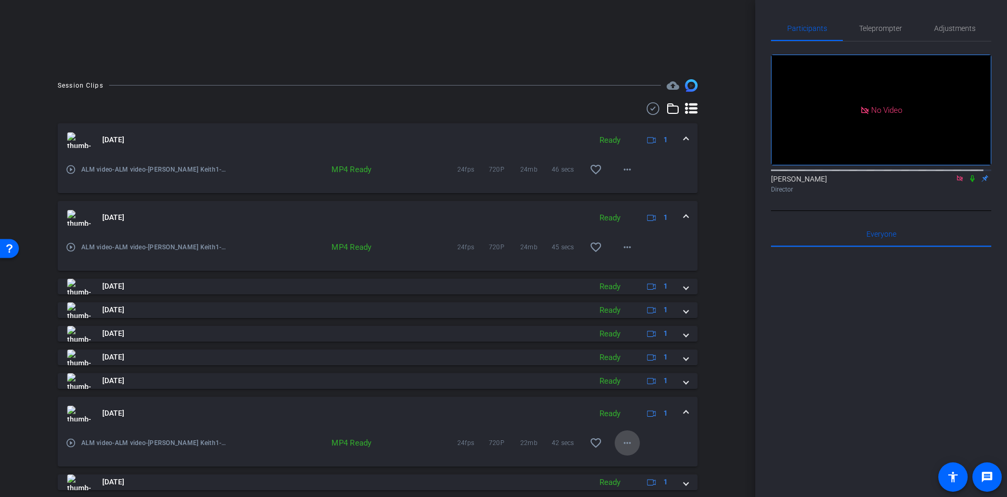
click at [622, 439] on mat-icon "more_horiz" at bounding box center [627, 442] width 13 height 13
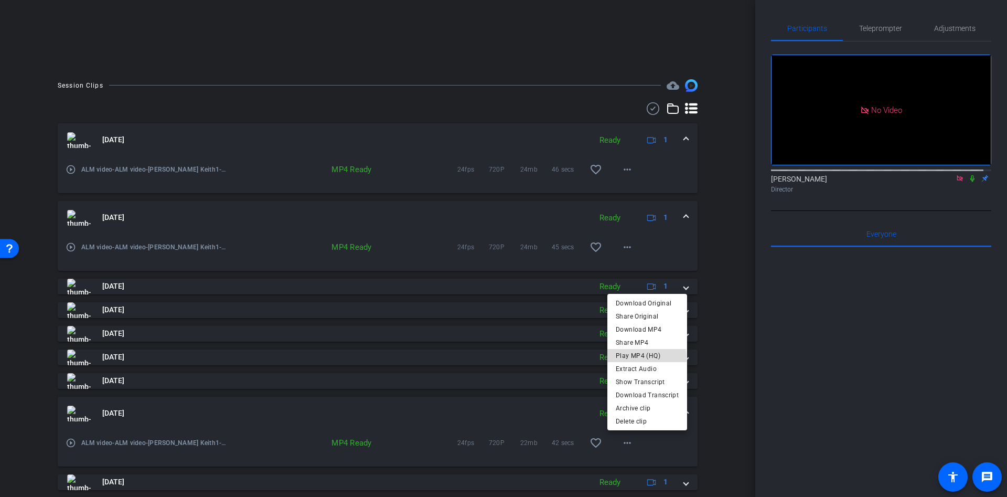
click at [633, 359] on span "Play MP4 (HQ)" at bounding box center [647, 355] width 63 height 13
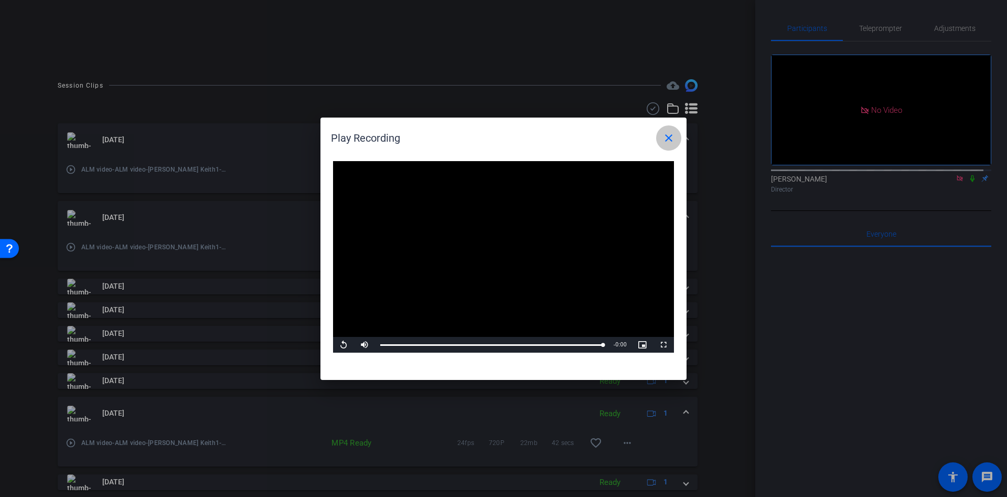
click at [665, 136] on mat-icon "close" at bounding box center [668, 138] width 13 height 13
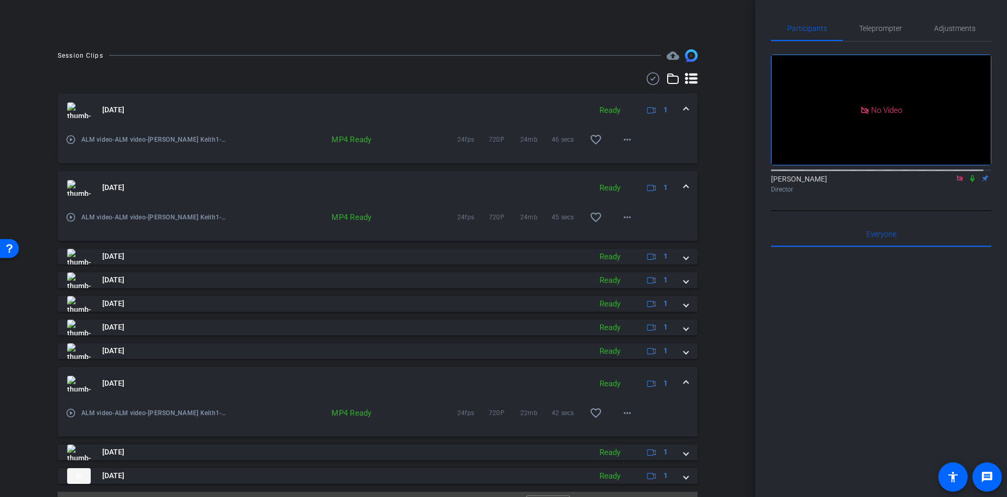
scroll to position [252, 0]
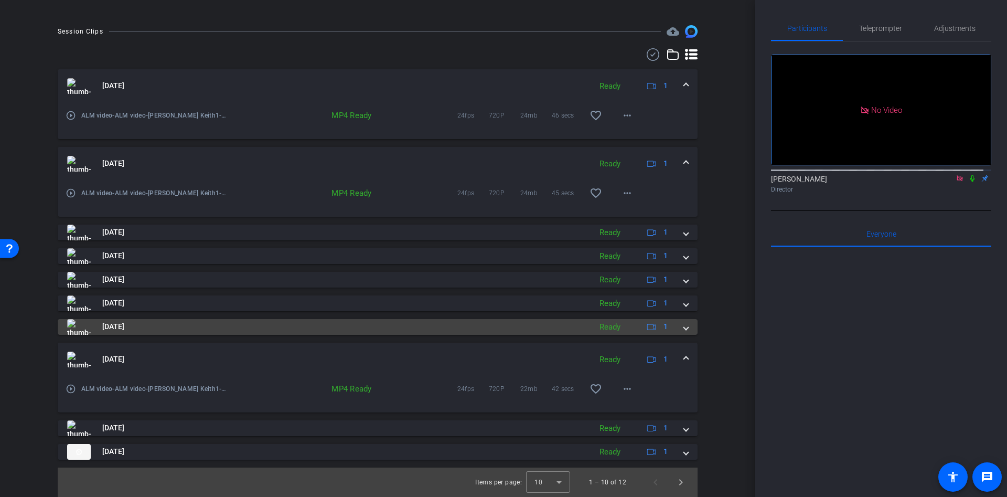
click at [681, 326] on mat-expansion-panel-header "Oct 3, 2025 Ready 1" at bounding box center [378, 327] width 640 height 16
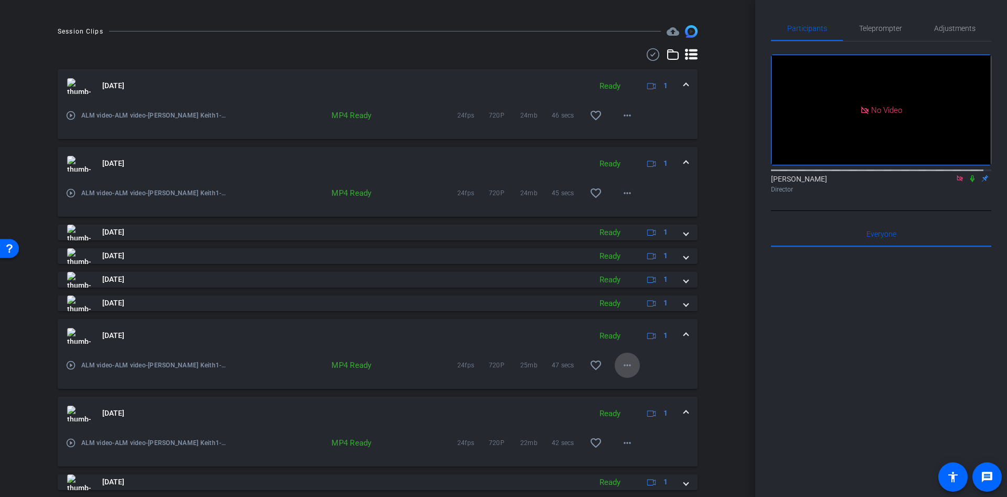
click at [621, 368] on mat-icon "more_horiz" at bounding box center [627, 365] width 13 height 13
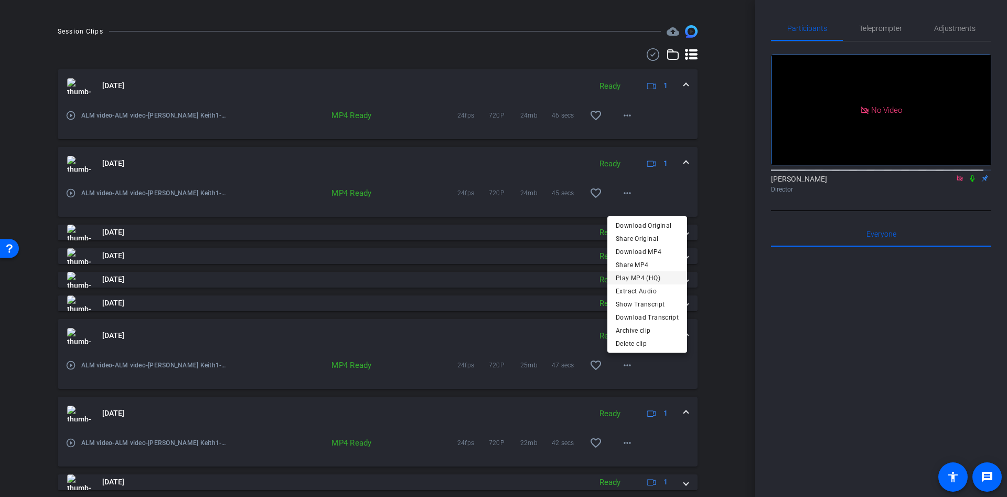
click at [625, 277] on span "Play MP4 (HQ)" at bounding box center [647, 277] width 63 height 13
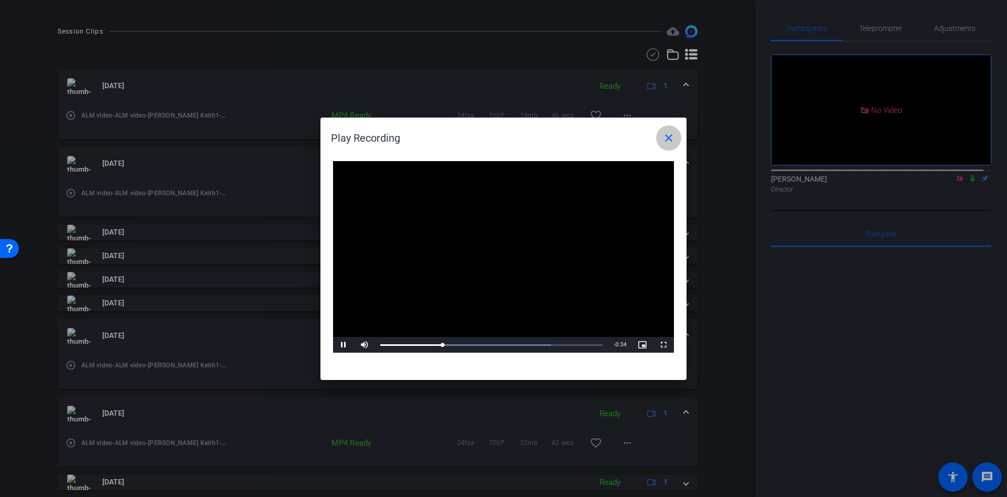
click at [667, 137] on mat-icon "close" at bounding box center [668, 138] width 13 height 13
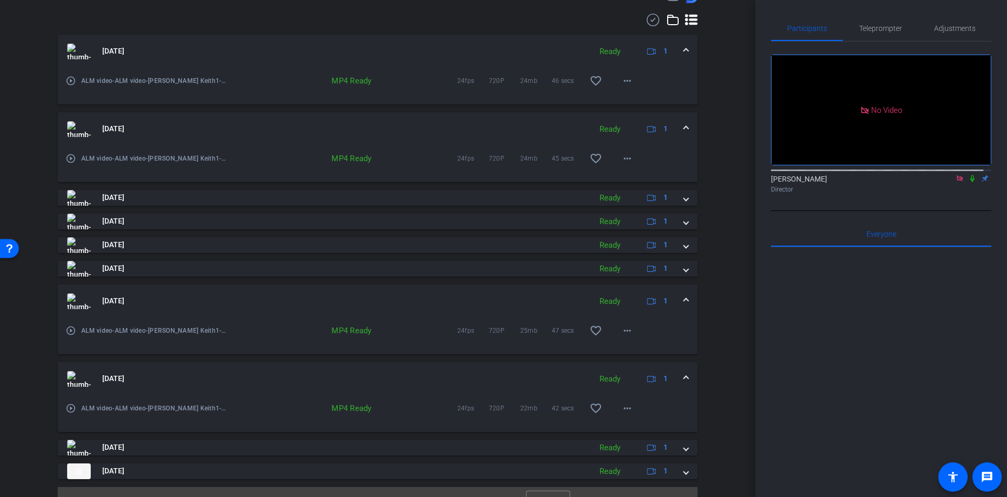
scroll to position [306, 0]
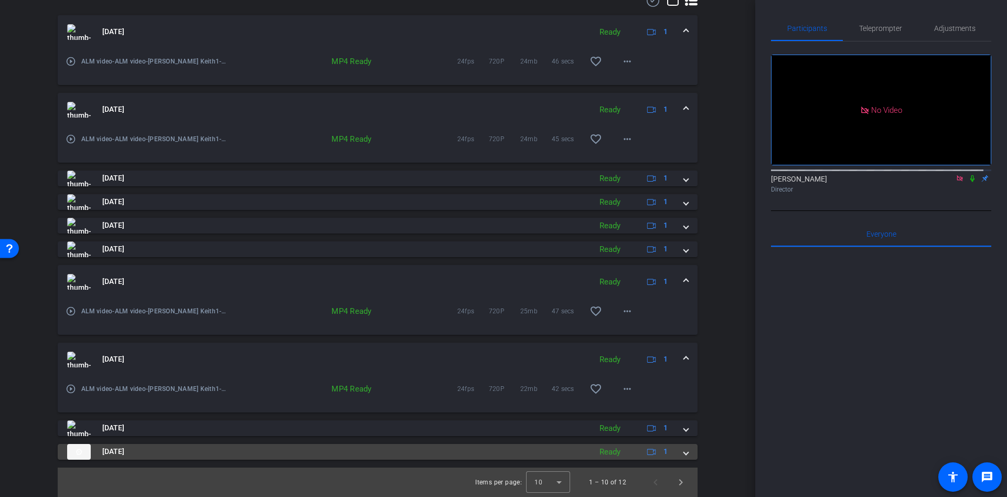
click at [684, 450] on span at bounding box center [686, 451] width 4 height 11
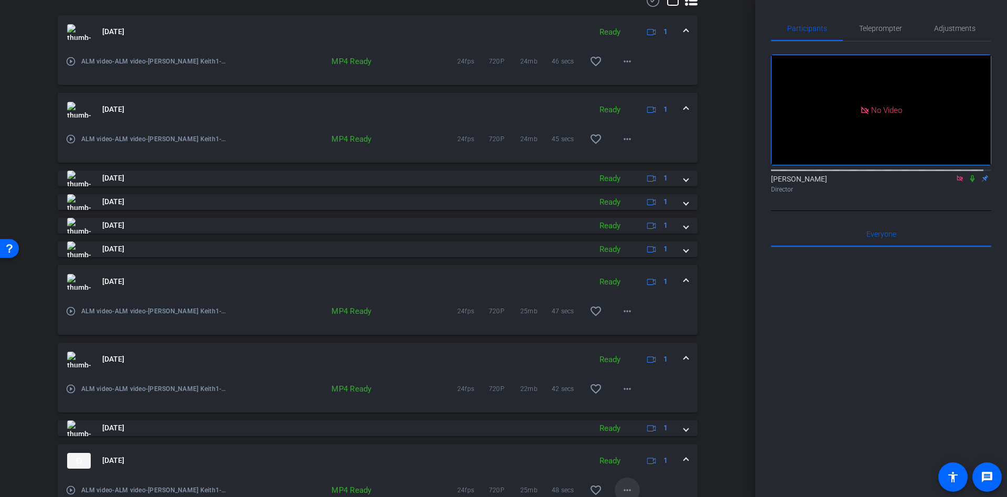
click at [623, 484] on mat-icon "more_horiz" at bounding box center [627, 489] width 13 height 13
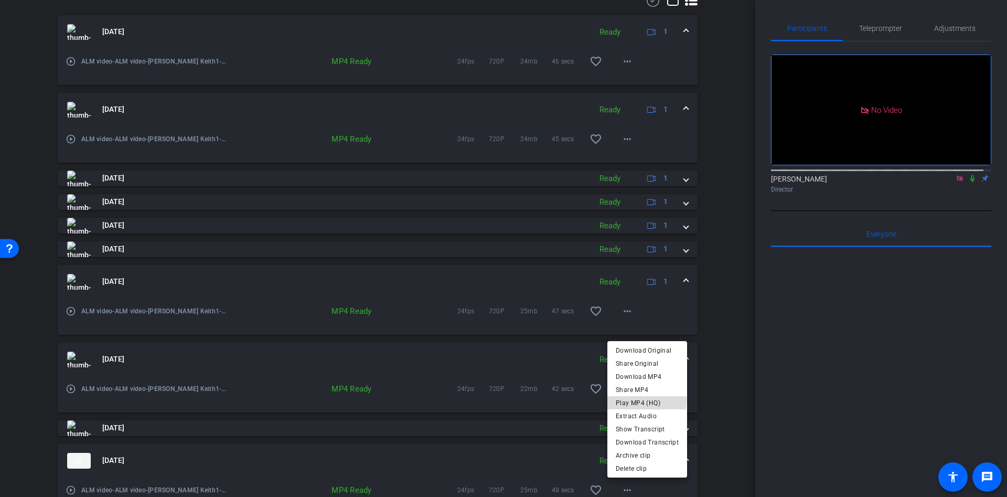
click at [631, 399] on span "Play MP4 (HQ)" at bounding box center [647, 402] width 63 height 13
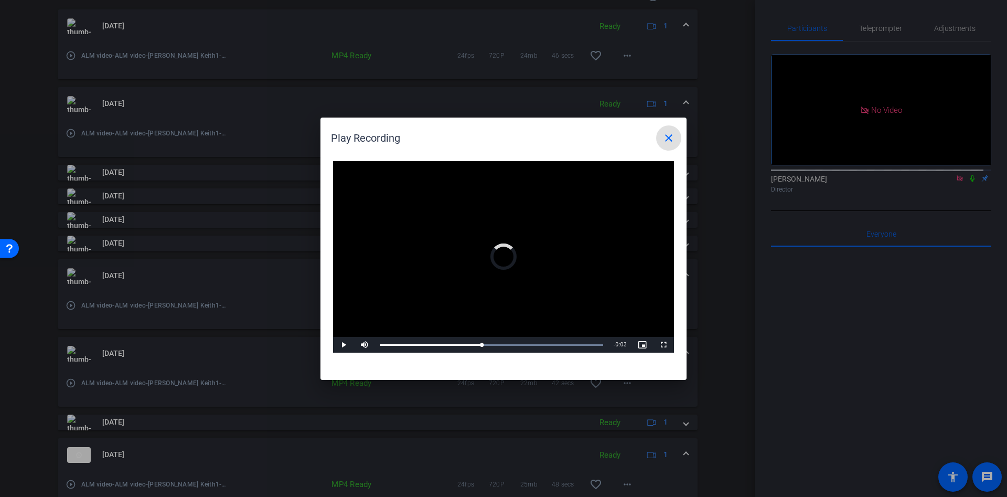
drag, startPoint x: 481, startPoint y: 347, endPoint x: 546, endPoint y: 355, distance: 65.0
click at [551, 355] on div "Video Player is loading. Play Video Play Mute Current Time 0:21 / Duration 0:48…" at bounding box center [503, 264] width 366 height 229
click at [675, 140] on span at bounding box center [668, 137] width 25 height 25
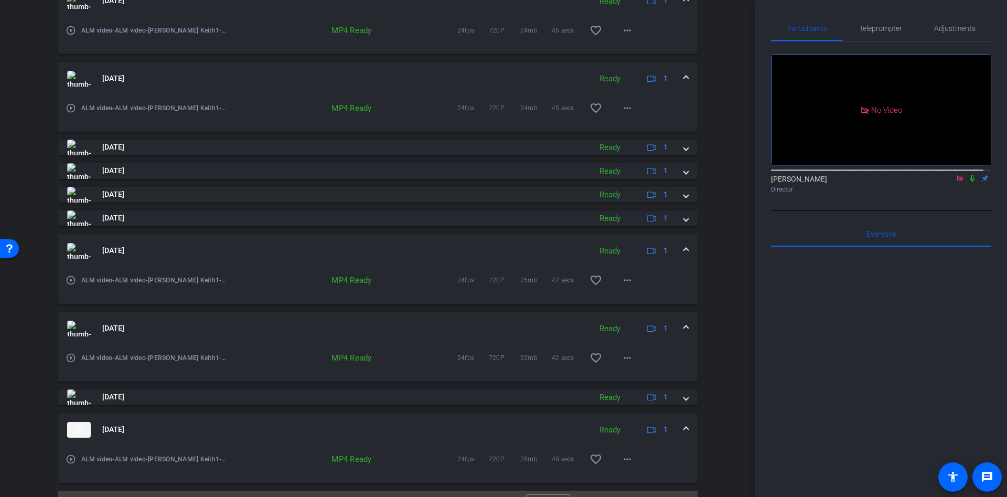
scroll to position [360, 0]
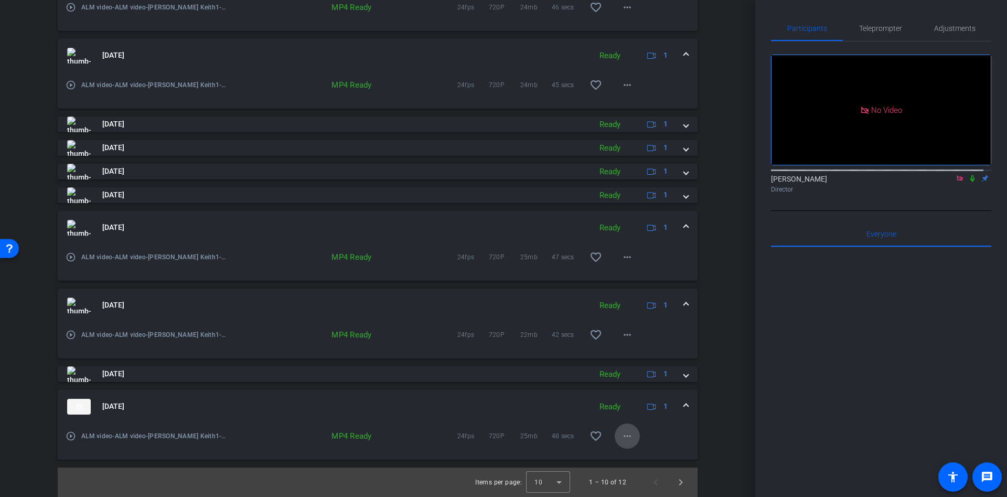
click at [620, 442] on span at bounding box center [627, 435] width 25 height 25
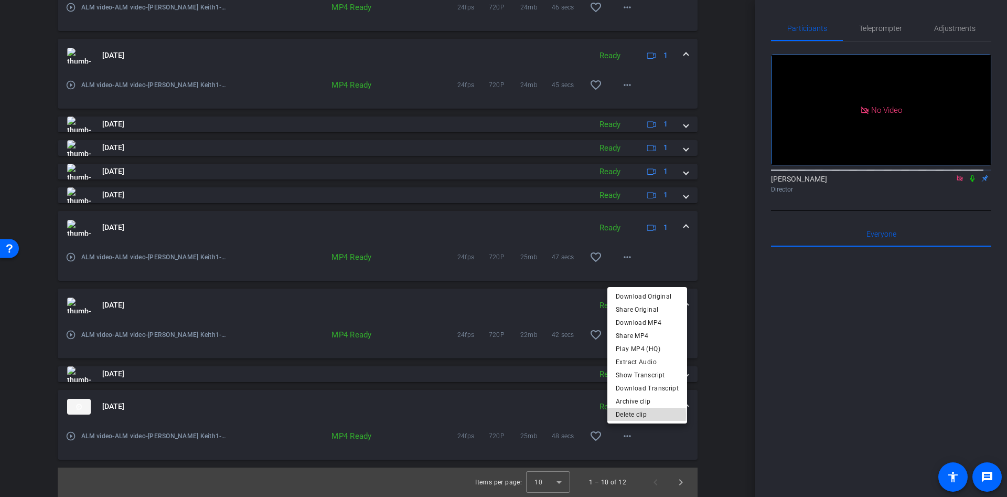
click at [627, 415] on span "Delete clip" at bounding box center [647, 413] width 63 height 13
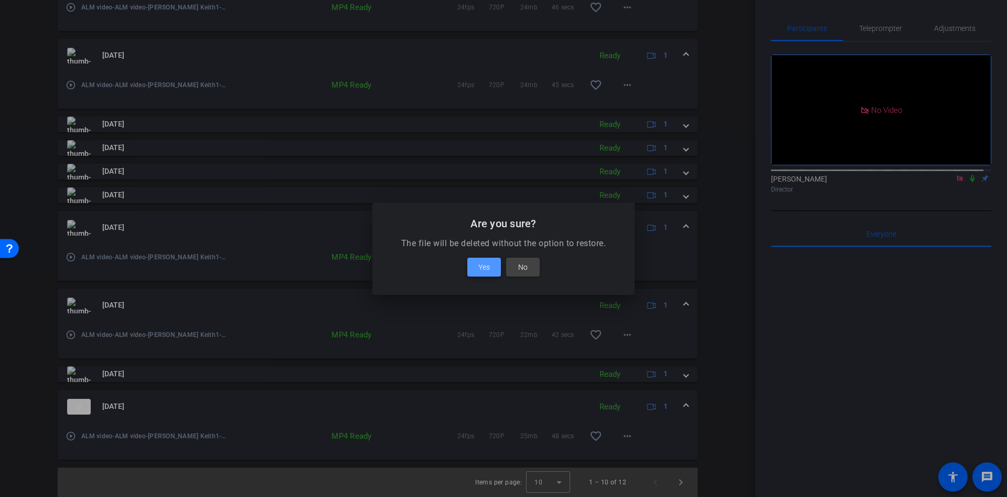
click at [492, 262] on span at bounding box center [484, 266] width 34 height 25
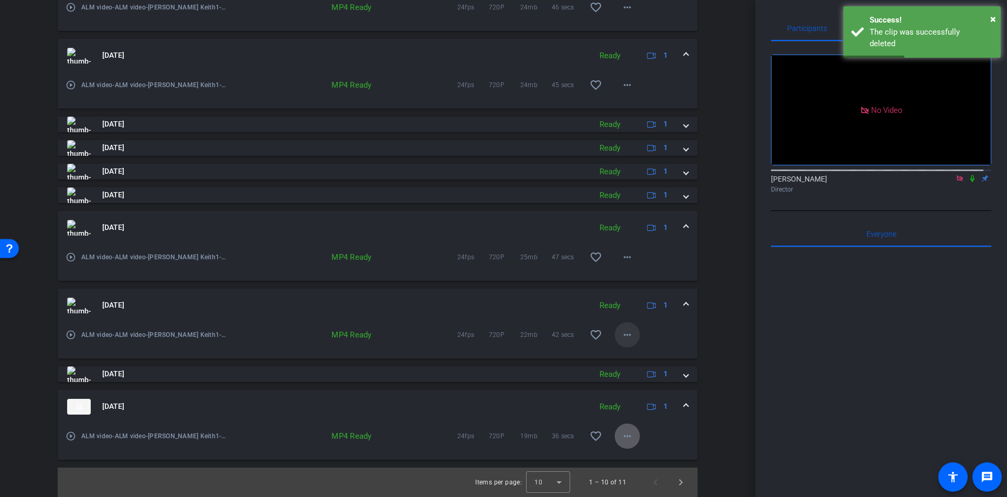
click at [626, 333] on mat-icon "more_horiz" at bounding box center [627, 334] width 13 height 13
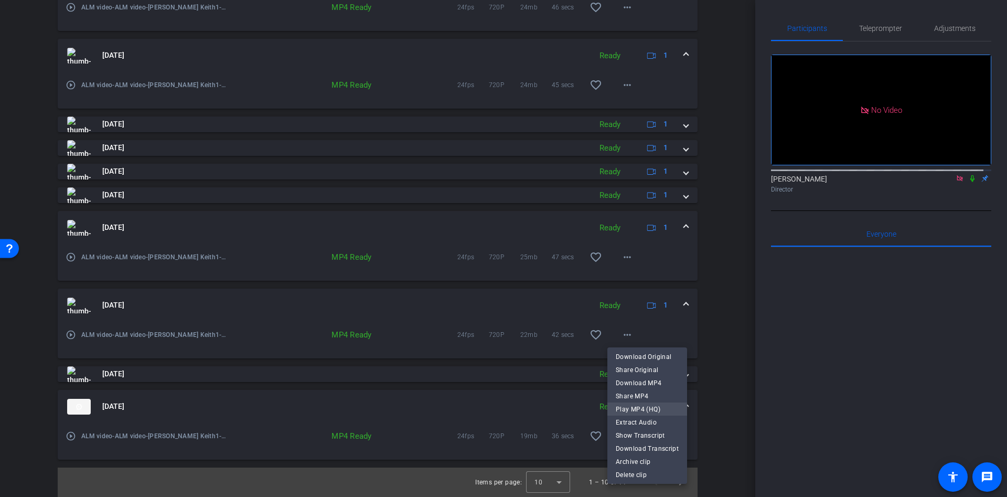
click at [635, 406] on span "Play MP4 (HQ)" at bounding box center [647, 408] width 63 height 13
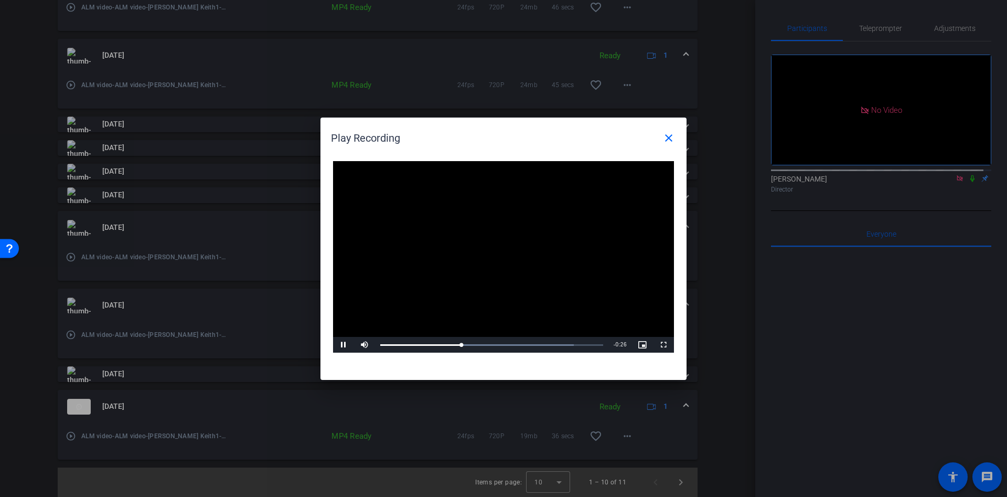
drag, startPoint x: 507, startPoint y: 130, endPoint x: 533, endPoint y: 138, distance: 27.5
click at [533, 138] on div "Play Recording close" at bounding box center [506, 137] width 350 height 25
click at [662, 133] on span at bounding box center [668, 137] width 25 height 25
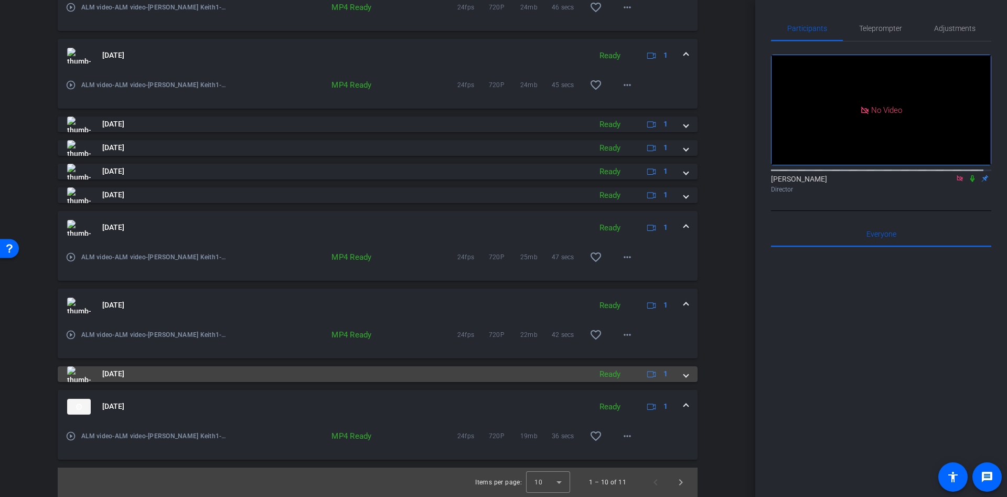
click at [684, 370] on span at bounding box center [686, 373] width 4 height 11
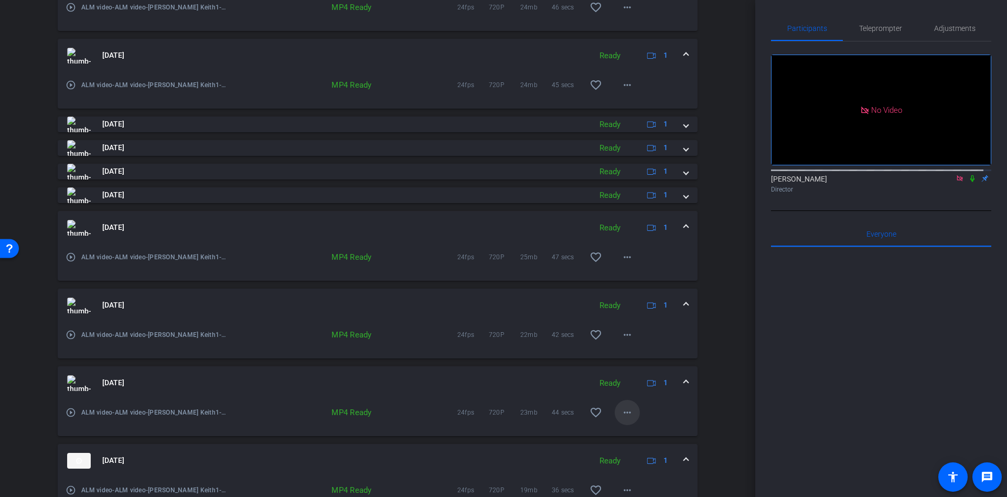
click at [626, 413] on mat-icon "more_horiz" at bounding box center [627, 412] width 13 height 13
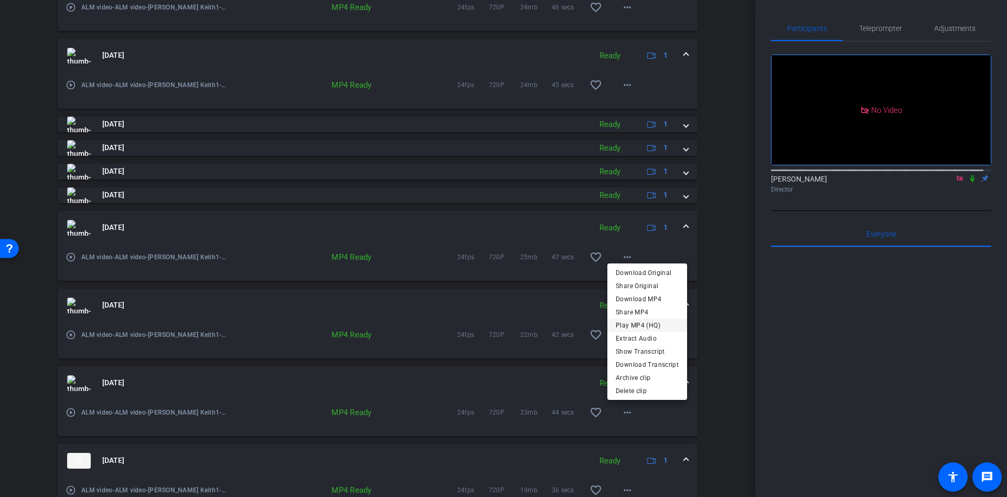
click at [627, 321] on span "Play MP4 (HQ)" at bounding box center [647, 324] width 63 height 13
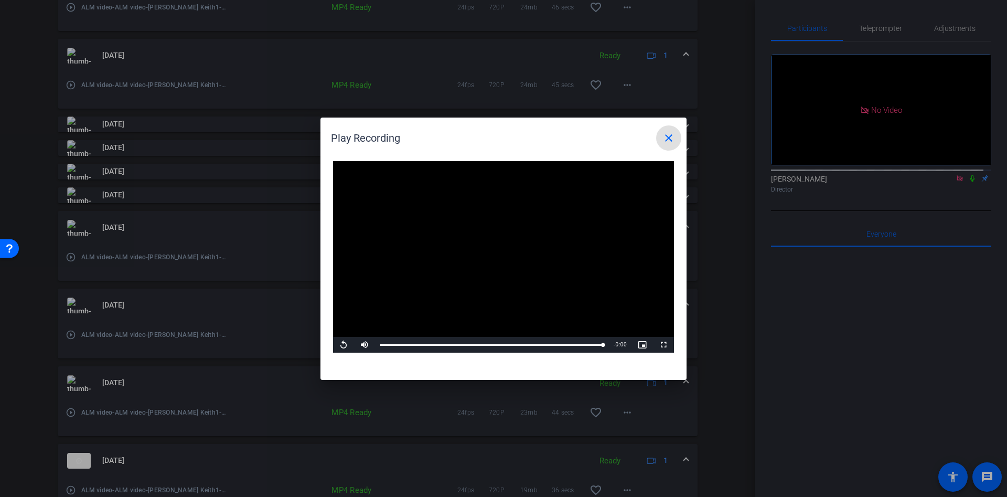
click at [671, 127] on span at bounding box center [668, 137] width 25 height 25
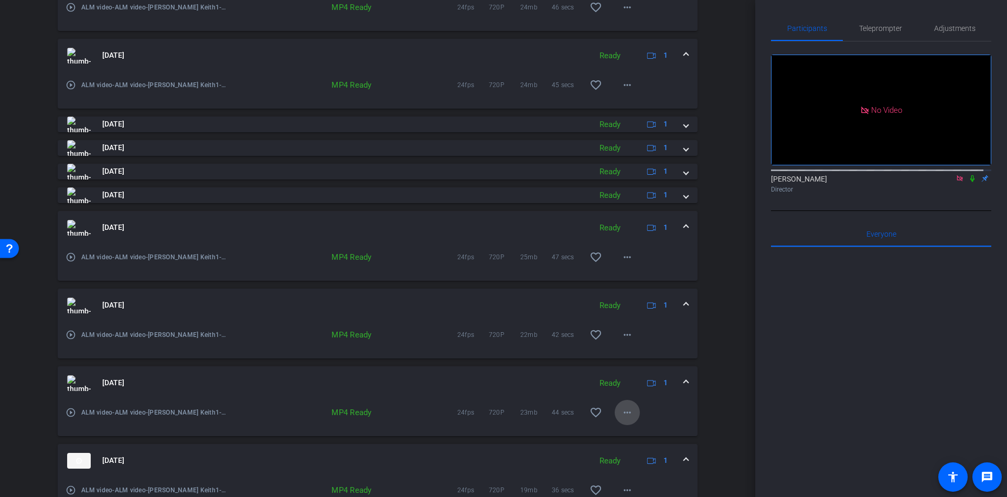
click at [621, 410] on mat-icon "more_horiz" at bounding box center [627, 412] width 13 height 13
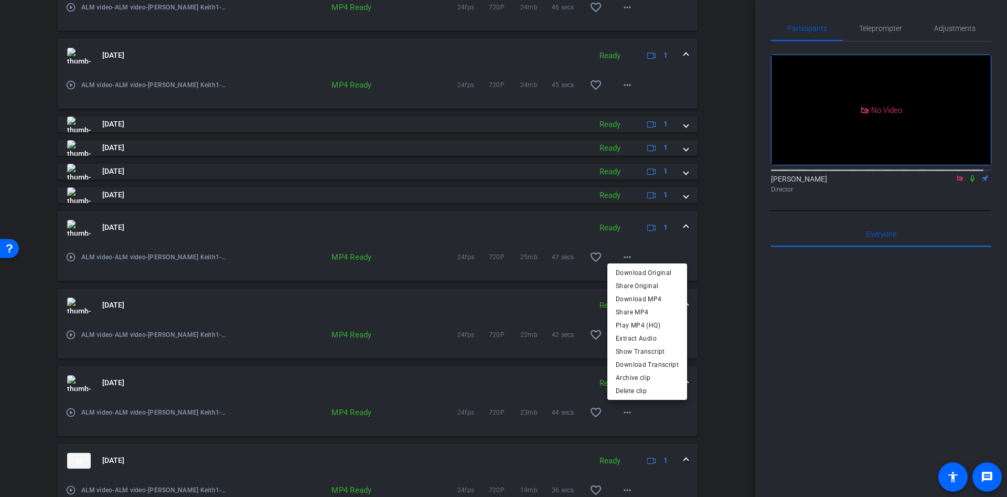
click at [721, 378] on div at bounding box center [503, 248] width 1007 height 497
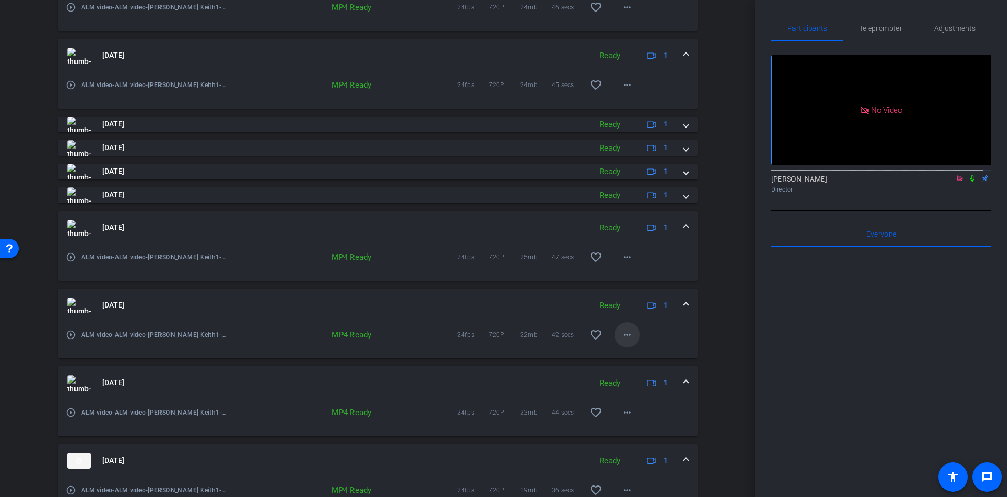
click at [621, 340] on mat-icon "more_horiz" at bounding box center [627, 334] width 13 height 13
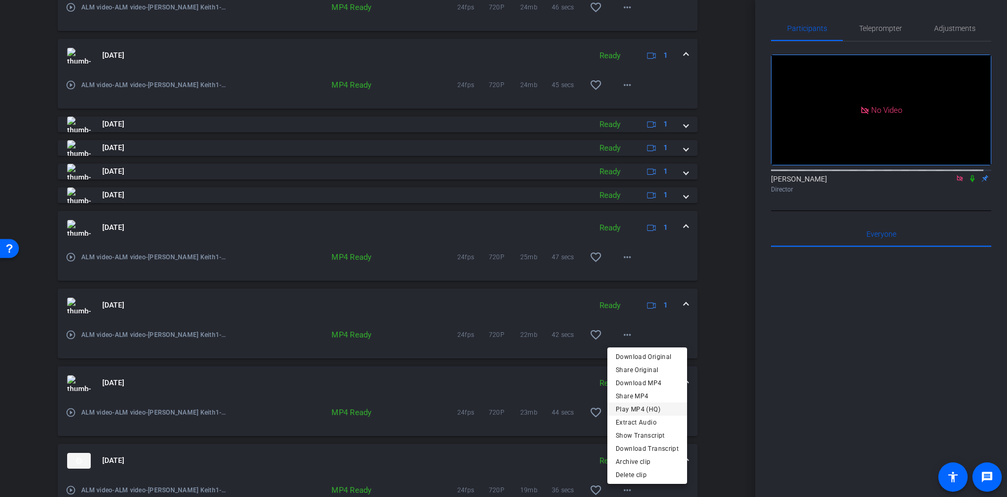
click at [633, 407] on span "Play MP4 (HQ)" at bounding box center [647, 408] width 63 height 13
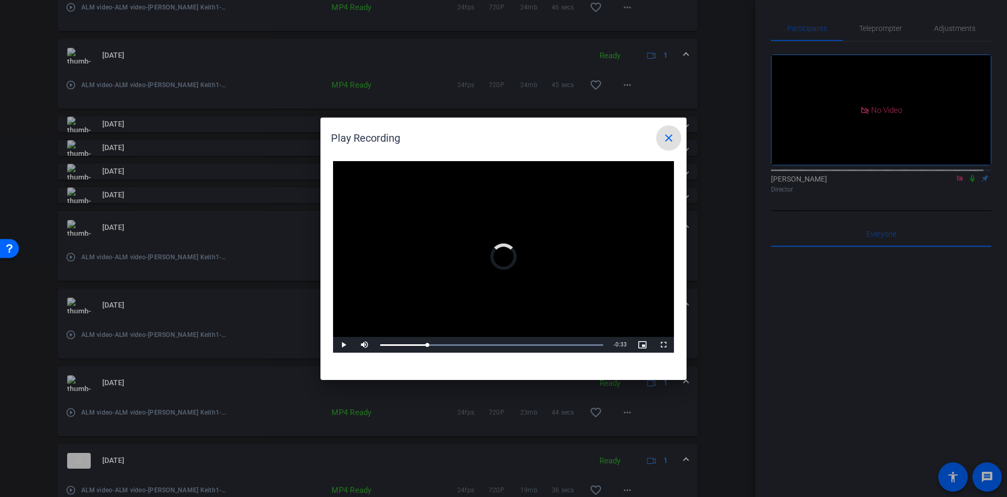
drag, startPoint x: 427, startPoint y: 344, endPoint x: 536, endPoint y: 364, distance: 110.9
click at [536, 364] on div "Video Player is loading. Play Video Play Mute Current Time 0:08 / Duration 0:41…" at bounding box center [503, 264] width 366 height 229
click at [669, 138] on mat-icon "close" at bounding box center [668, 138] width 13 height 13
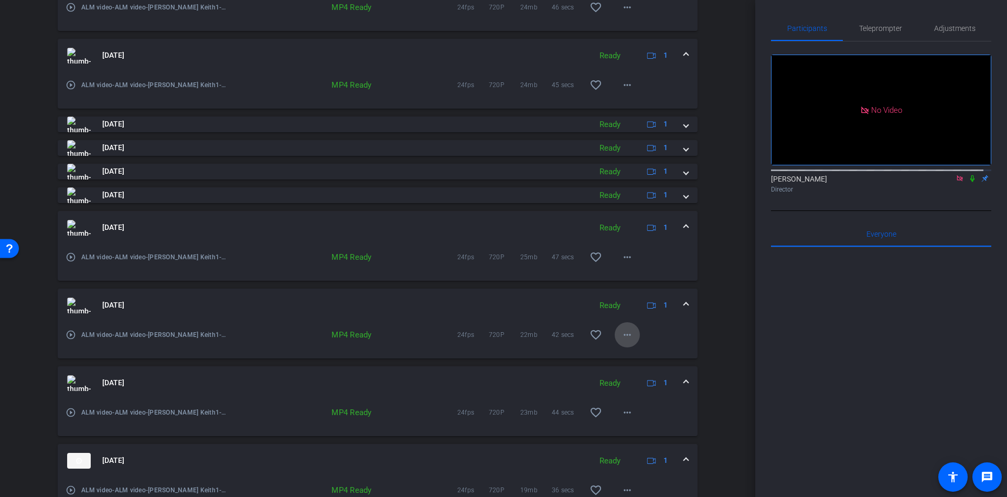
click at [621, 336] on mat-icon "more_horiz" at bounding box center [627, 334] width 13 height 13
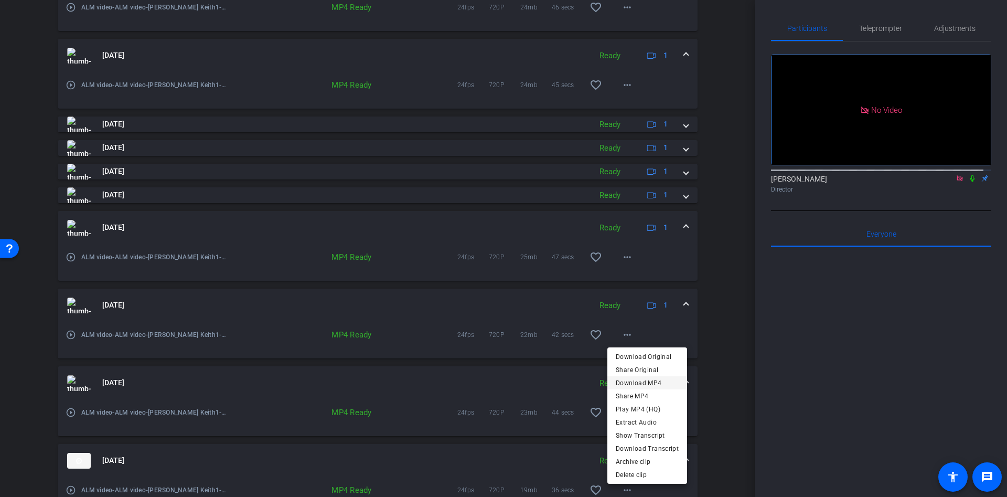
click at [643, 381] on span "Download MP4" at bounding box center [647, 382] width 63 height 13
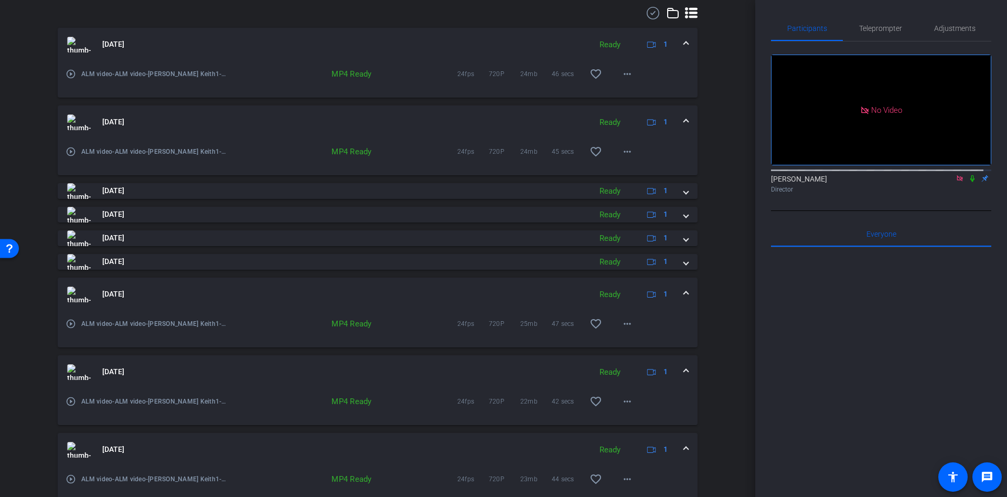
scroll to position [257, 0]
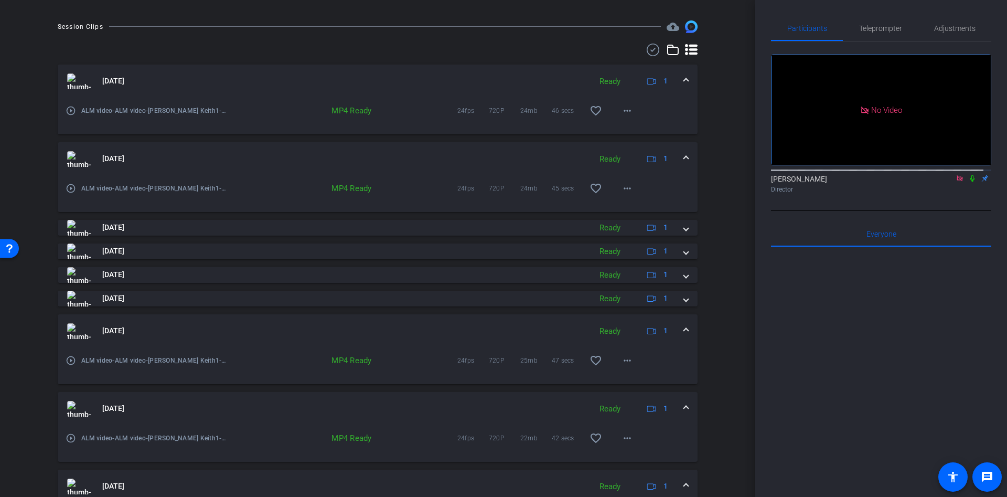
click at [684, 406] on mat-expansion-panel-header "Oct 3, 2025 Ready 1" at bounding box center [378, 409] width 640 height 34
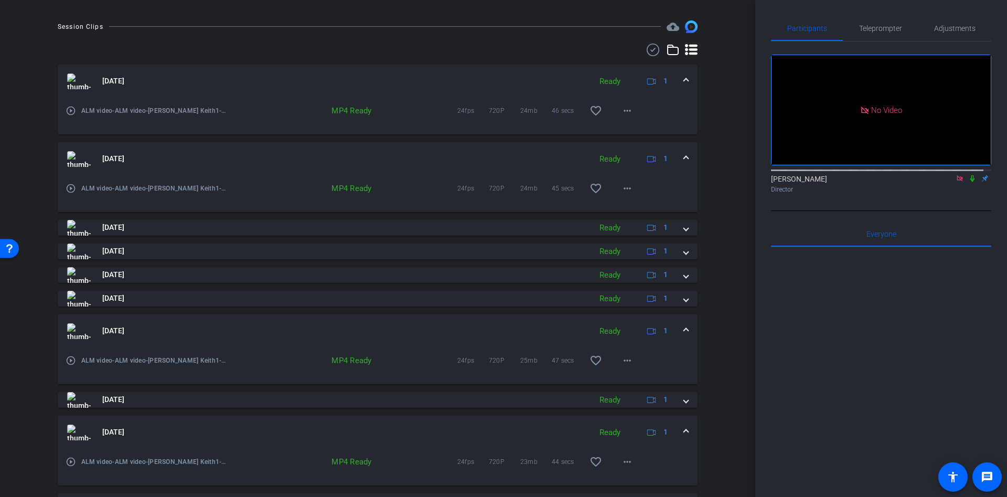
click at [684, 427] on span at bounding box center [686, 431] width 4 height 11
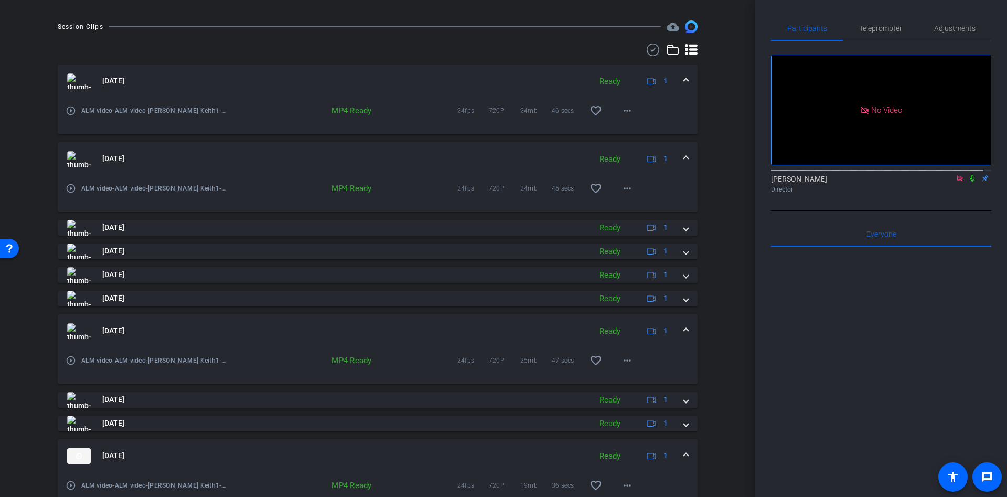
click at [684, 454] on span at bounding box center [686, 455] width 4 height 11
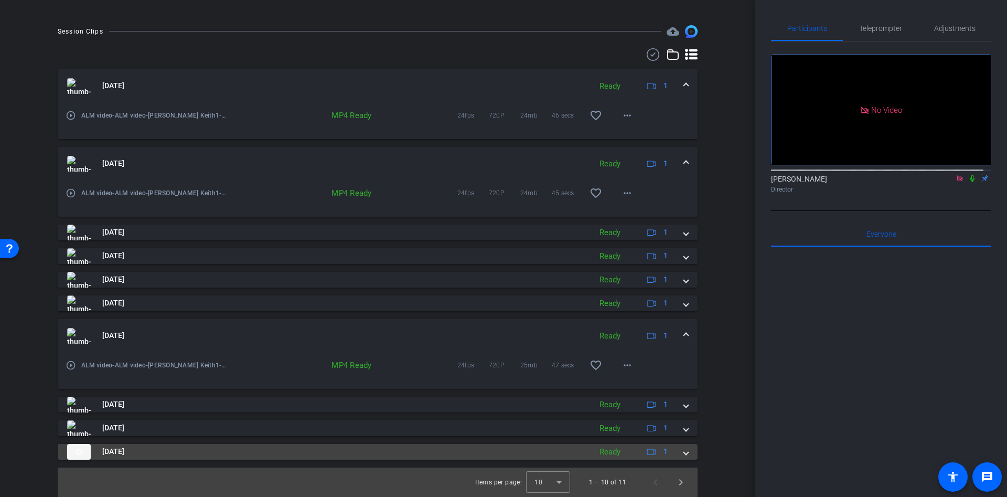
scroll to position [252, 0]
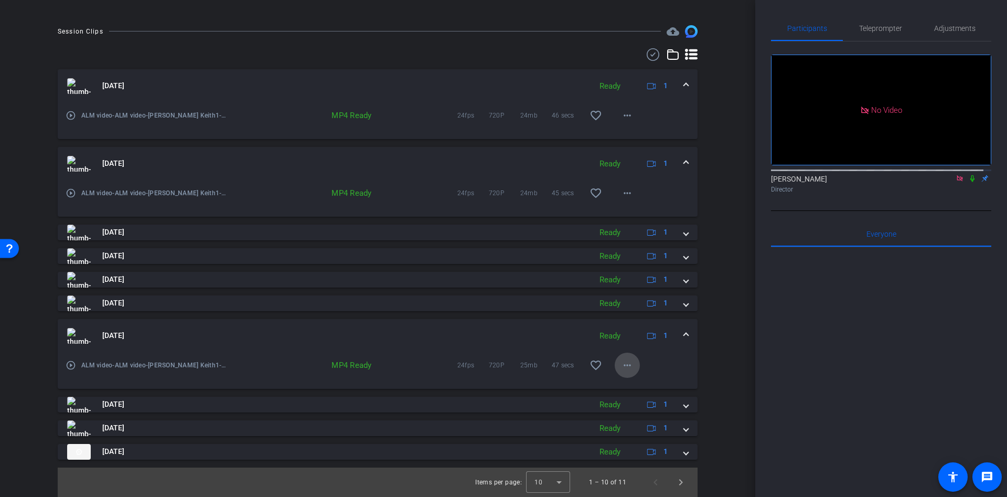
click at [621, 362] on mat-icon "more_horiz" at bounding box center [627, 365] width 13 height 13
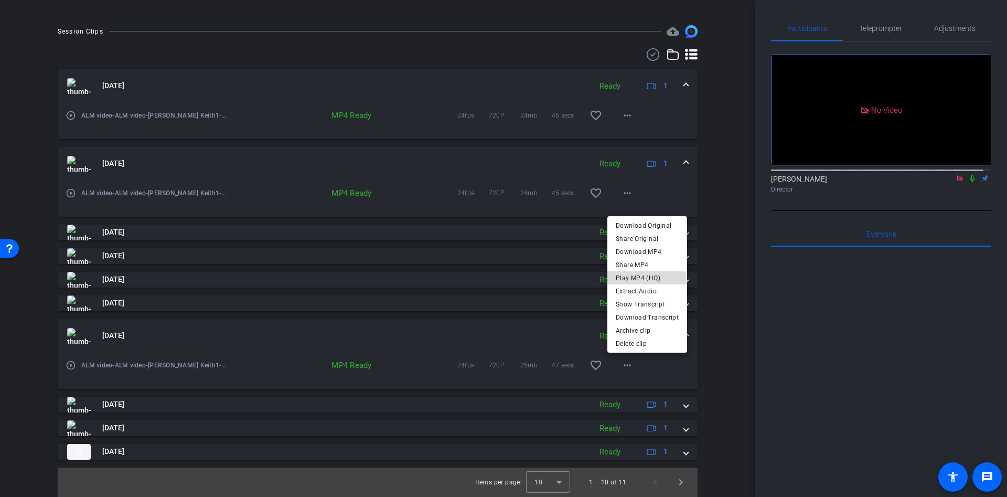
click at [638, 281] on span "Play MP4 (HQ)" at bounding box center [647, 277] width 63 height 13
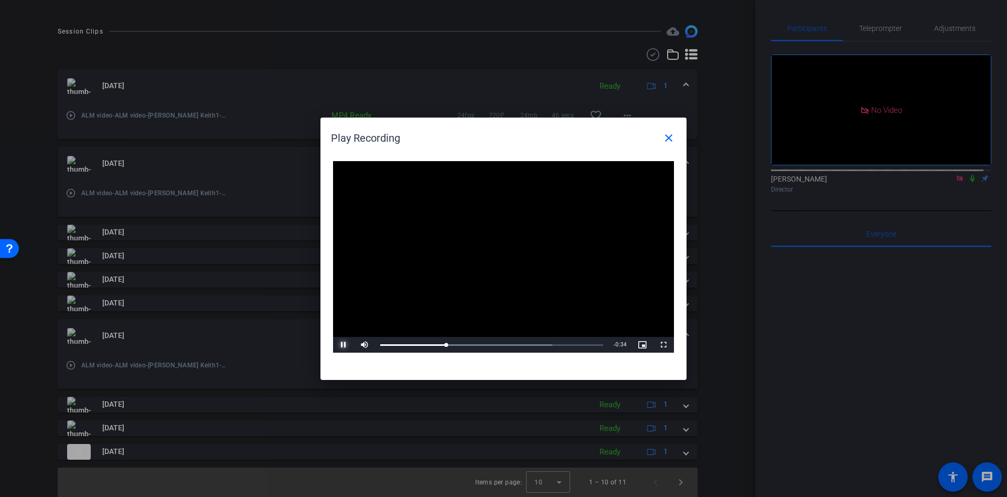
click at [342, 344] on span "Video Player" at bounding box center [343, 344] width 21 height 0
click at [340, 344] on span "Video Player" at bounding box center [343, 344] width 21 height 0
click at [671, 146] on span at bounding box center [668, 137] width 25 height 25
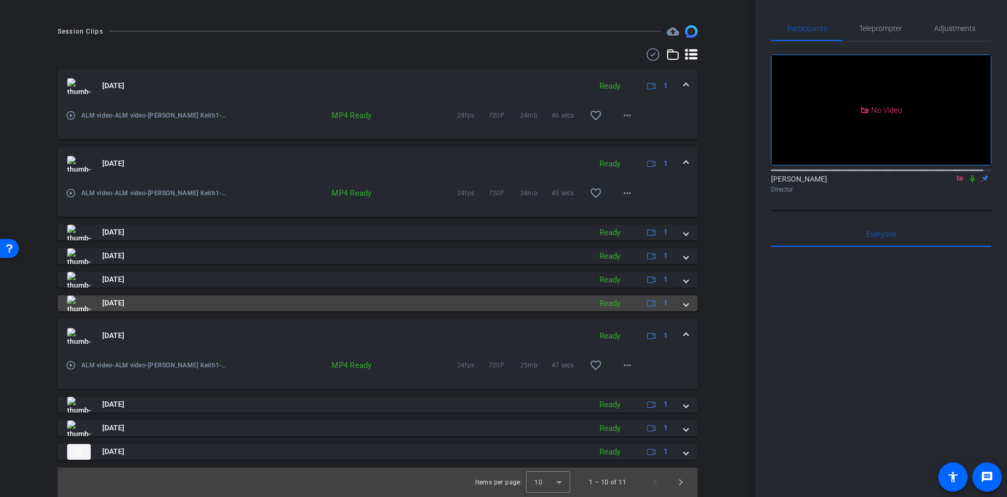
click at [676, 310] on mat-expansion-panel-header "Oct 3, 2025 Ready 1" at bounding box center [378, 303] width 640 height 16
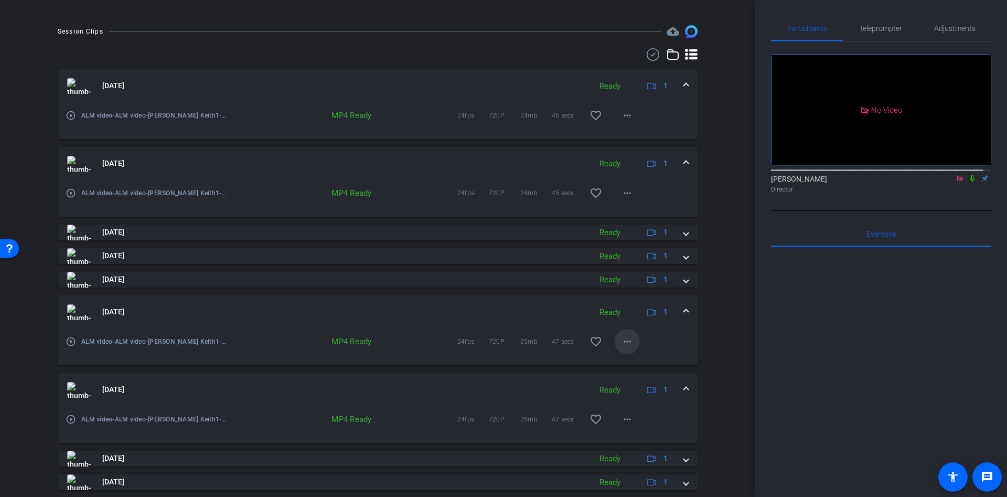
click at [621, 343] on mat-icon "more_horiz" at bounding box center [627, 341] width 13 height 13
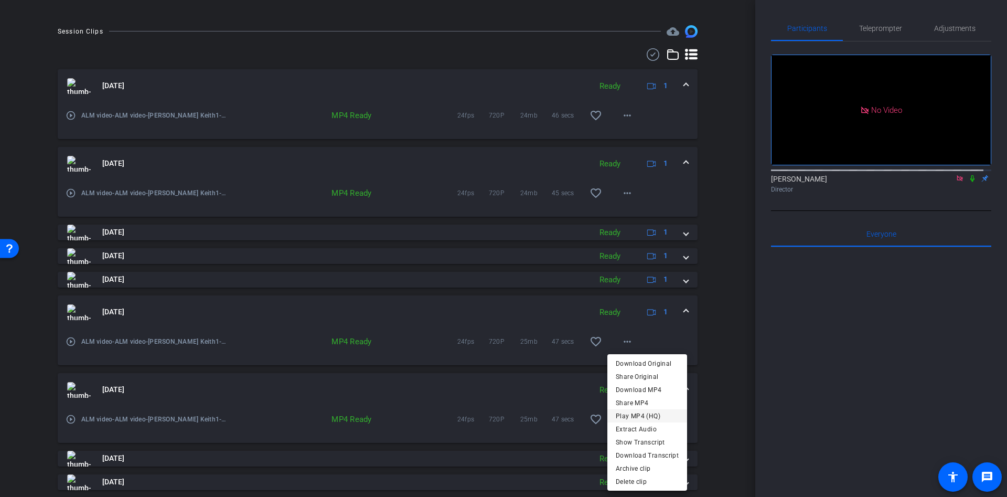
click at [639, 418] on span "Play MP4 (HQ)" at bounding box center [647, 415] width 63 height 13
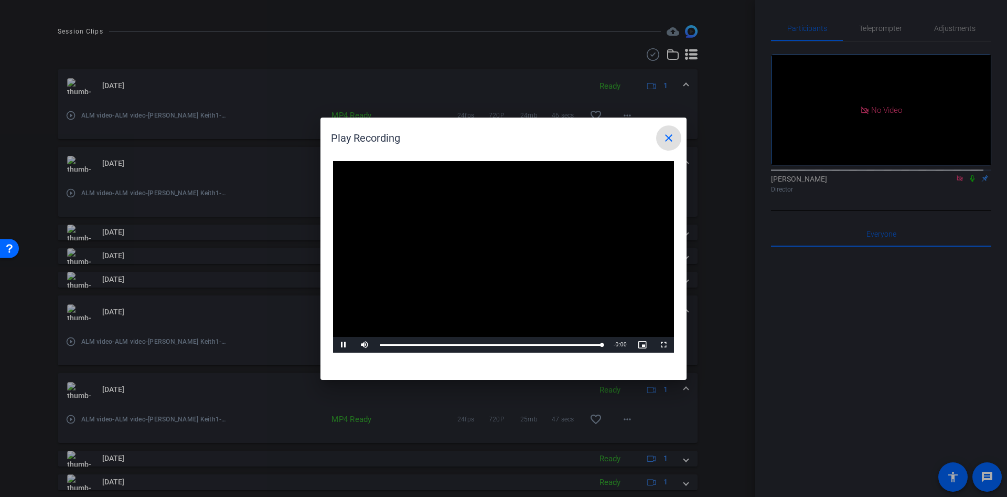
click at [671, 138] on mat-icon "close" at bounding box center [668, 138] width 13 height 13
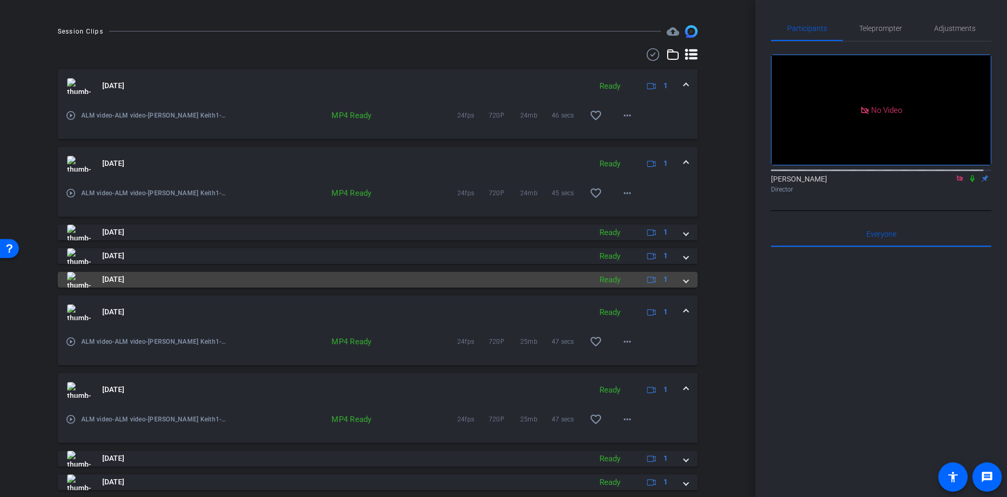
click at [681, 281] on mat-expansion-panel-header "Oct 3, 2025 Ready 1" at bounding box center [378, 280] width 640 height 16
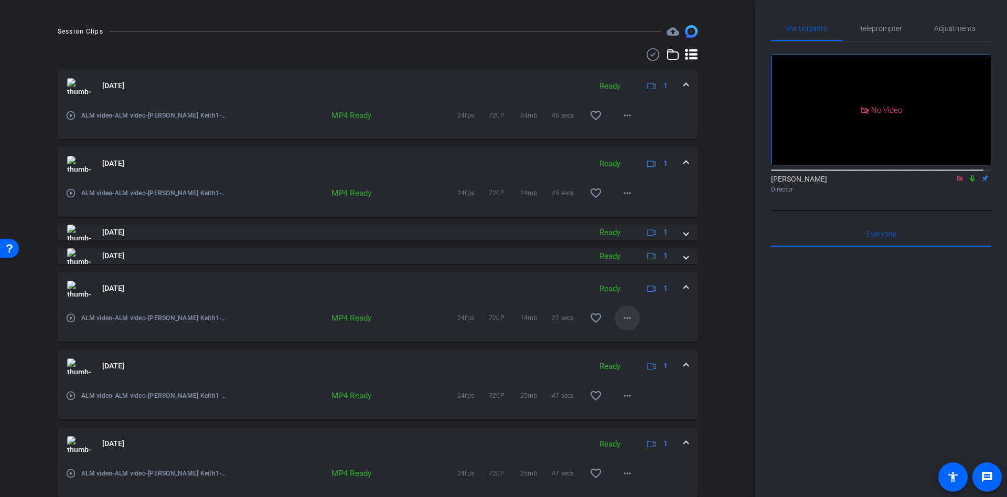
click at [623, 318] on mat-icon "more_horiz" at bounding box center [627, 317] width 13 height 13
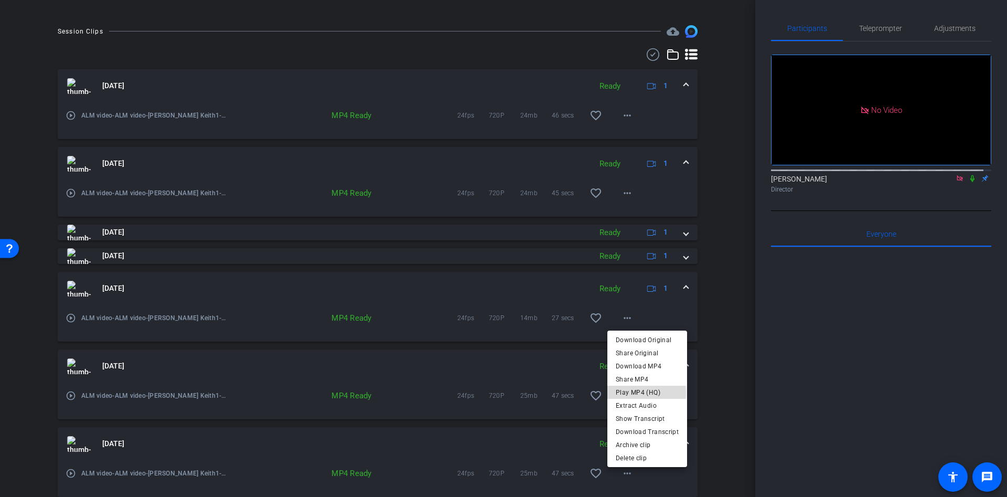
click at [640, 393] on span "Play MP4 (HQ)" at bounding box center [647, 391] width 63 height 13
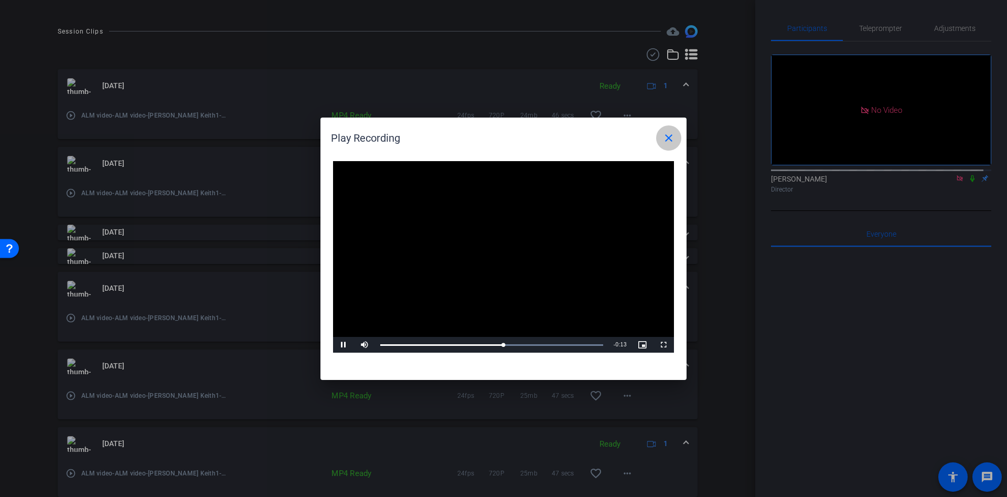
click at [665, 136] on mat-icon "close" at bounding box center [668, 138] width 13 height 13
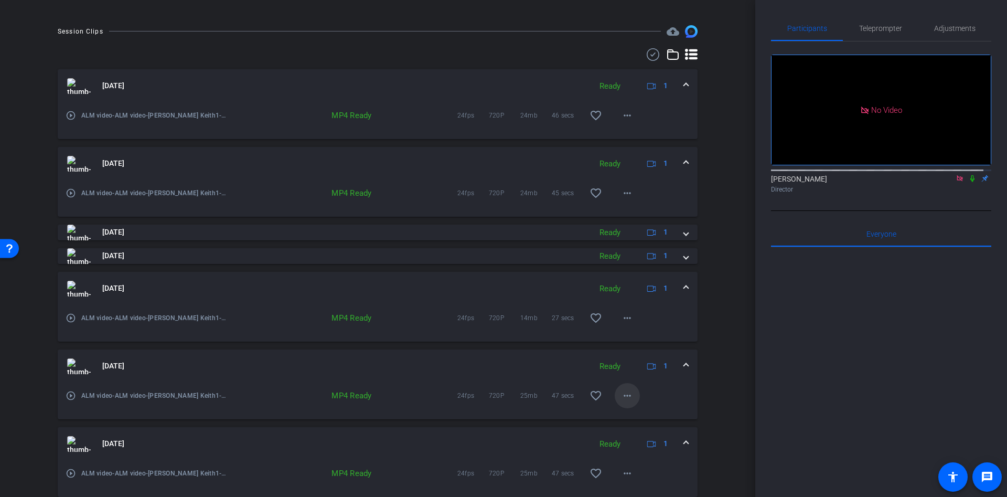
click at [624, 401] on mat-icon "more_horiz" at bounding box center [627, 395] width 13 height 13
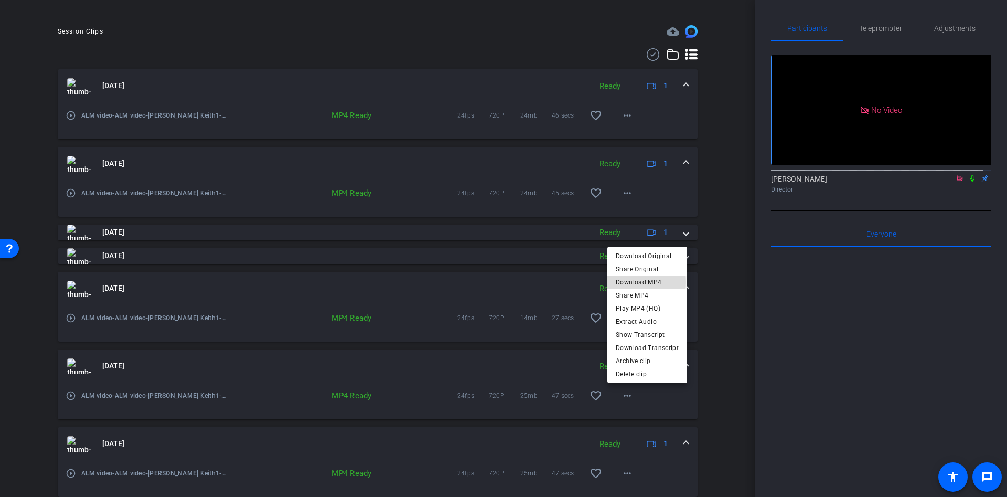
click at [634, 282] on span "Download MP4" at bounding box center [647, 281] width 63 height 13
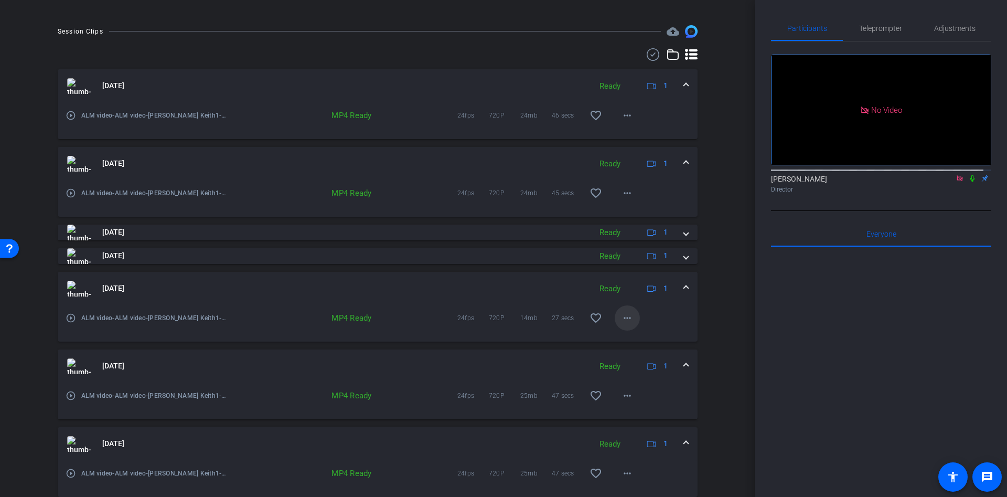
click at [621, 323] on mat-icon "more_horiz" at bounding box center [627, 317] width 13 height 13
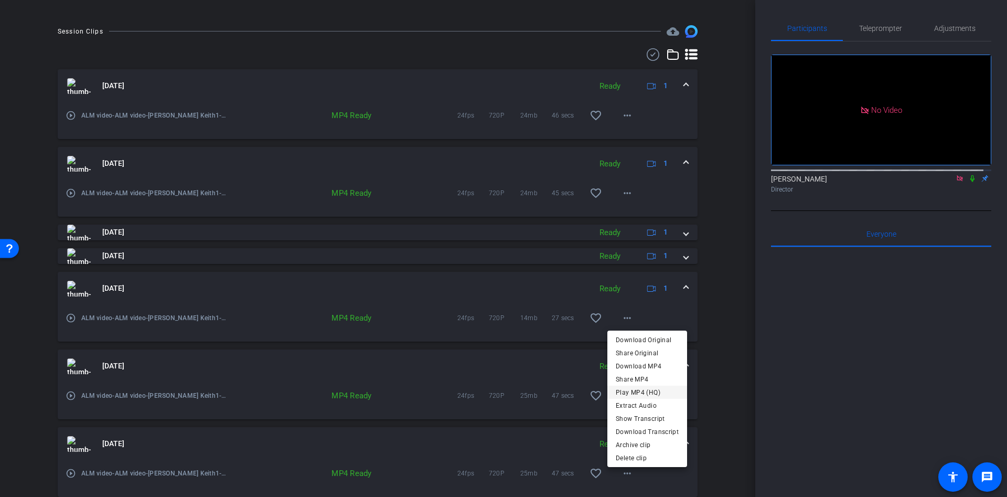
click at [642, 392] on span "Play MP4 (HQ)" at bounding box center [647, 391] width 63 height 13
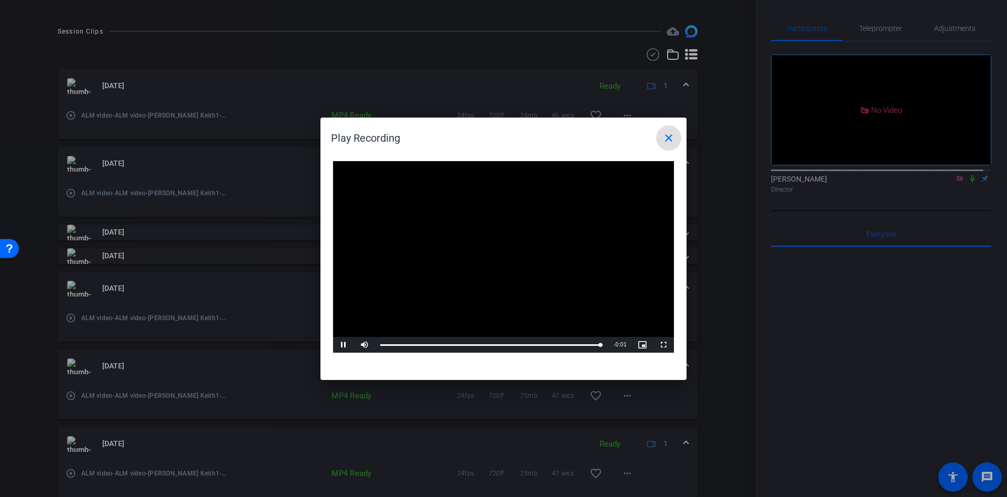
click at [666, 134] on mat-icon "close" at bounding box center [668, 138] width 13 height 13
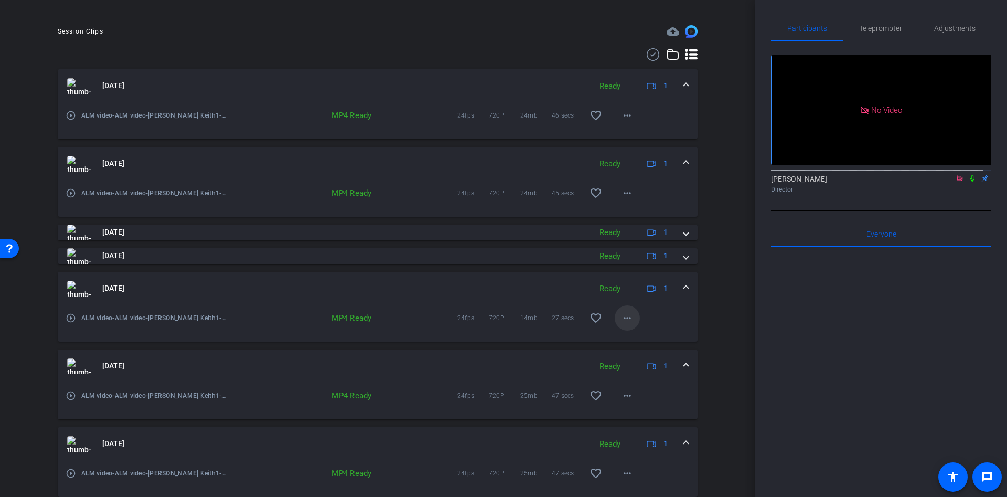
click at [621, 319] on mat-icon "more_horiz" at bounding box center [627, 317] width 13 height 13
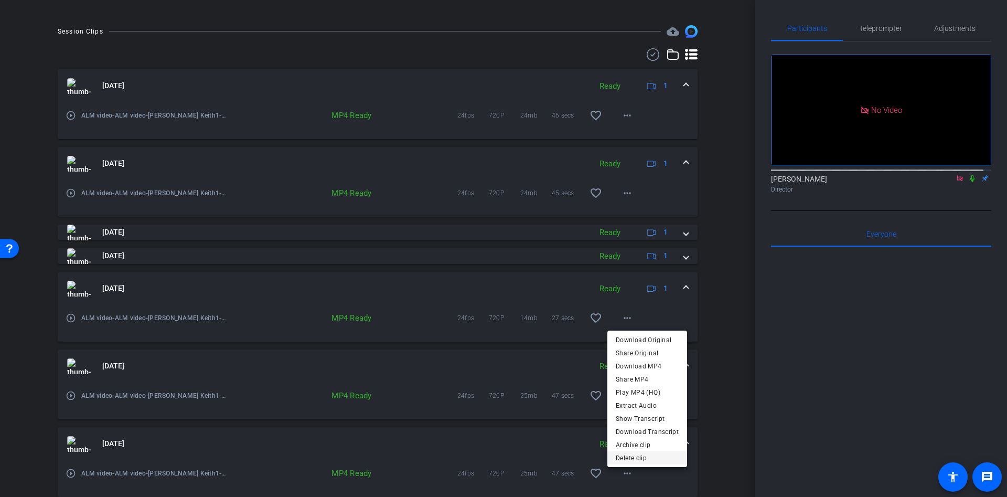
click at [637, 460] on span "Delete clip" at bounding box center [647, 457] width 63 height 13
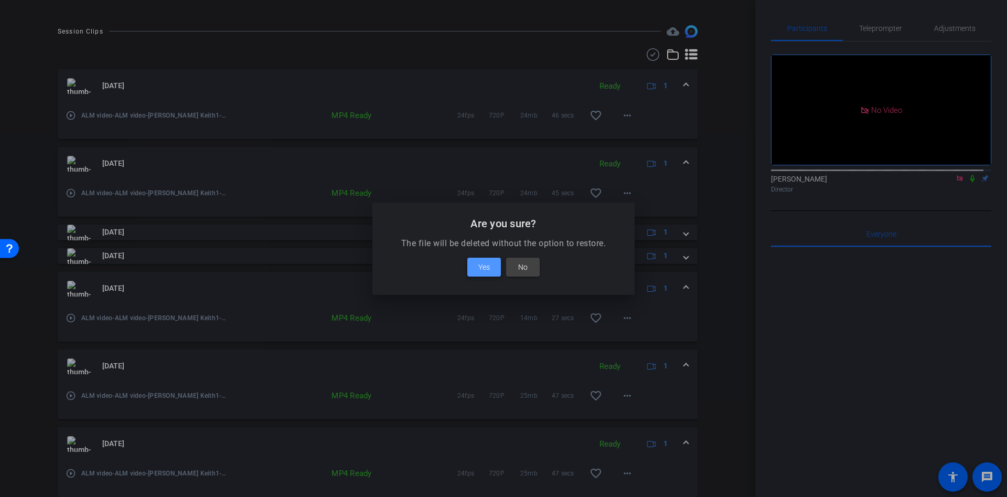
click at [484, 264] on span "Yes" at bounding box center [484, 267] width 12 height 13
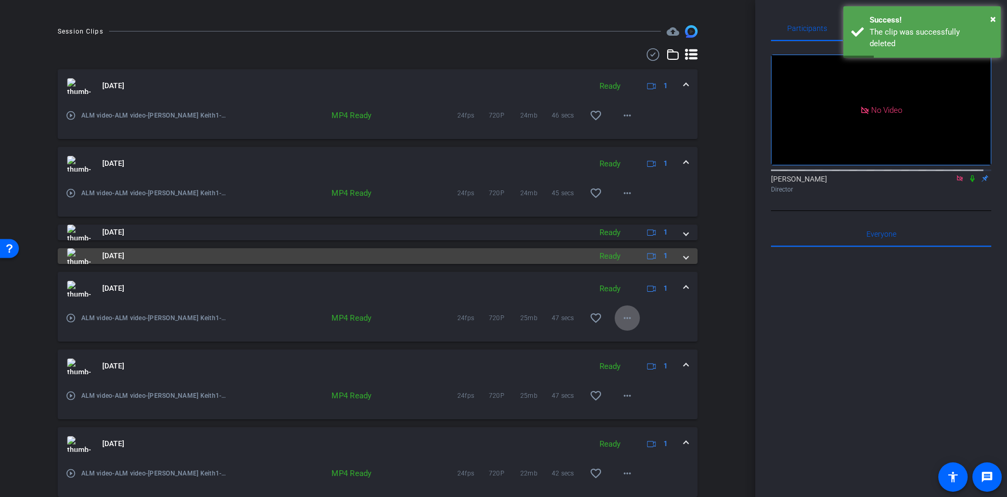
click at [684, 256] on span at bounding box center [686, 255] width 4 height 11
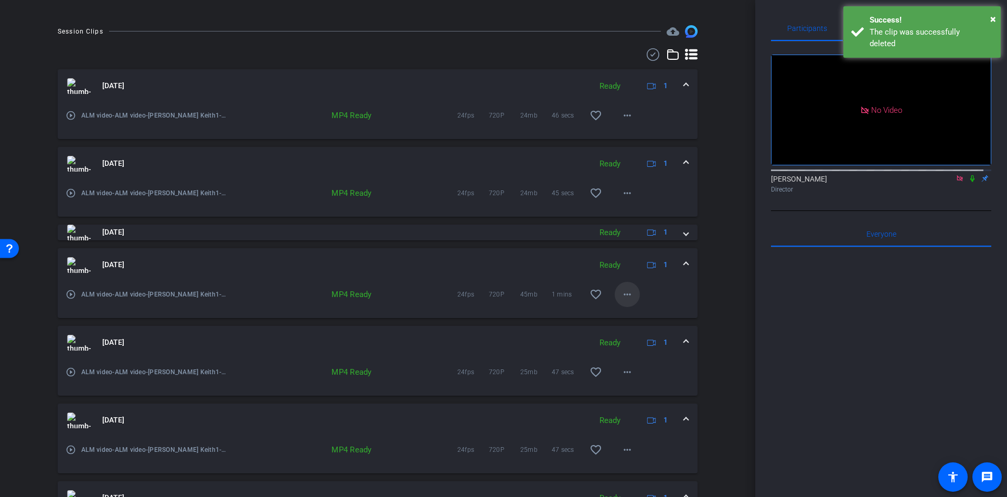
click at [624, 292] on mat-icon "more_horiz" at bounding box center [627, 294] width 13 height 13
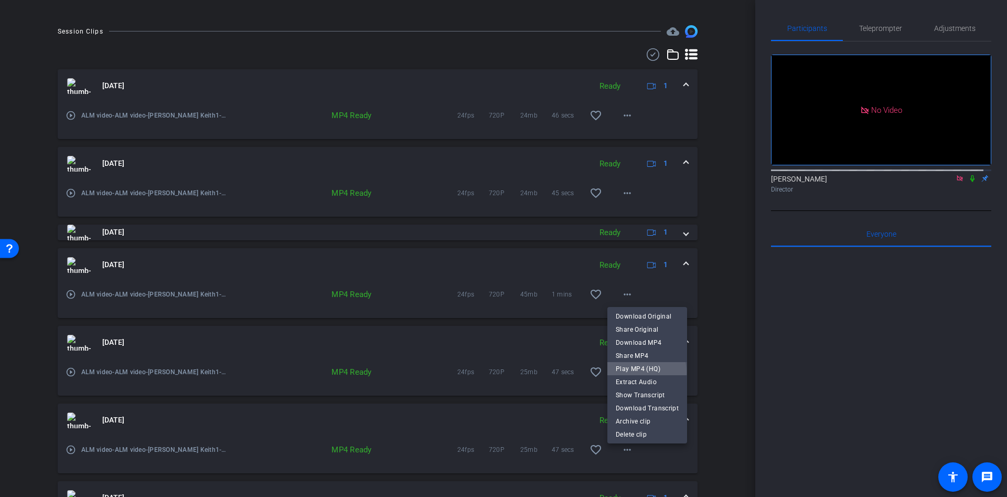
click at [631, 372] on span "Play MP4 (HQ)" at bounding box center [647, 368] width 63 height 13
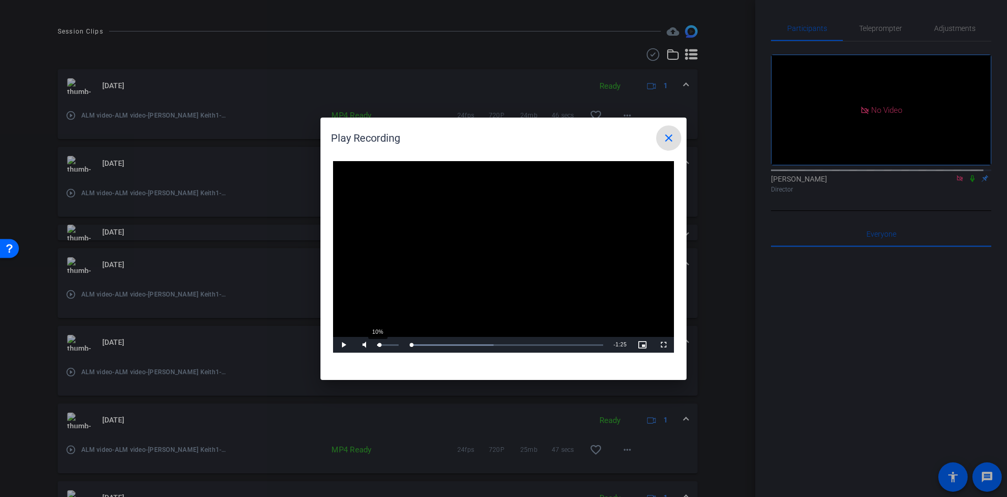
drag, startPoint x: 411, startPoint y: 342, endPoint x: 380, endPoint y: 340, distance: 30.5
click at [380, 340] on div "Play Mute 10% Current Time 0:00 / Duration 1:25 Loaded : 42.66% 0:00 0:00 Strea…" at bounding box center [503, 345] width 341 height 16
click at [665, 138] on mat-icon "close" at bounding box center [668, 138] width 13 height 13
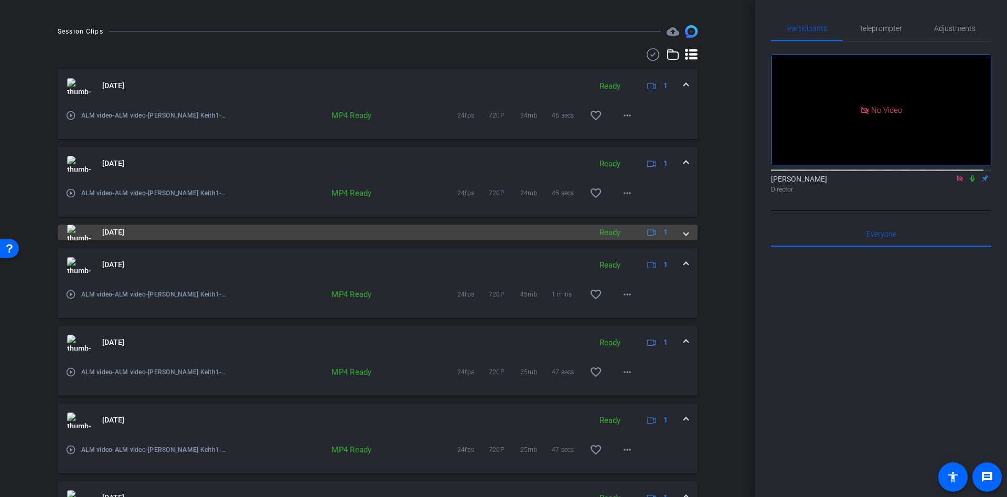
click at [684, 235] on span at bounding box center [686, 232] width 4 height 11
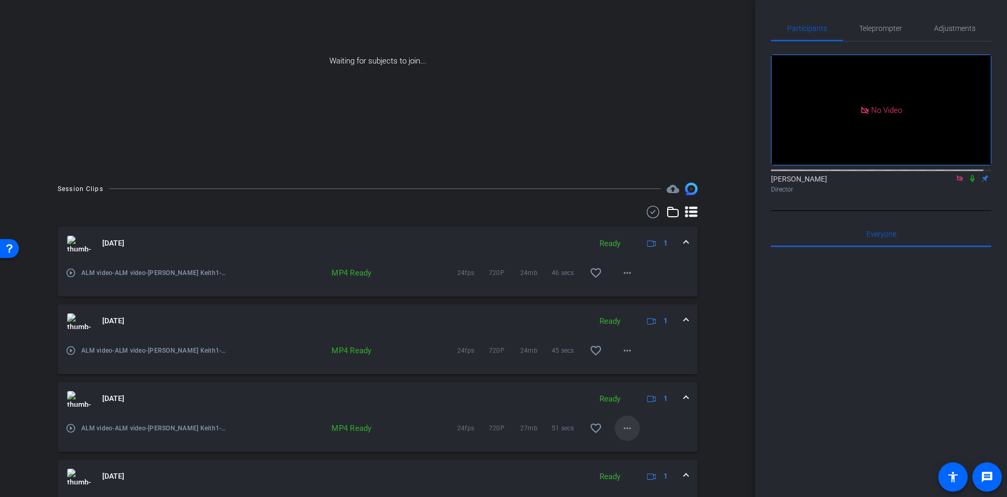
scroll to position [174, 0]
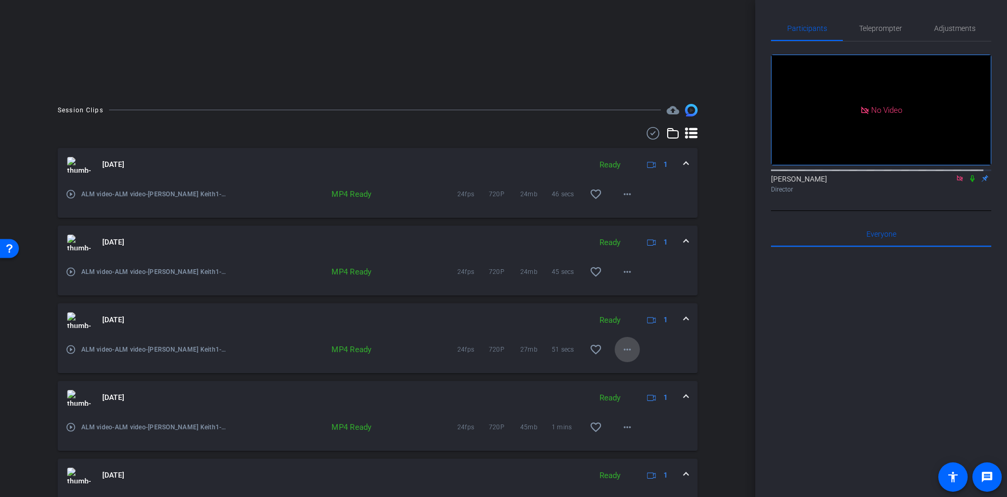
click at [621, 348] on mat-icon "more_horiz" at bounding box center [627, 349] width 13 height 13
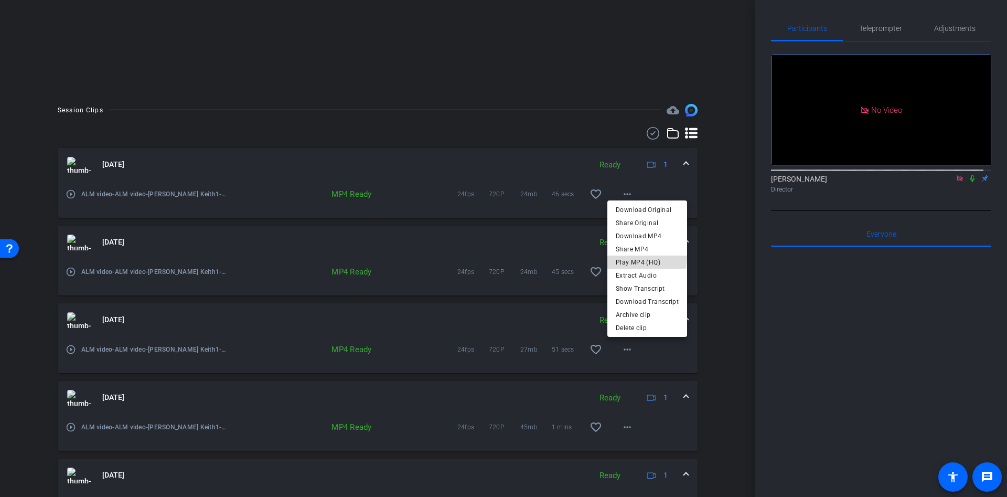
click at [635, 255] on span "Play MP4 (HQ)" at bounding box center [647, 261] width 63 height 13
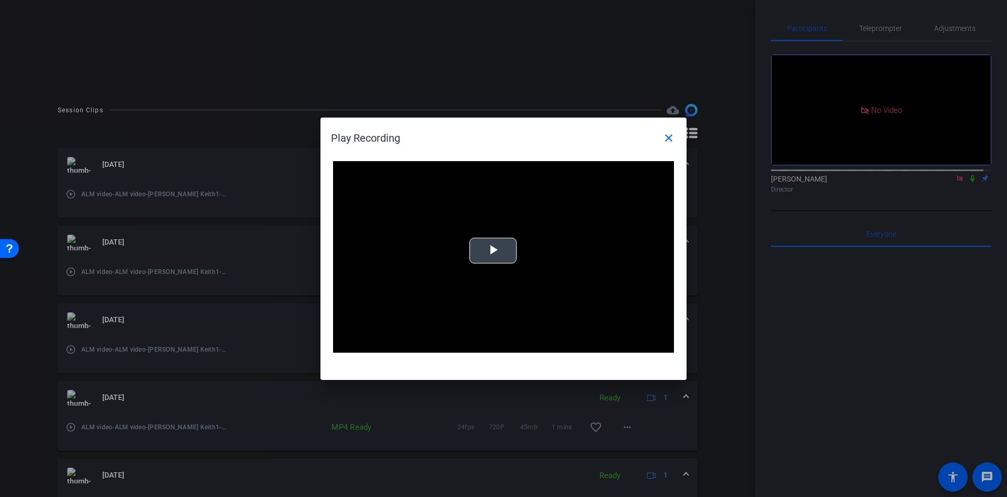
click at [486, 251] on div "Video Player is loading. Play Video Play Mute Current Time 0:00 / Duration 0:50…" at bounding box center [503, 257] width 341 height 192
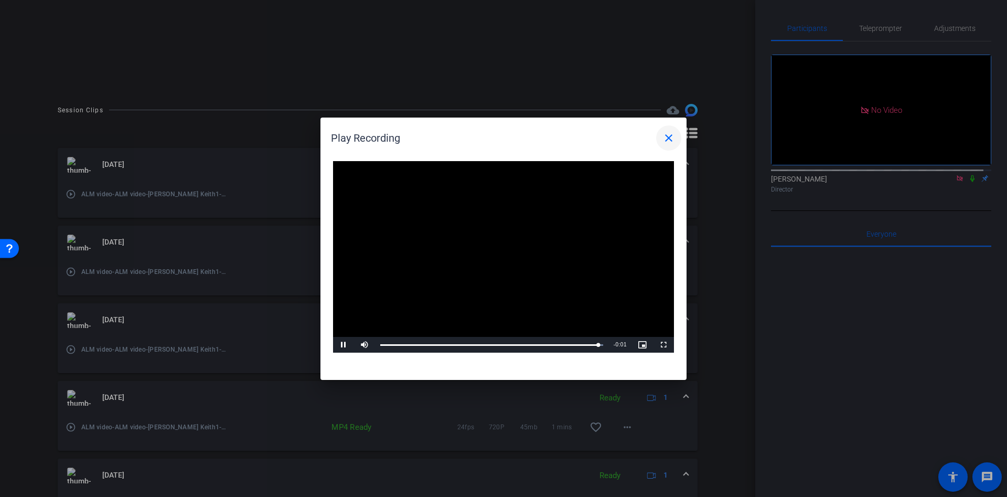
click at [673, 142] on mat-icon "close" at bounding box center [668, 138] width 13 height 13
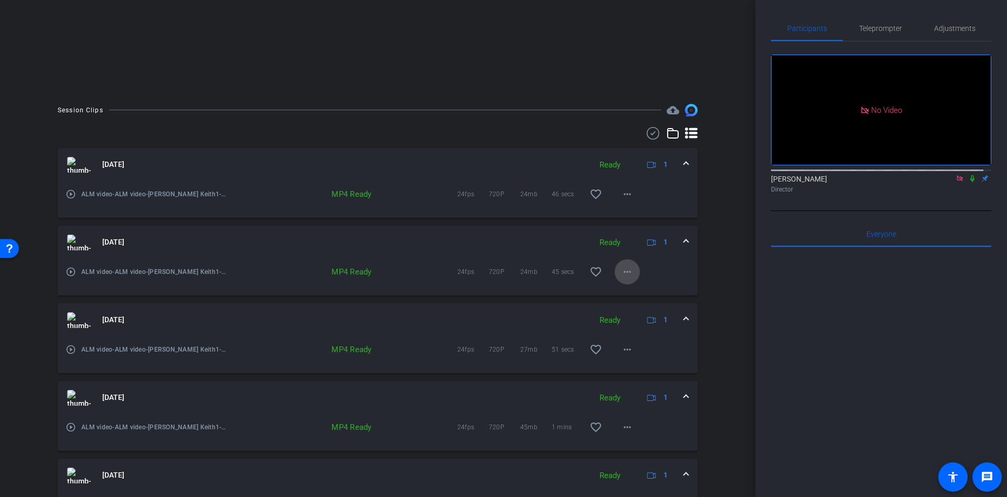
click at [624, 274] on mat-icon "more_horiz" at bounding box center [627, 271] width 13 height 13
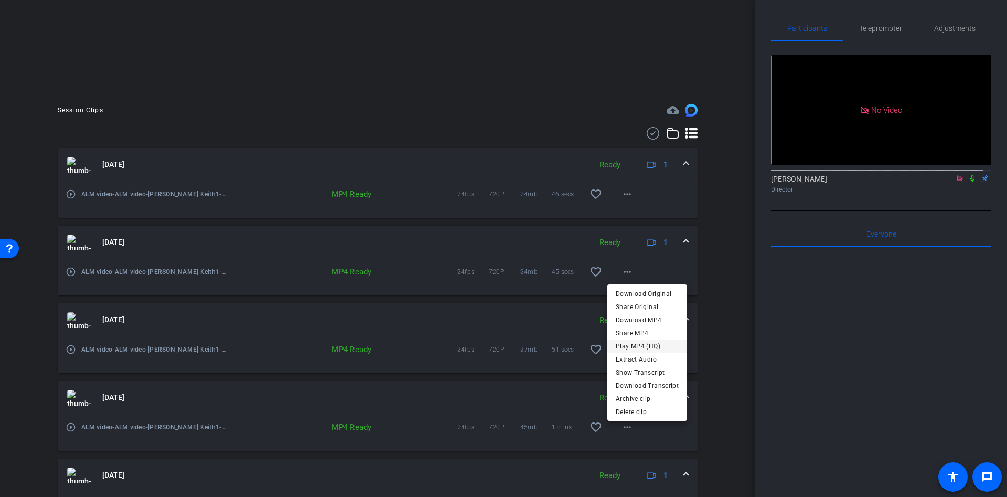
click at [642, 341] on span "Play MP4 (HQ)" at bounding box center [647, 345] width 63 height 13
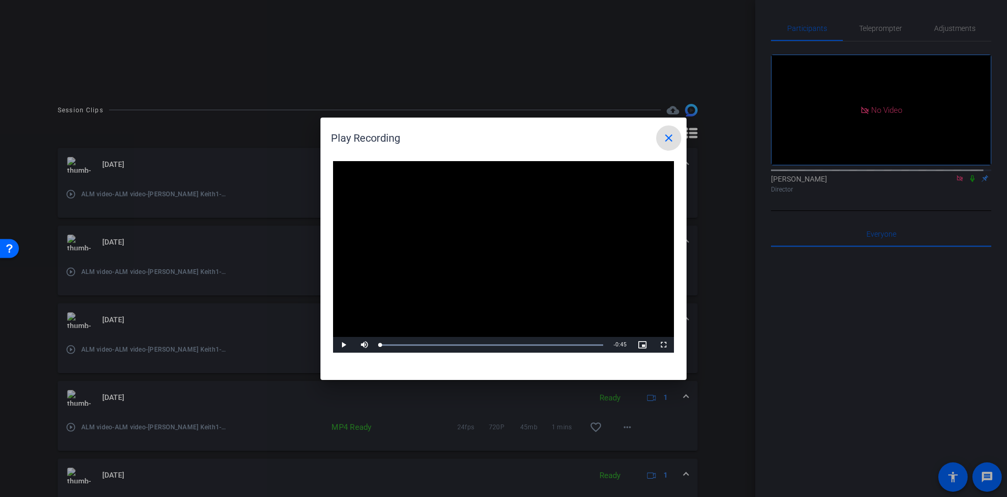
drag, startPoint x: 605, startPoint y: 342, endPoint x: 279, endPoint y: 349, distance: 326.2
click at [279, 349] on div "Play Recording close Video Player is loading. Play Video Play Mute 46% Current …" at bounding box center [503, 248] width 1007 height 497
click at [346, 344] on span "Video Player" at bounding box center [343, 344] width 21 height 0
click at [672, 136] on mat-icon "close" at bounding box center [668, 138] width 13 height 13
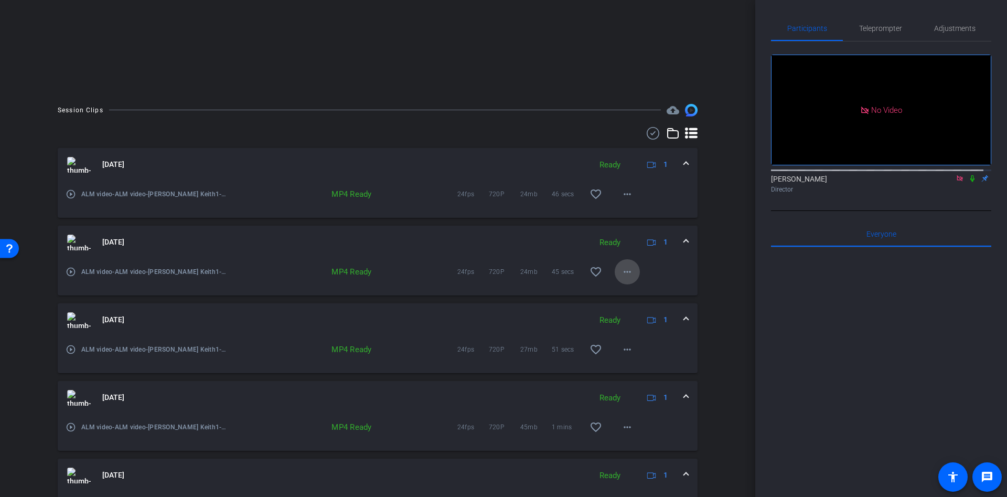
click at [621, 273] on mat-icon "more_horiz" at bounding box center [627, 271] width 13 height 13
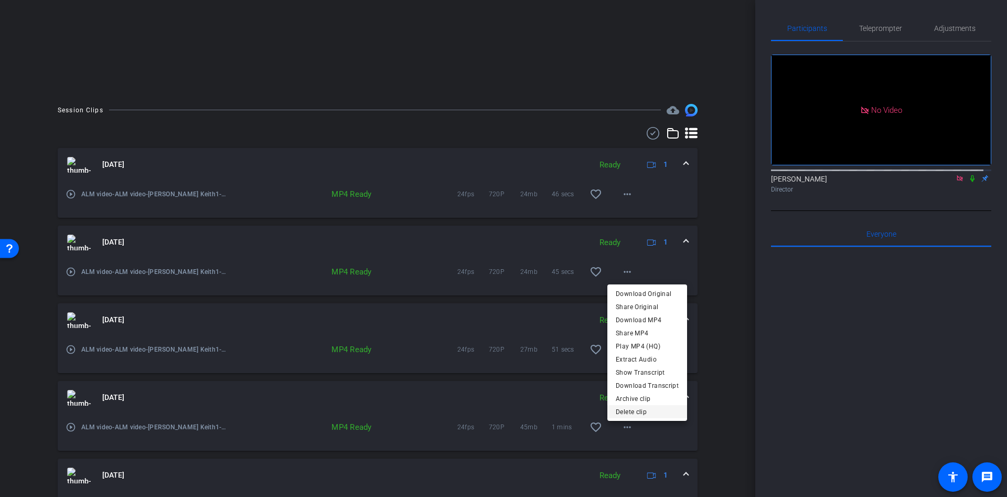
click at [642, 414] on span "Delete clip" at bounding box center [647, 411] width 63 height 13
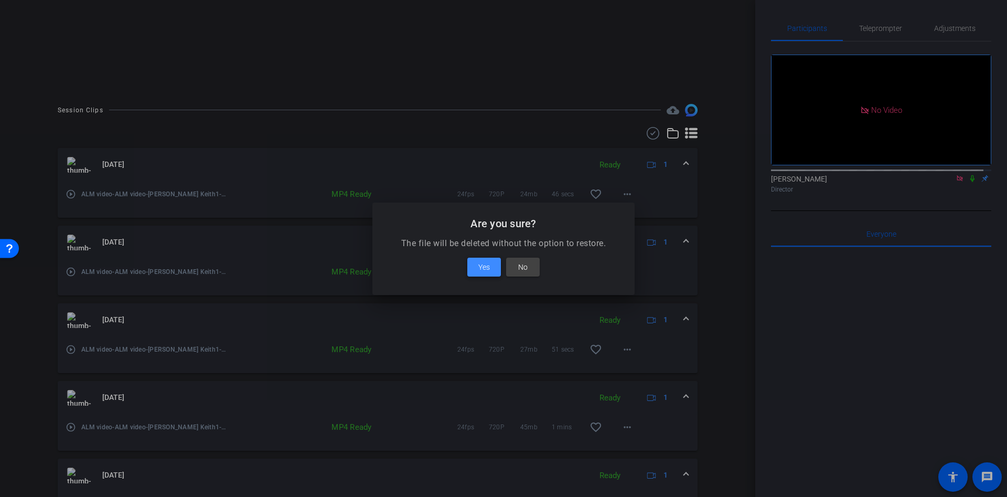
click at [482, 269] on span "Yes" at bounding box center [484, 267] width 12 height 13
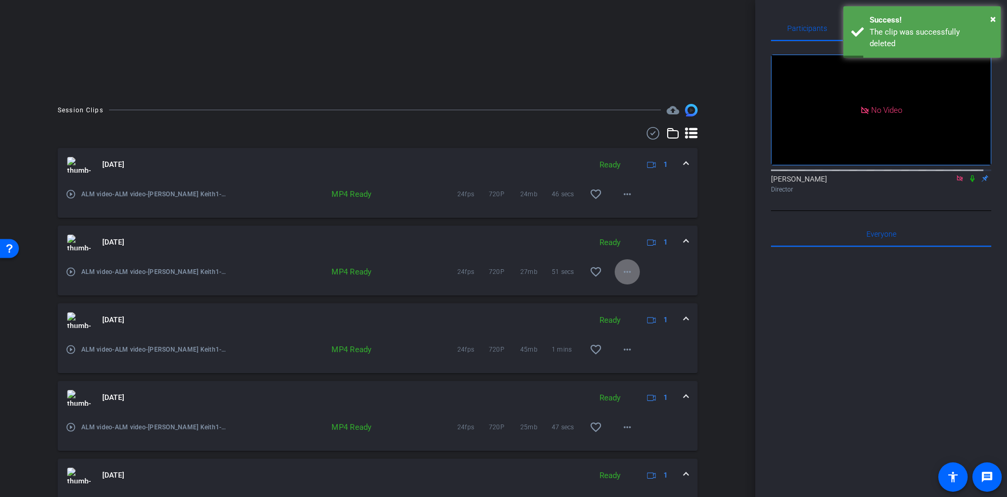
click at [621, 272] on mat-icon "more_horiz" at bounding box center [627, 271] width 13 height 13
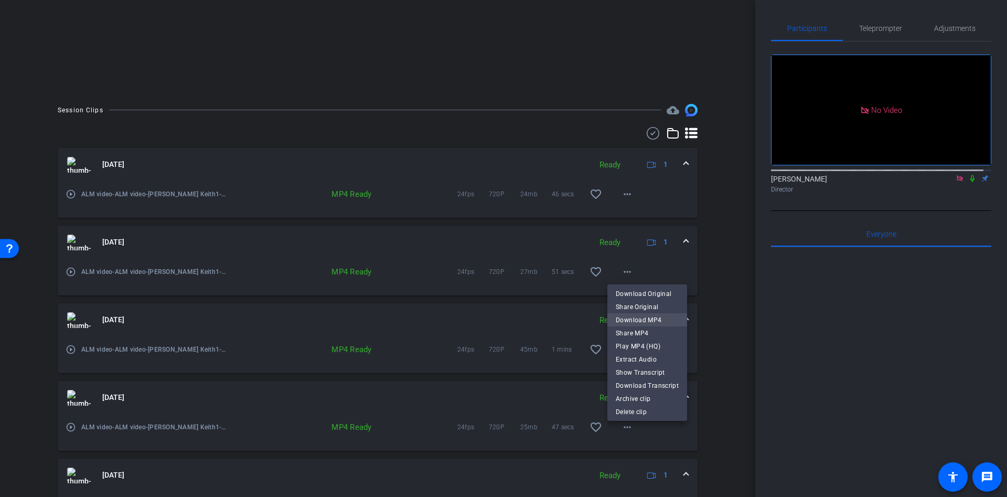
click at [640, 320] on span "Download MP4" at bounding box center [647, 319] width 63 height 13
